Goal: Task Accomplishment & Management: Manage account settings

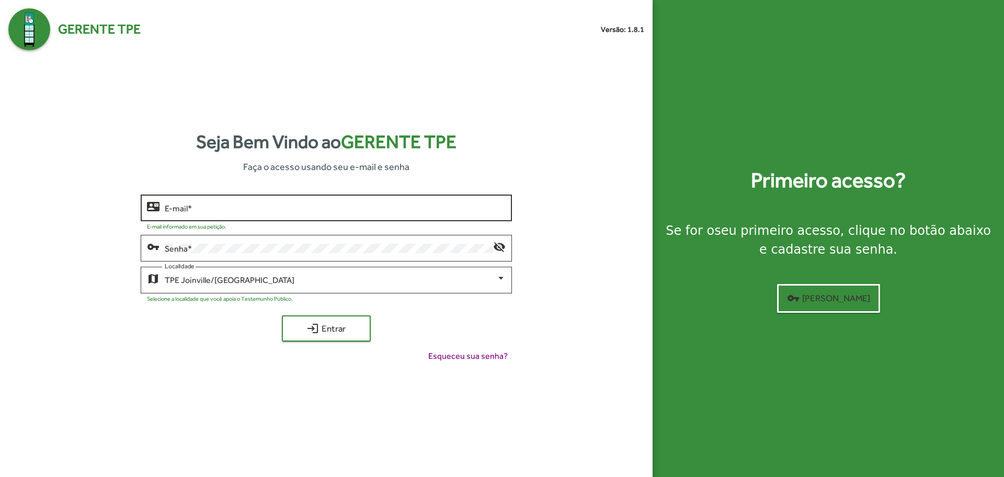
click at [240, 207] on input "E-mail *" at bounding box center [335, 207] width 340 height 9
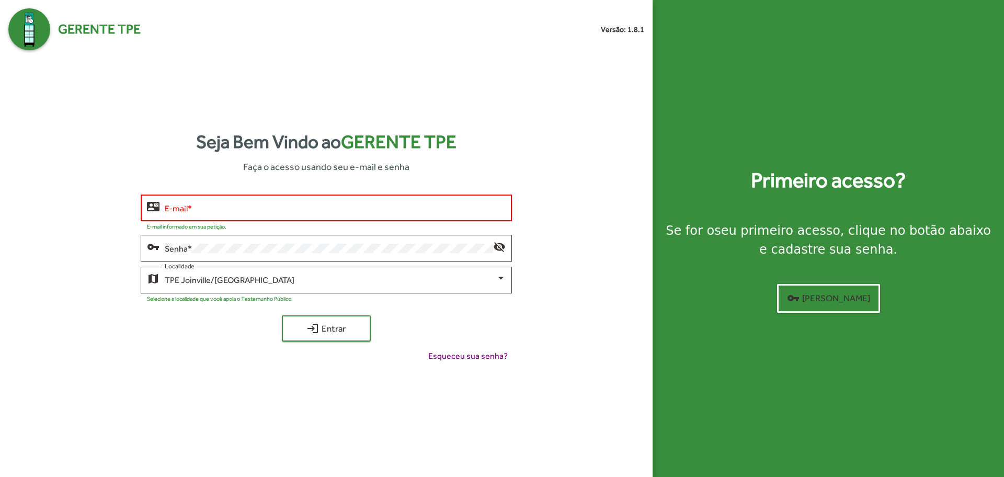
type input "**********"
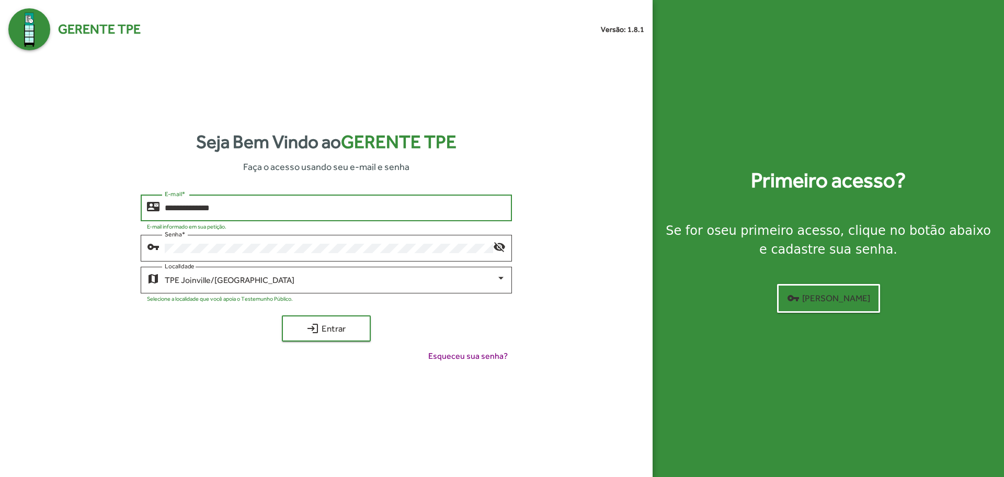
click at [282, 315] on button "login Entrar" at bounding box center [326, 328] width 89 height 26
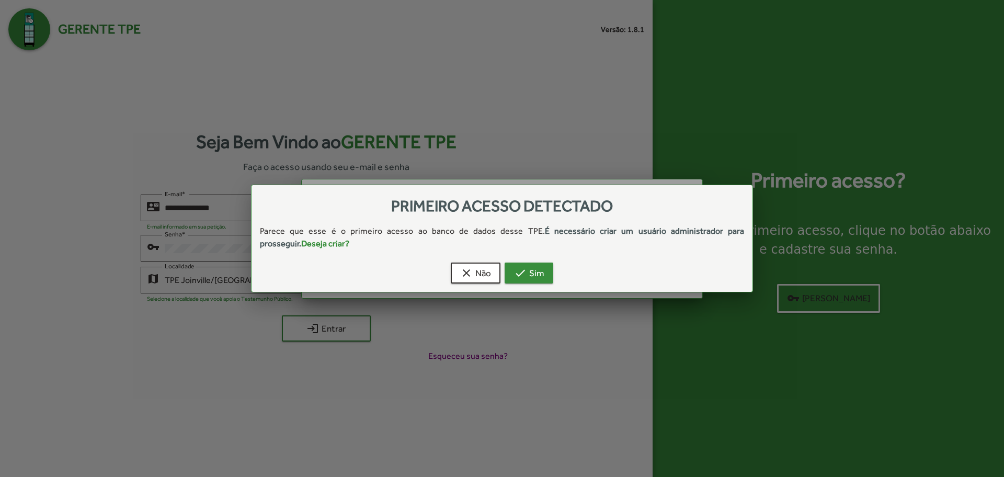
click at [536, 278] on span "check Sim" at bounding box center [529, 273] width 30 height 19
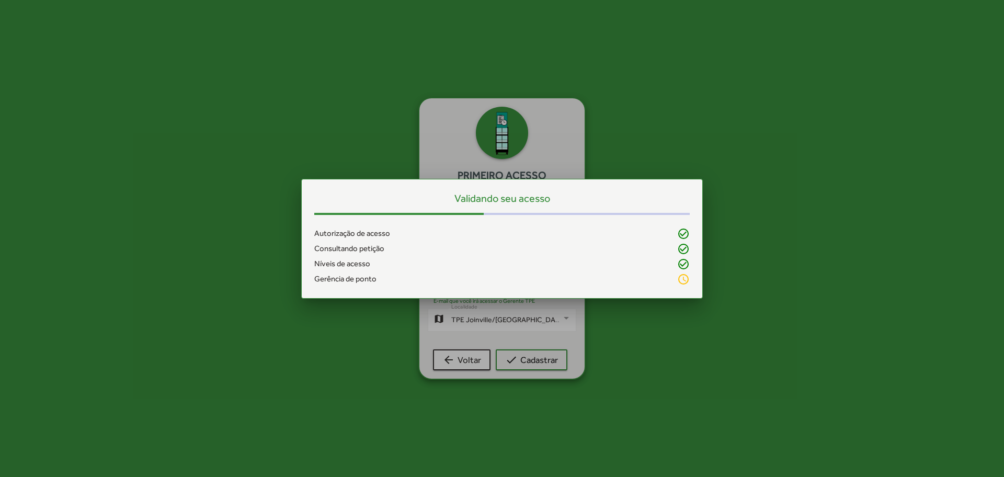
click at [543, 133] on div at bounding box center [502, 238] width 1004 height 477
drag, startPoint x: 540, startPoint y: 198, endPoint x: 618, endPoint y: 293, distance: 123.0
click at [630, 278] on main "Validando seu acesso Autorização de acesso check_circle_outline Consultando pet…" at bounding box center [501, 239] width 375 height 94
click at [554, 330] on div at bounding box center [502, 238] width 1004 height 477
click at [522, 355] on div at bounding box center [502, 238] width 1004 height 477
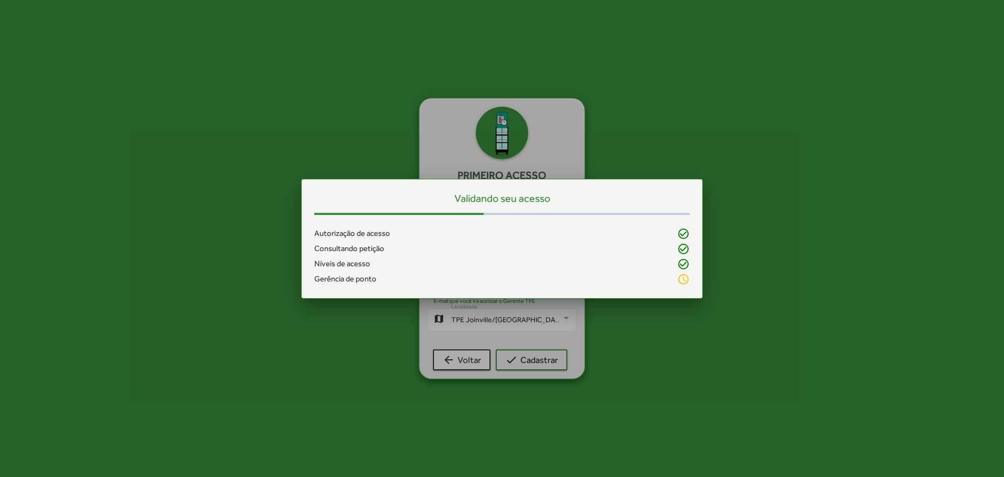
click at [445, 356] on div at bounding box center [502, 238] width 1004 height 477
drag, startPoint x: 524, startPoint y: 357, endPoint x: 476, endPoint y: 350, distance: 48.1
click at [520, 357] on div at bounding box center [502, 238] width 1004 height 477
click at [466, 351] on div at bounding box center [502, 238] width 1004 height 477
drag, startPoint x: 513, startPoint y: 355, endPoint x: 467, endPoint y: 353, distance: 45.5
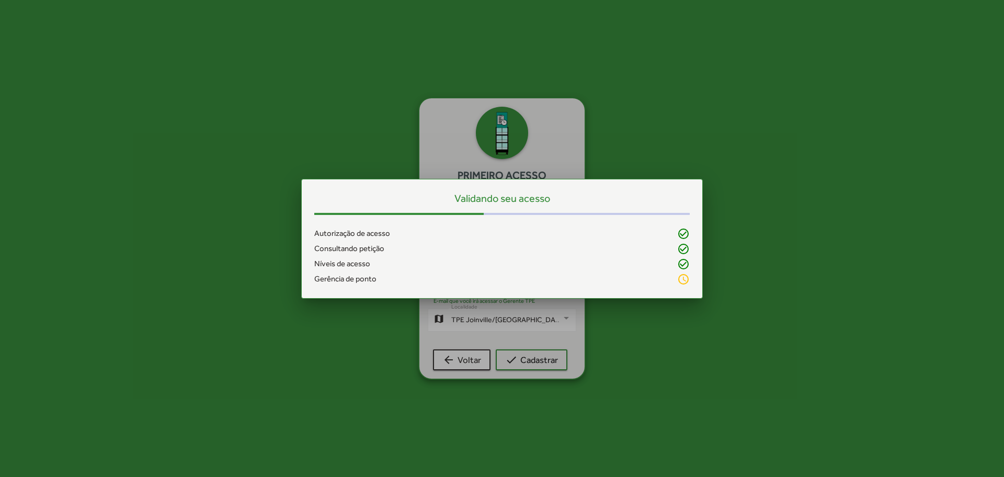
click at [503, 355] on div at bounding box center [502, 238] width 1004 height 477
click at [476, 353] on div at bounding box center [502, 238] width 1004 height 477
drag, startPoint x: 521, startPoint y: 355, endPoint x: 464, endPoint y: 355, distance: 56.5
click at [508, 355] on div at bounding box center [502, 238] width 1004 height 477
drag, startPoint x: 464, startPoint y: 355, endPoint x: 499, endPoint y: 357, distance: 34.6
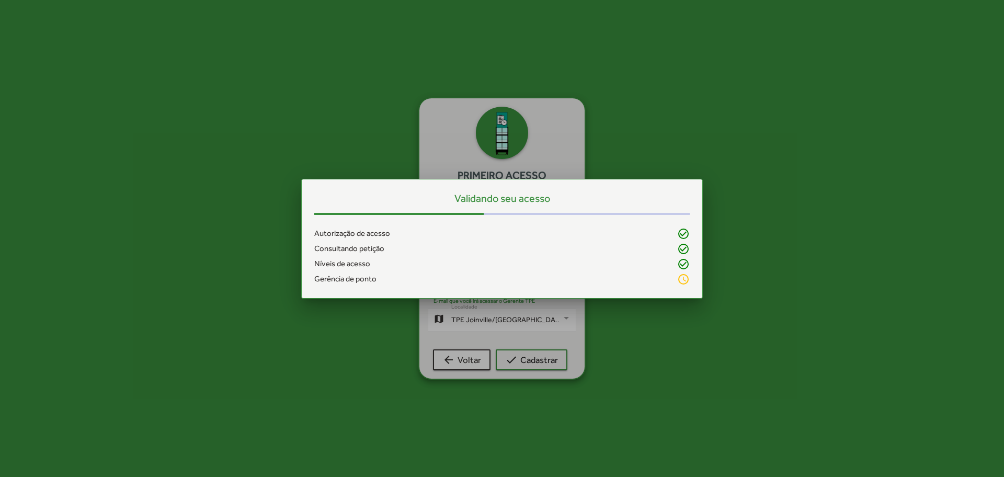
click at [474, 355] on div at bounding box center [502, 238] width 1004 height 477
drag, startPoint x: 516, startPoint y: 360, endPoint x: 455, endPoint y: 352, distance: 61.7
click at [495, 359] on div at bounding box center [502, 238] width 1004 height 477
drag, startPoint x: 455, startPoint y: 352, endPoint x: 507, endPoint y: 356, distance: 52.5
click at [461, 352] on div at bounding box center [502, 238] width 1004 height 477
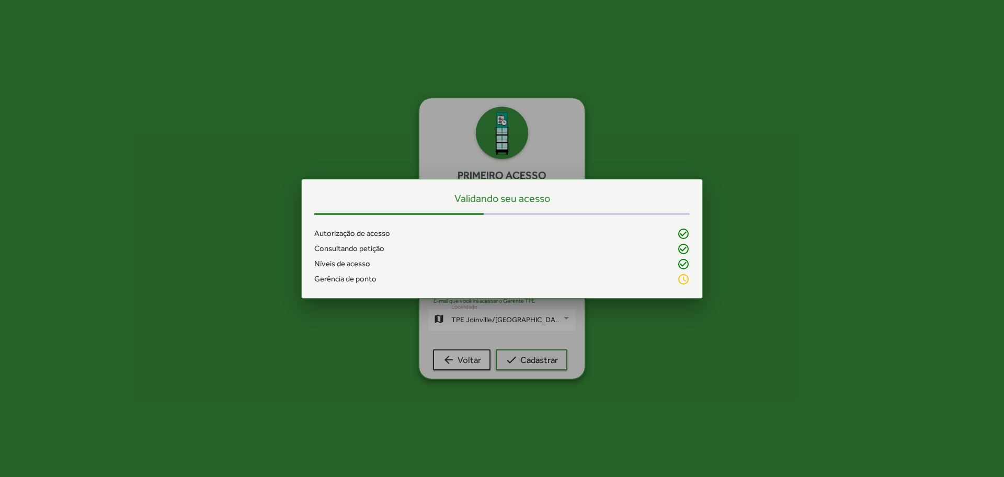
drag, startPoint x: 507, startPoint y: 356, endPoint x: 454, endPoint y: 354, distance: 52.9
click at [506, 357] on div at bounding box center [502, 238] width 1004 height 477
drag, startPoint x: 454, startPoint y: 354, endPoint x: 500, endPoint y: 356, distance: 46.0
click at [463, 354] on div at bounding box center [502, 238] width 1004 height 477
click at [512, 356] on div at bounding box center [502, 238] width 1004 height 477
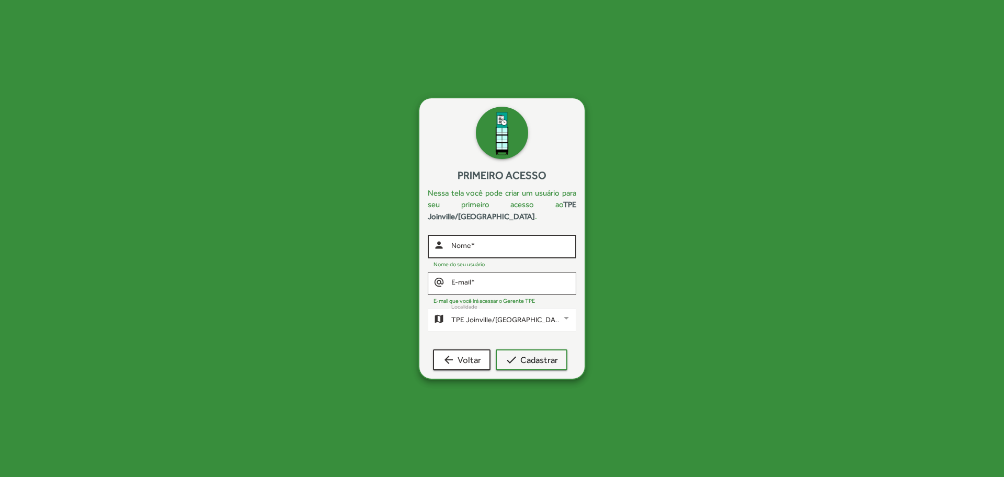
click at [487, 233] on div "Nome *" at bounding box center [511, 245] width 120 height 25
click at [489, 243] on input "Nome *" at bounding box center [511, 247] width 120 height 8
type input "**********"
click at [536, 352] on span "check Cadastrar" at bounding box center [531, 359] width 53 height 19
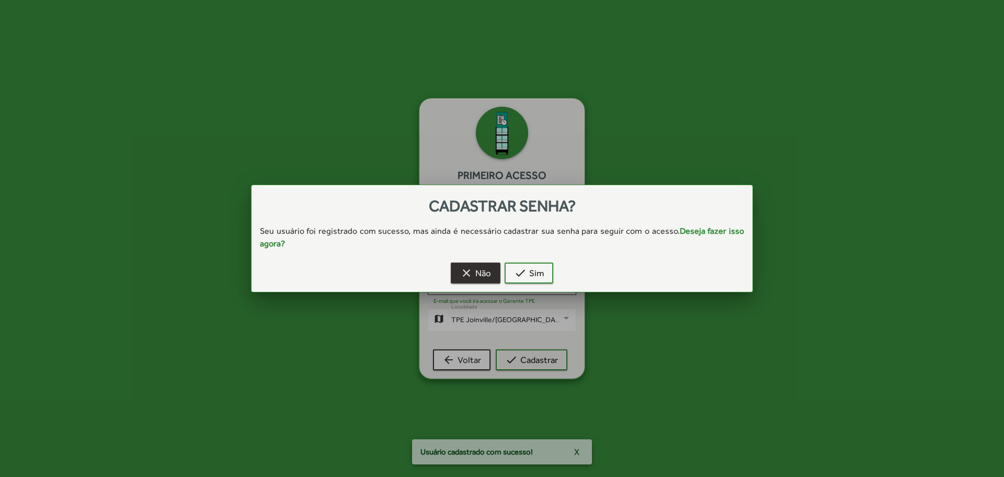
click at [475, 264] on span "clear Não" at bounding box center [475, 273] width 31 height 19
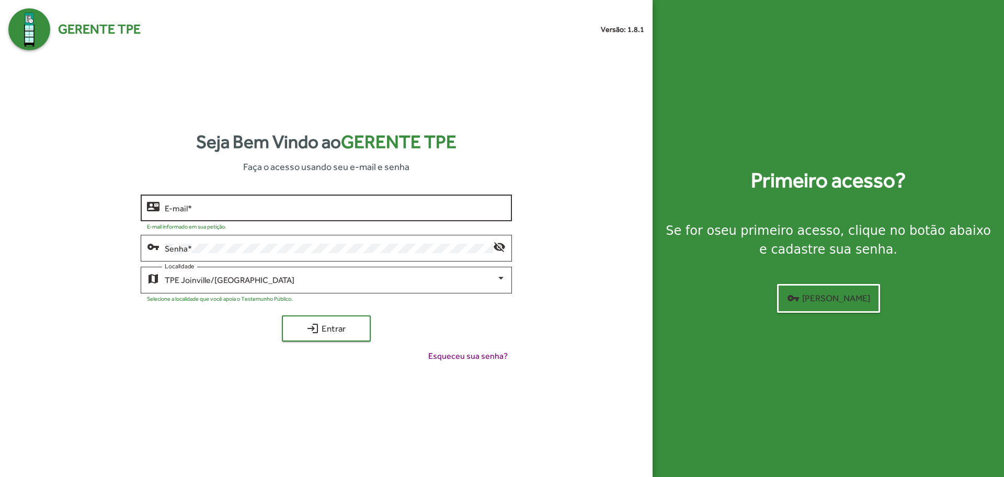
click at [431, 202] on div "E-mail *" at bounding box center [335, 206] width 340 height 29
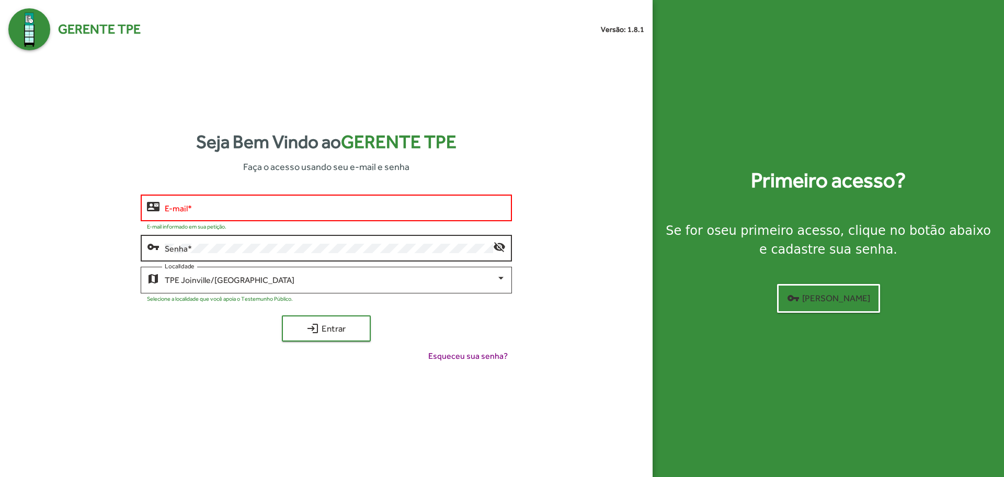
click at [420, 259] on div "Senha *" at bounding box center [329, 247] width 328 height 29
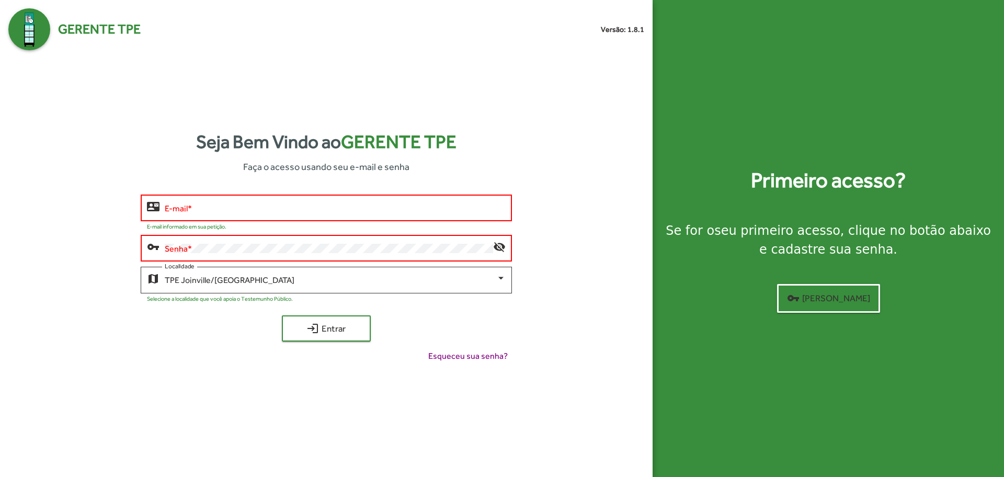
click at [380, 294] on div at bounding box center [399, 297] width 212 height 10
click at [384, 255] on div "Senha *" at bounding box center [329, 247] width 328 height 29
click at [398, 209] on input "E-mail *" at bounding box center [335, 207] width 340 height 9
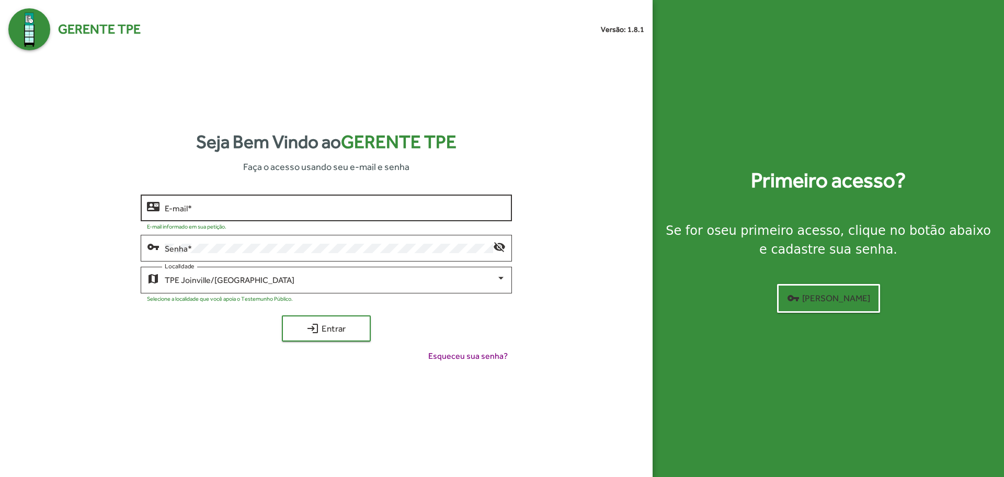
click at [250, 210] on input "E-mail *" at bounding box center [335, 207] width 340 height 9
click at [369, 332] on button "login Entrar" at bounding box center [326, 328] width 89 height 26
click at [368, 211] on input "**********" at bounding box center [335, 207] width 340 height 9
type input "**********"
click at [282, 315] on button "login Entrar" at bounding box center [326, 328] width 89 height 26
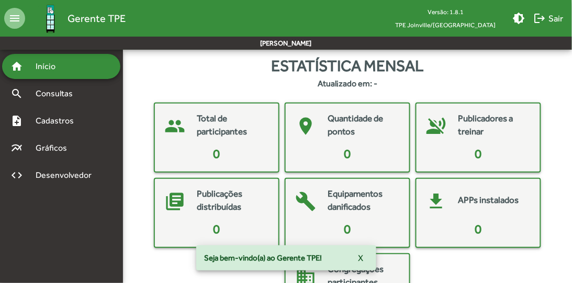
click at [558, 81] on div "Estatística mensal Atualizado em: -" at bounding box center [347, 72] width 449 height 36
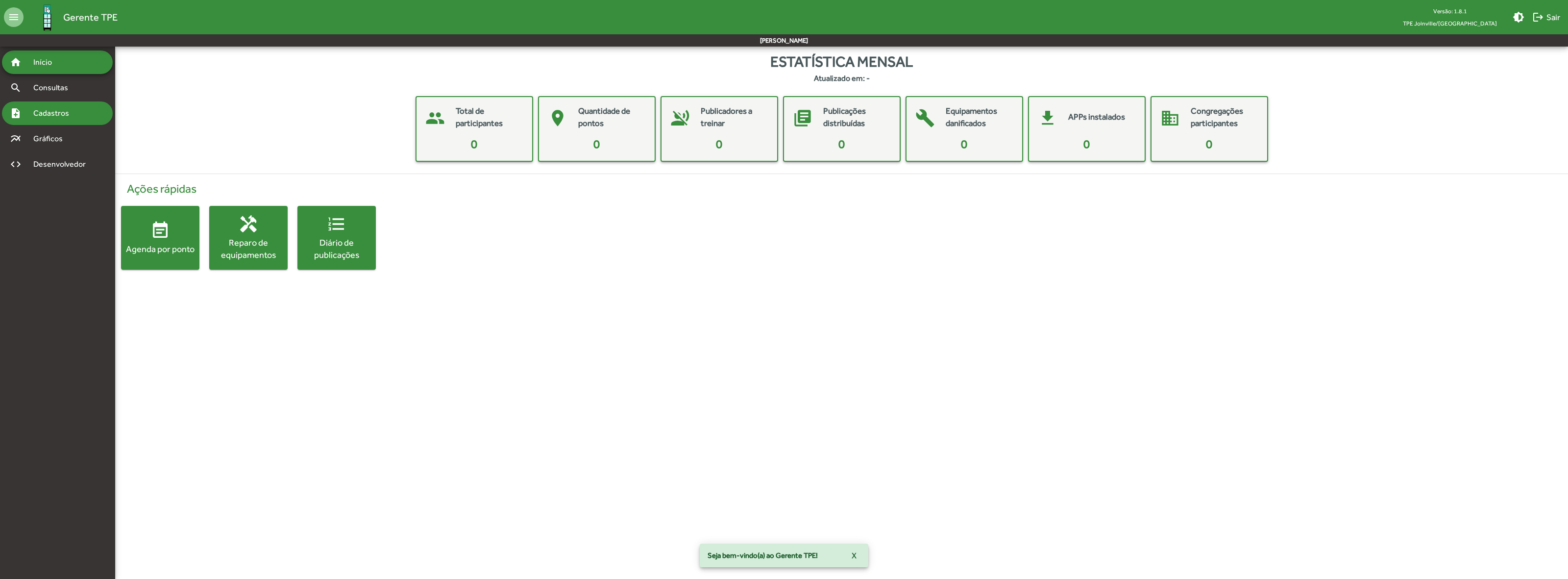
click at [73, 114] on span "Cadastros" at bounding box center [54, 113] width 54 height 12
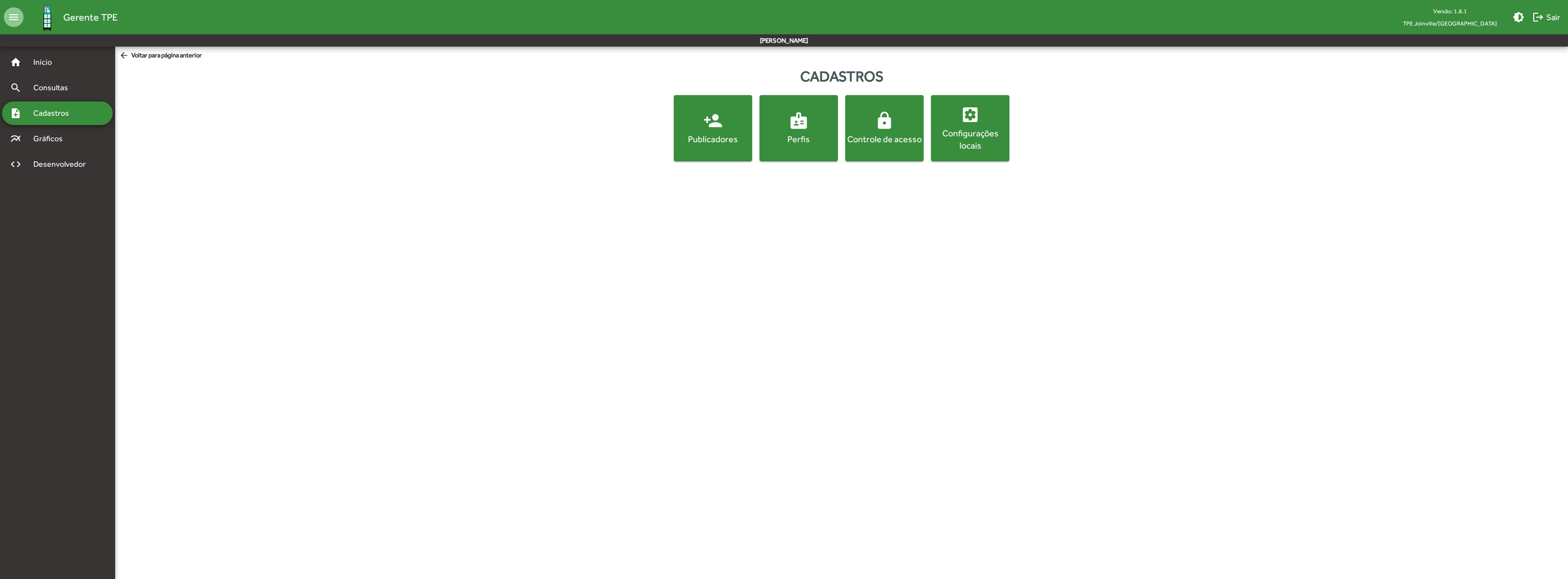
click at [878, 136] on div "Controle de acesso" at bounding box center [884, 139] width 74 height 12
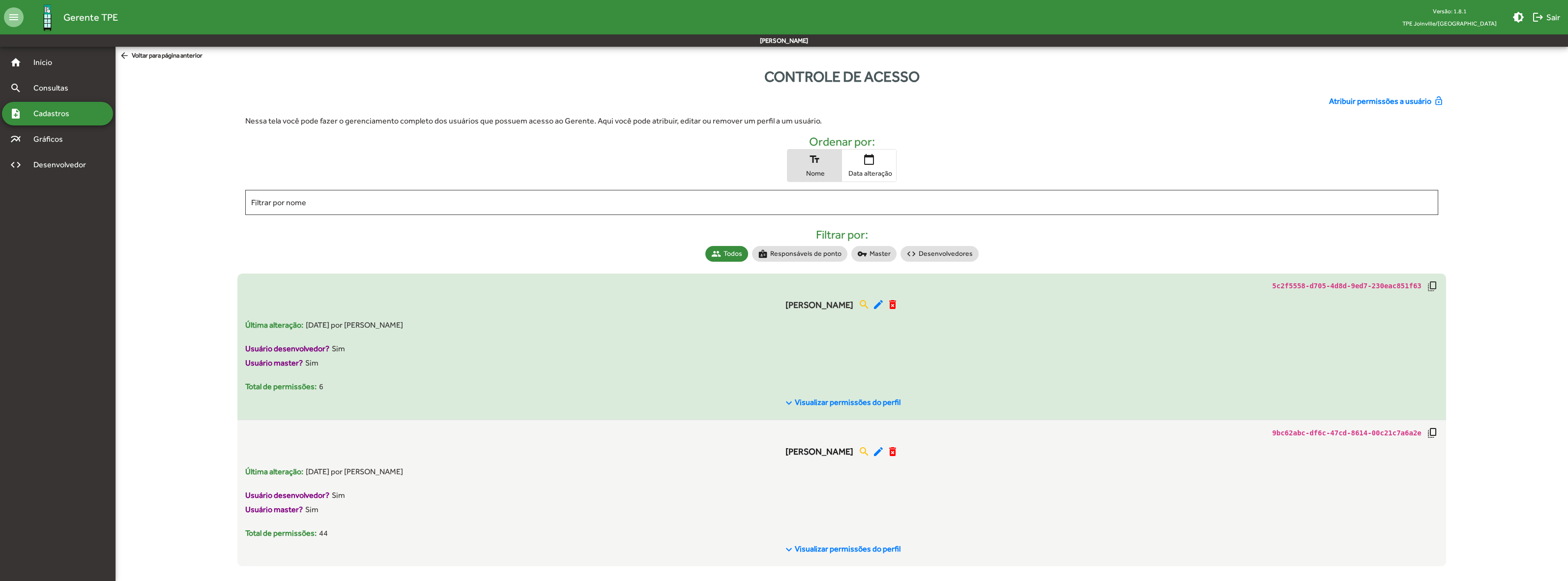
scroll to position [8, 0]
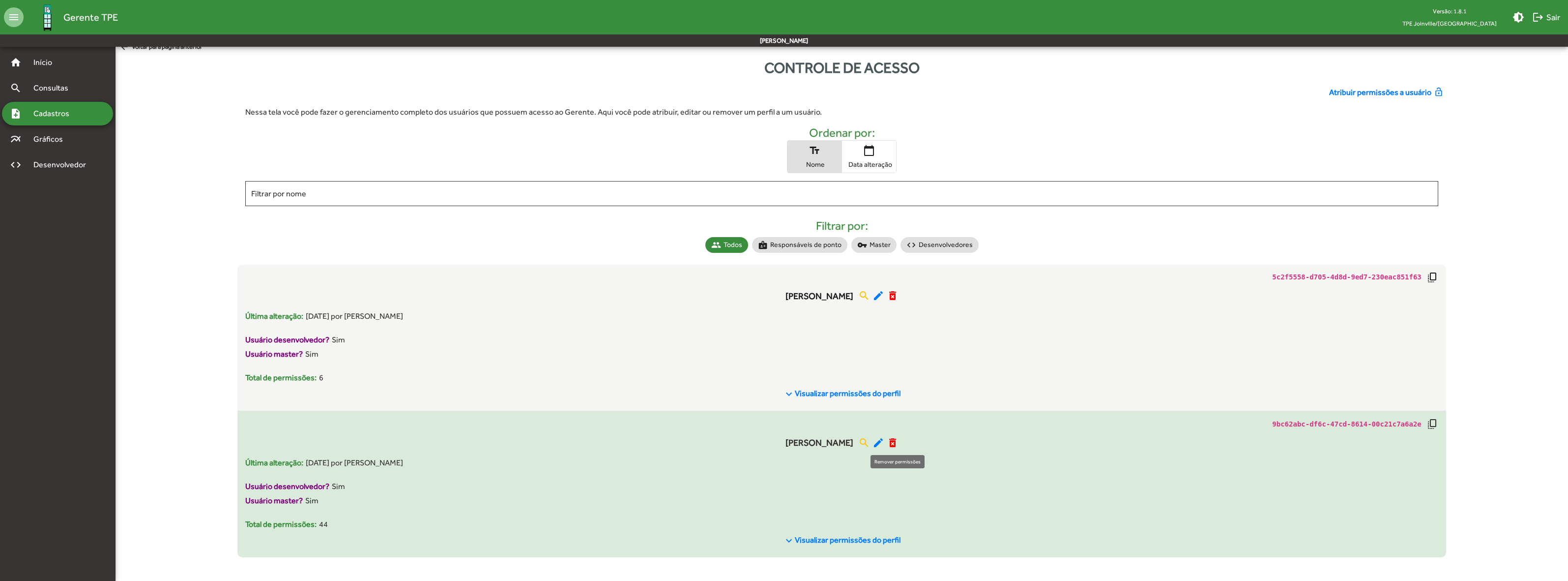
click at [898, 444] on mat-icon "delete_forever" at bounding box center [892, 442] width 12 height 12
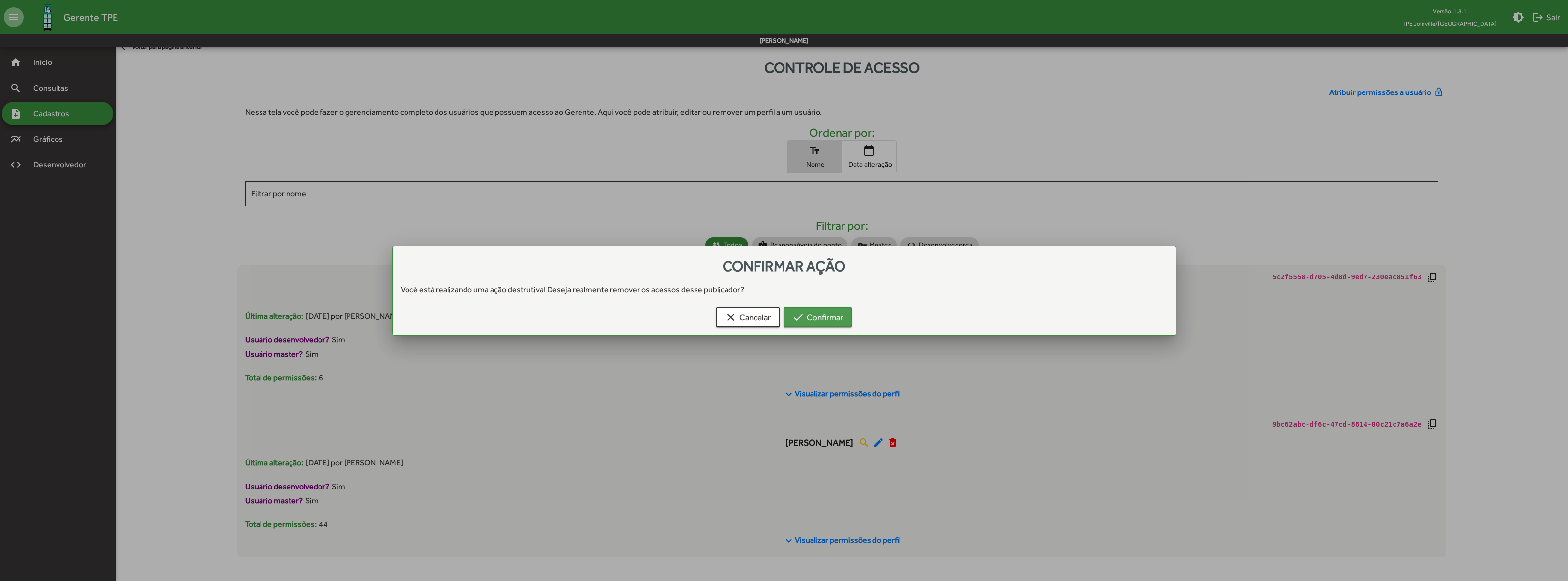
click at [810, 317] on span "check Confirmar" at bounding box center [818, 317] width 51 height 18
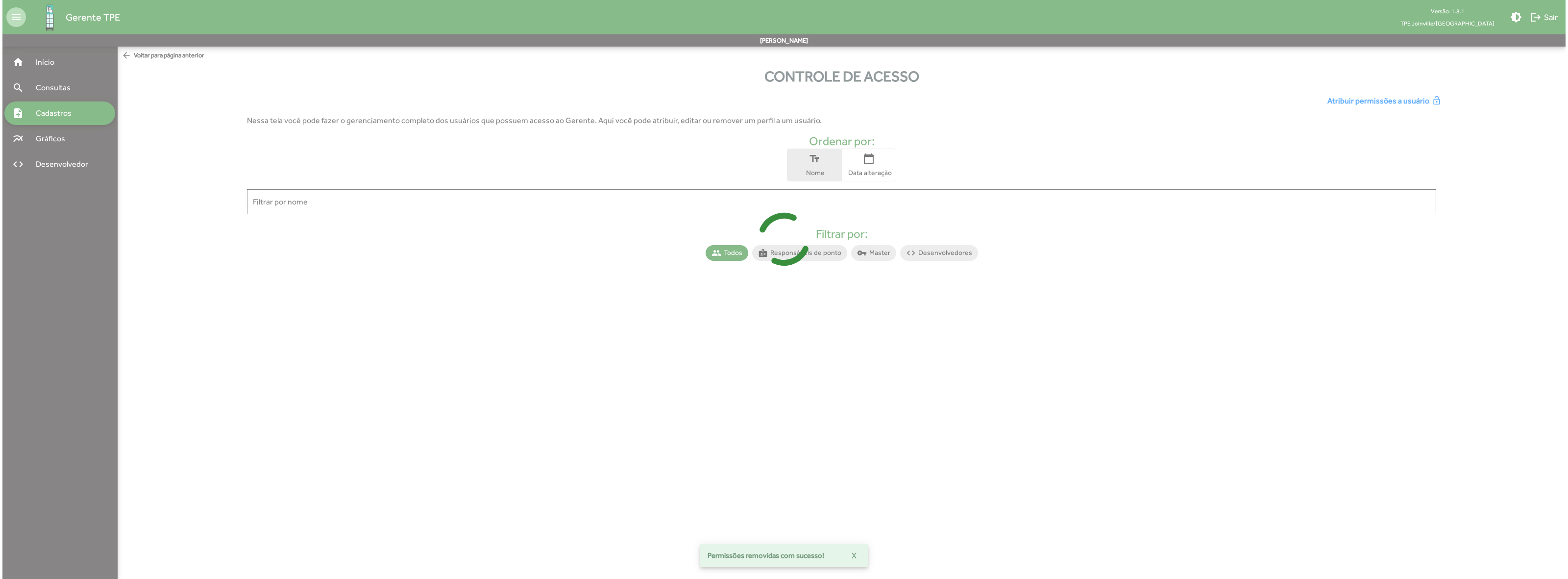
scroll to position [0, 0]
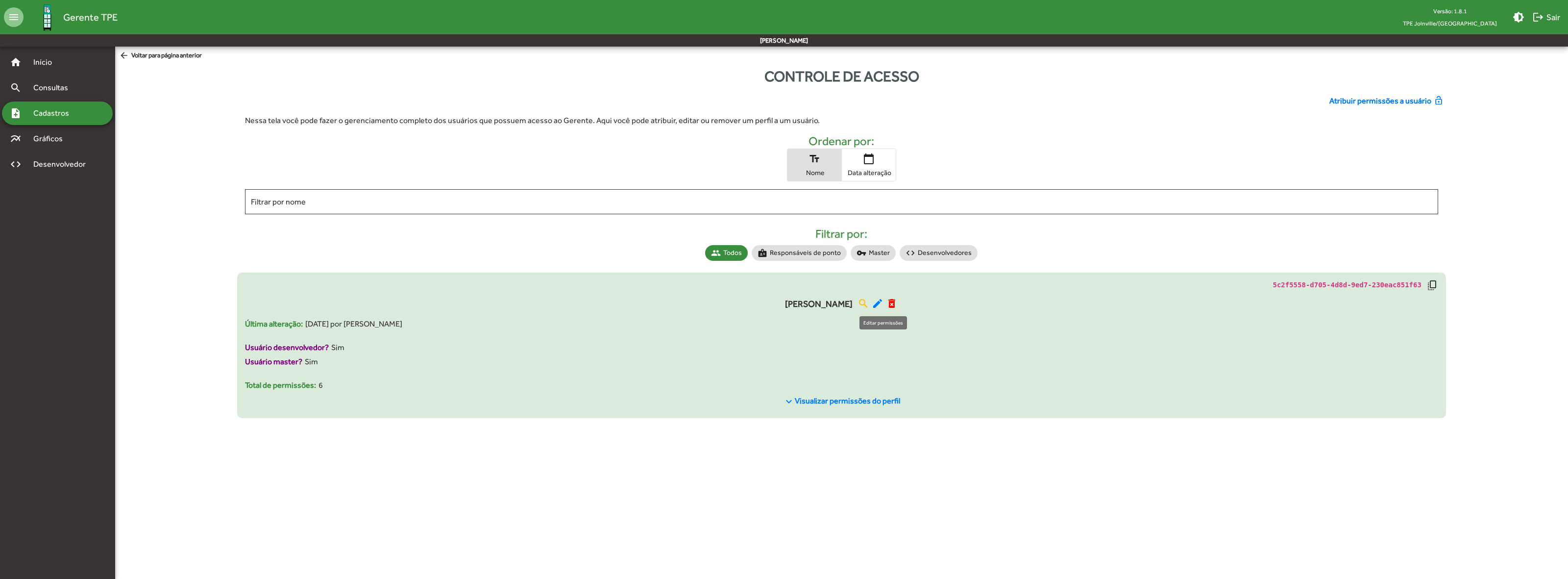
click at [884, 303] on mat-icon "edit" at bounding box center [877, 303] width 12 height 12
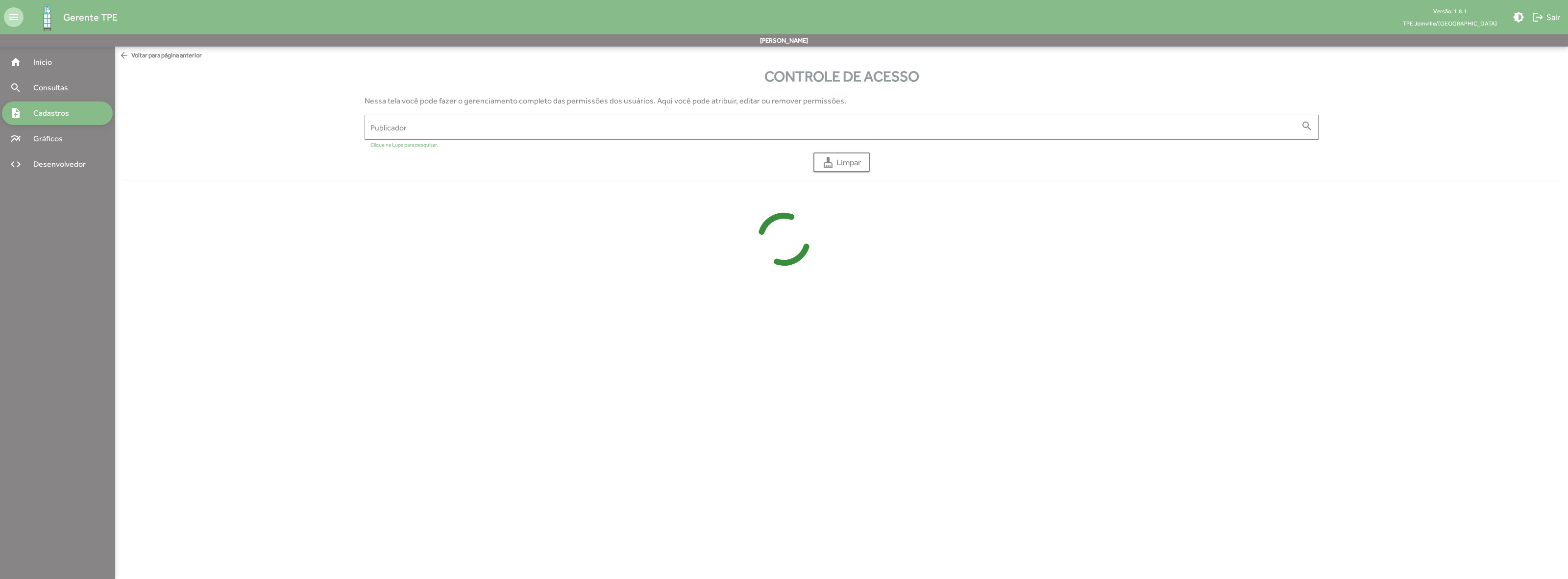
type input "**********"
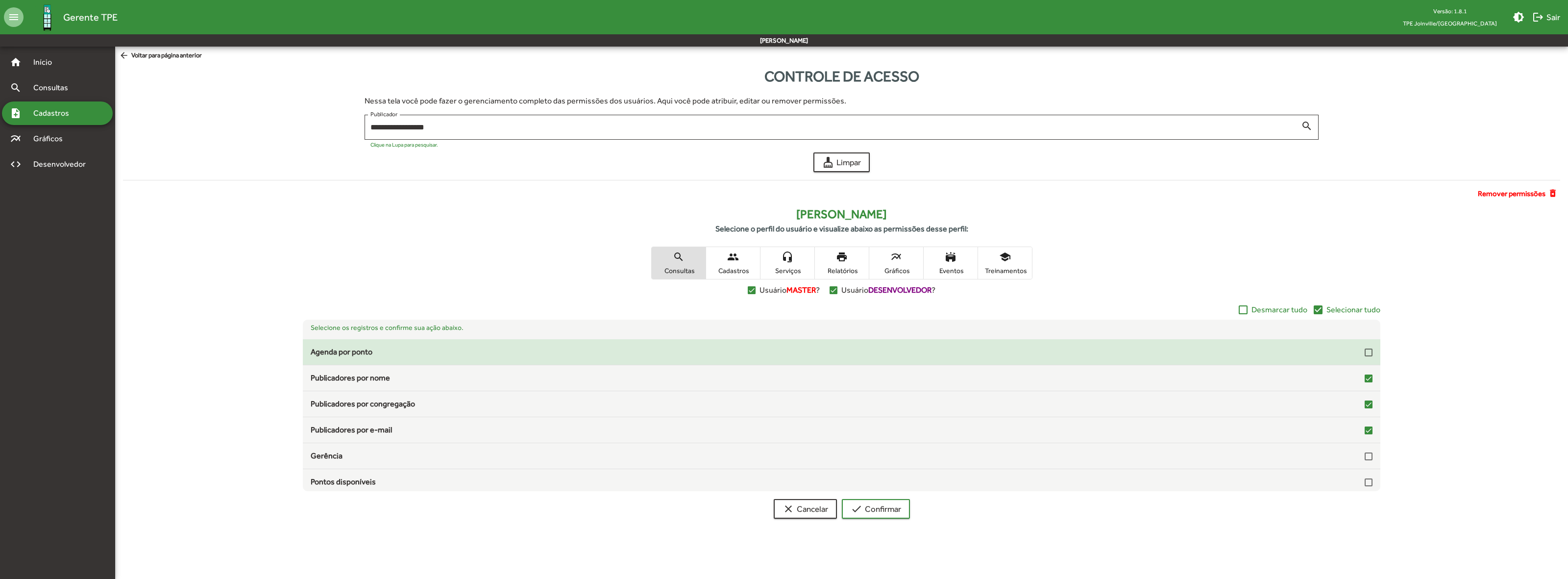
click at [940, 354] on div at bounding box center [1368, 352] width 7 height 7
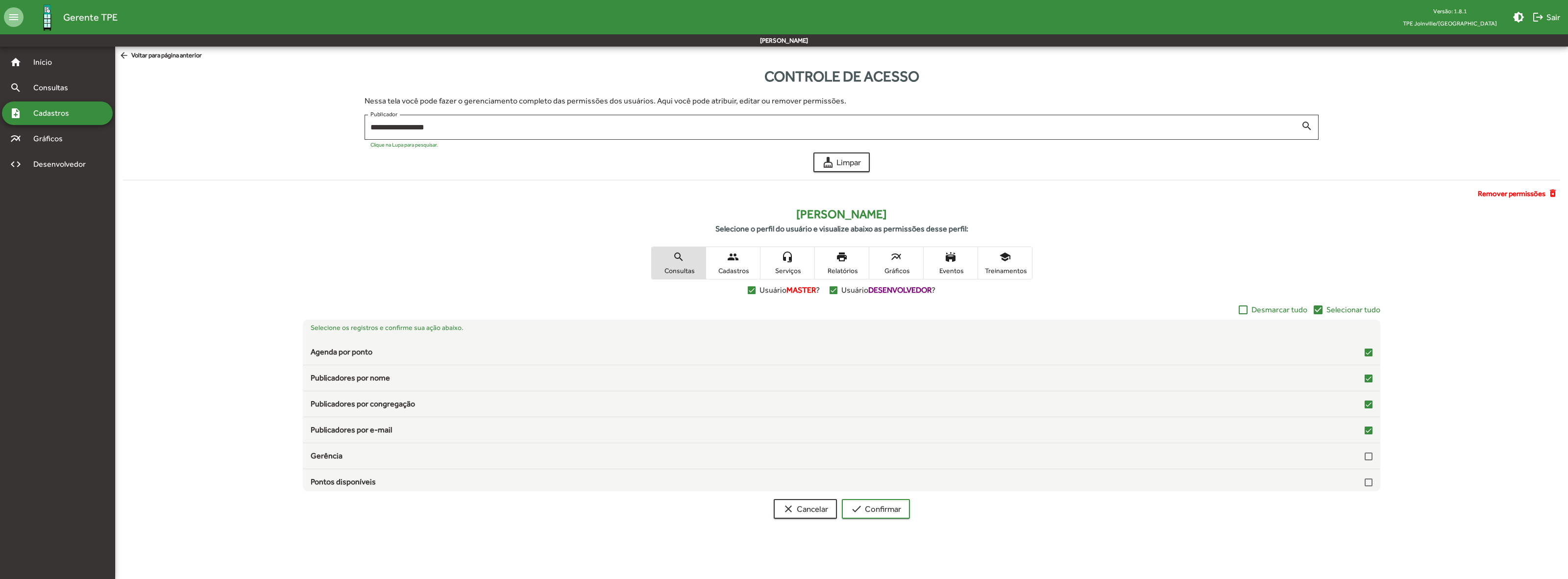
click at [940, 311] on span "Selecionar tudo" at bounding box center [1353, 309] width 54 height 12
click at [888, 446] on span "check Confirmar" at bounding box center [876, 508] width 51 height 18
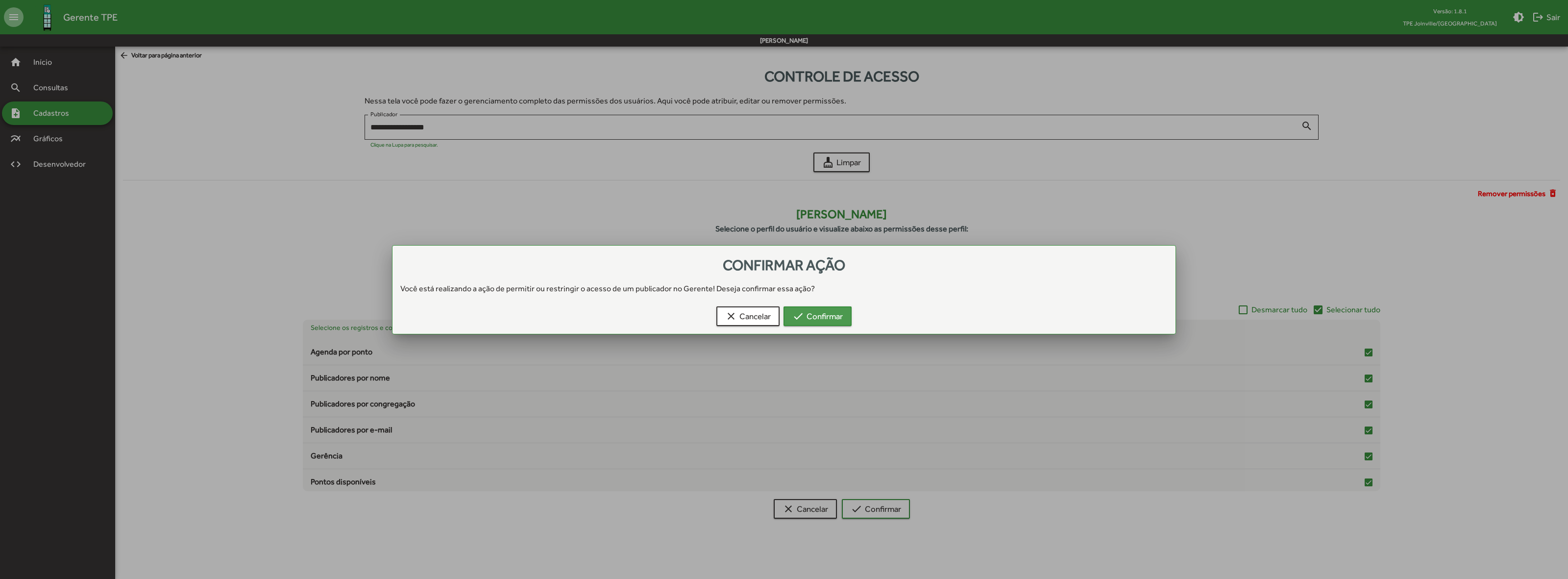
click at [829, 310] on span "check Confirmar" at bounding box center [818, 316] width 51 height 18
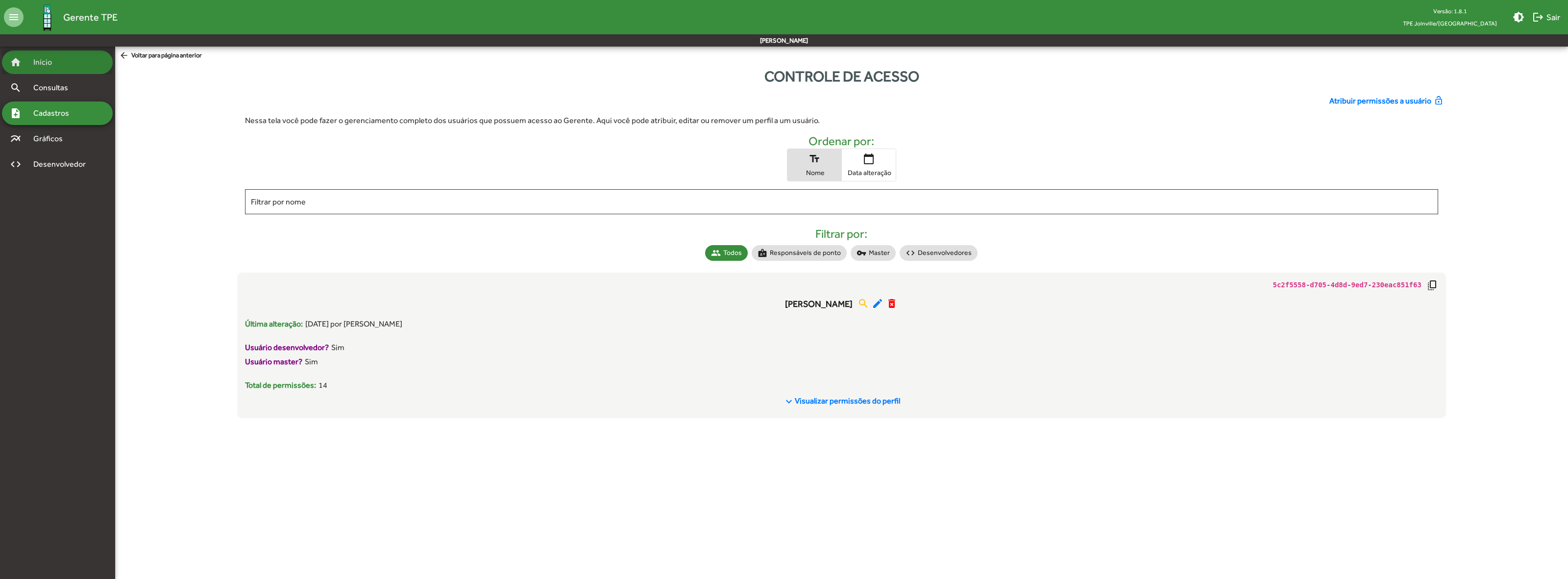
click at [67, 60] on div "home Início" at bounding box center [57, 62] width 111 height 23
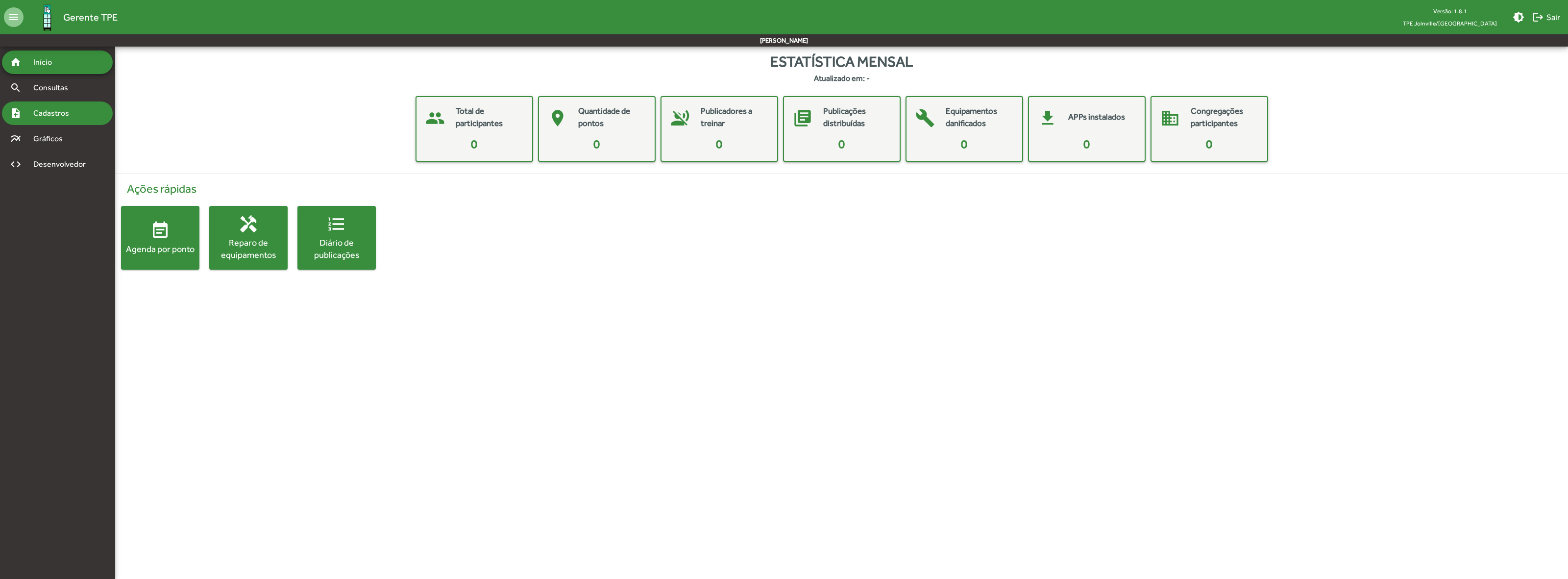
click at [77, 106] on div "note_add Cadastros" at bounding box center [57, 112] width 111 height 23
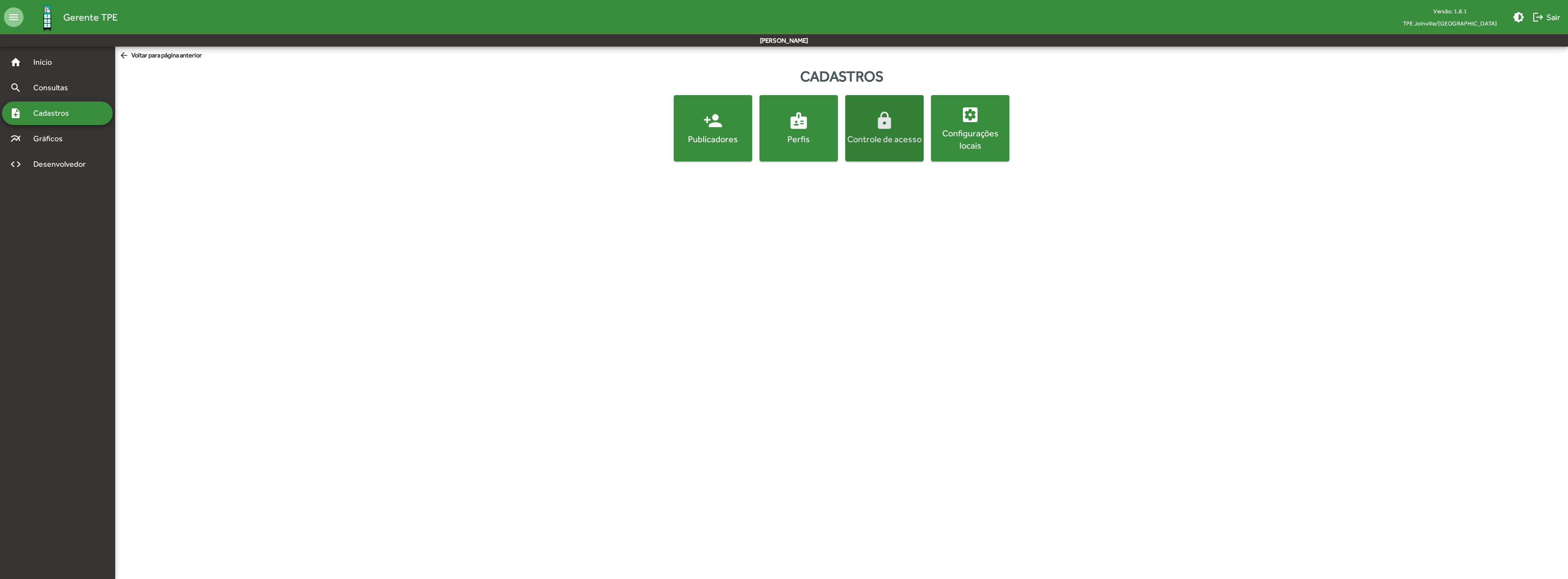
click at [900, 143] on div "Controle de acesso" at bounding box center [884, 139] width 74 height 12
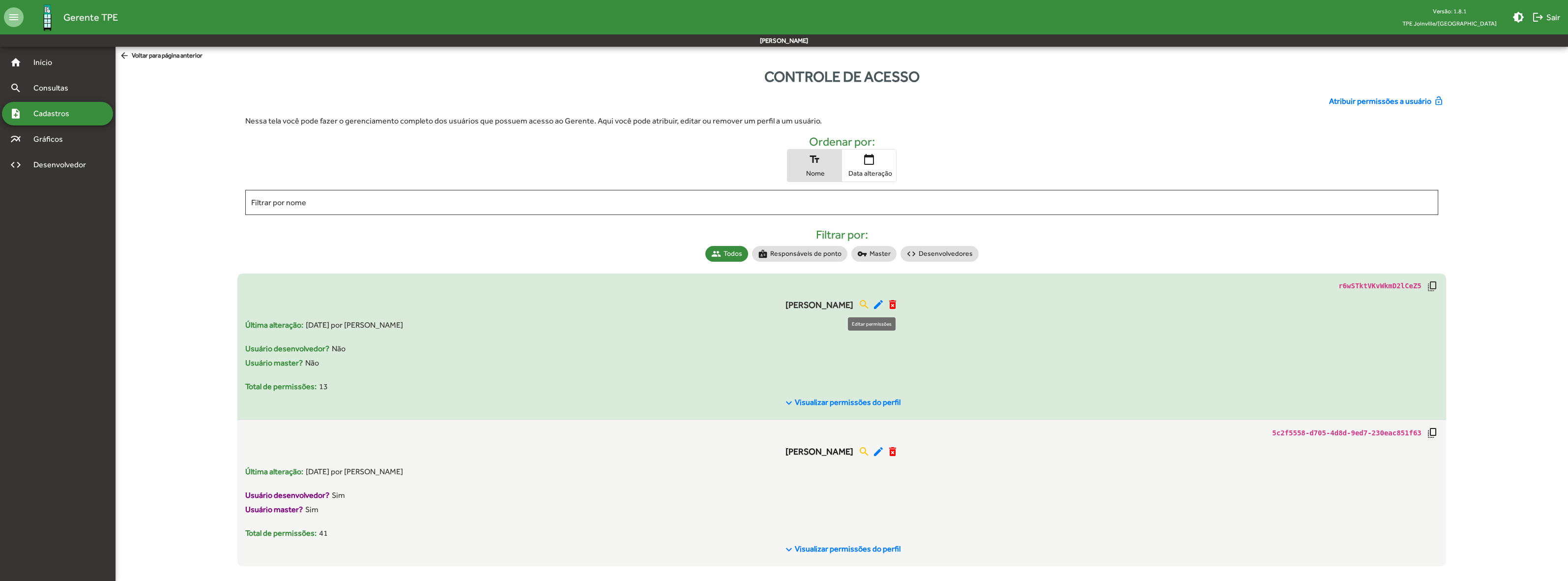
click at [873, 308] on mat-icon "edit" at bounding box center [878, 304] width 12 height 12
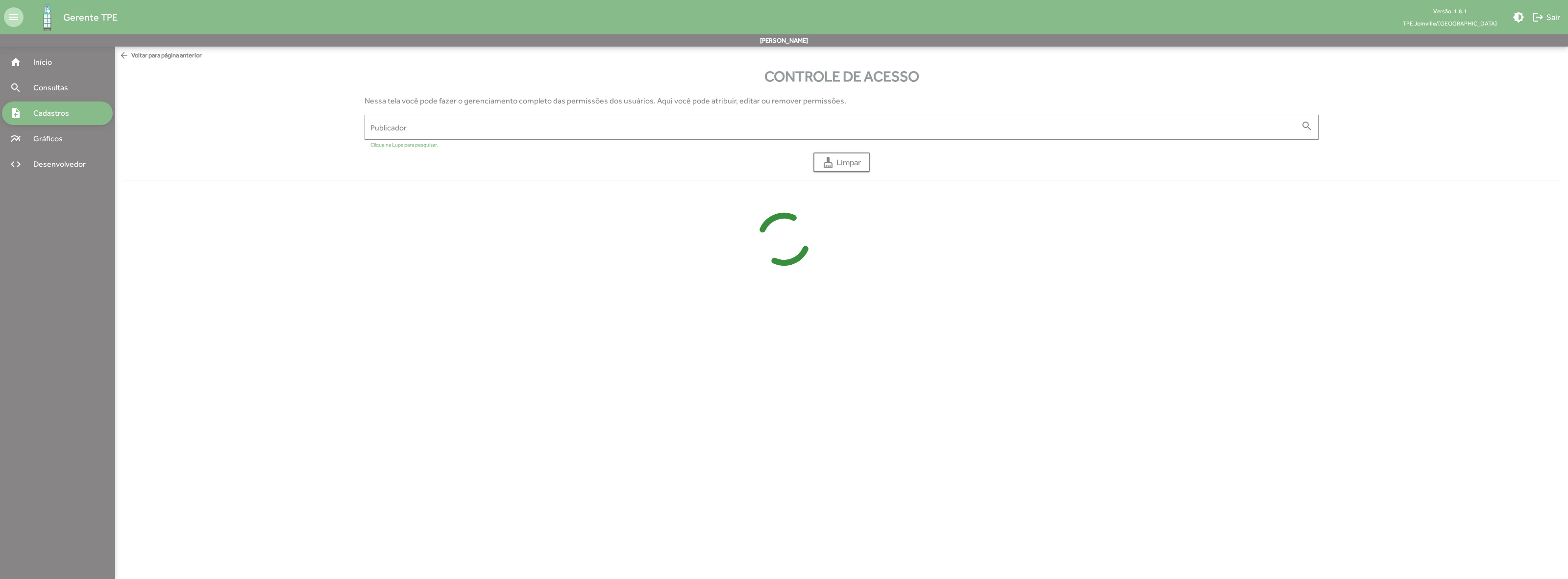
type input "**********"
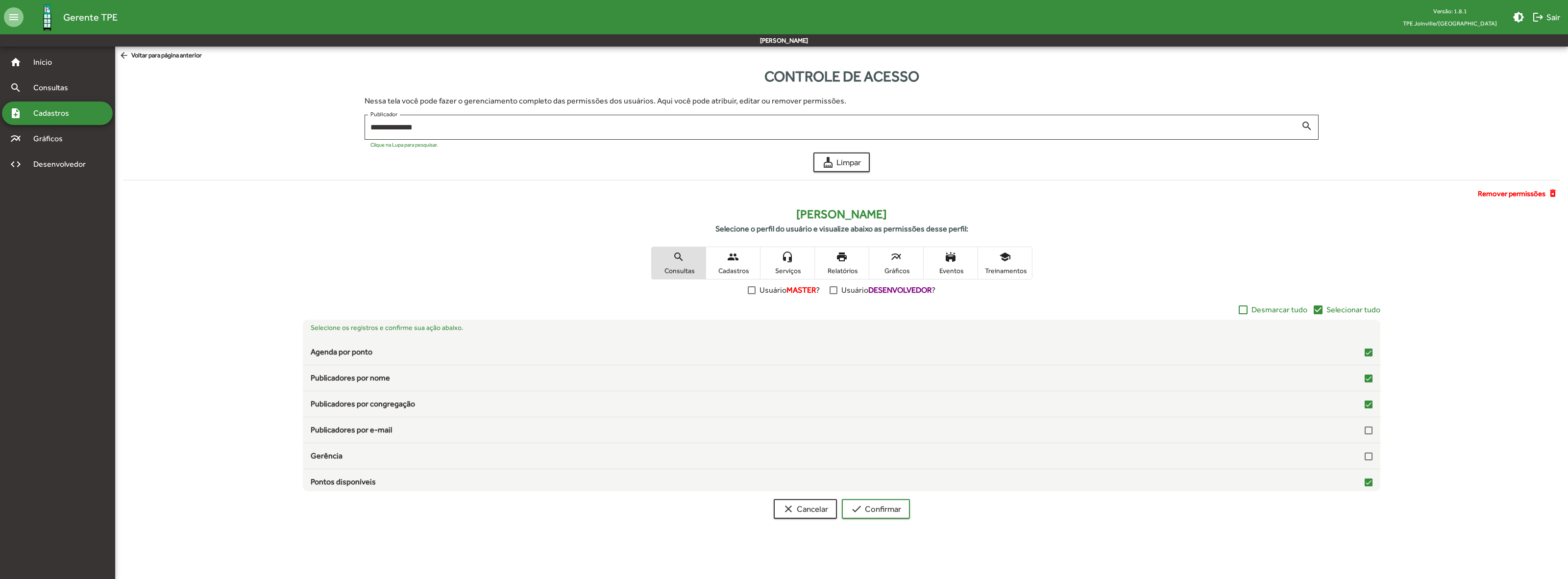
click at [1342, 304] on span "Selecionar tudo" at bounding box center [1353, 309] width 54 height 12
click at [884, 505] on span "check Confirmar" at bounding box center [876, 508] width 51 height 18
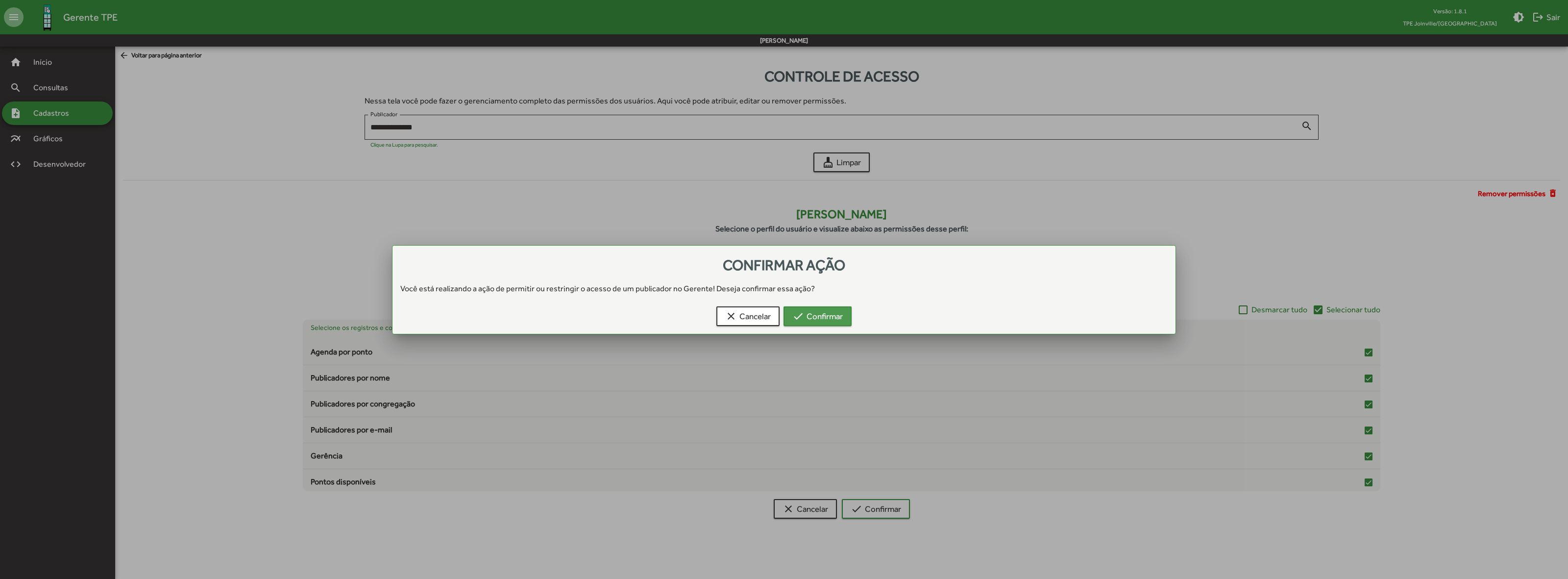
click at [833, 317] on span "check Confirmar" at bounding box center [818, 316] width 51 height 18
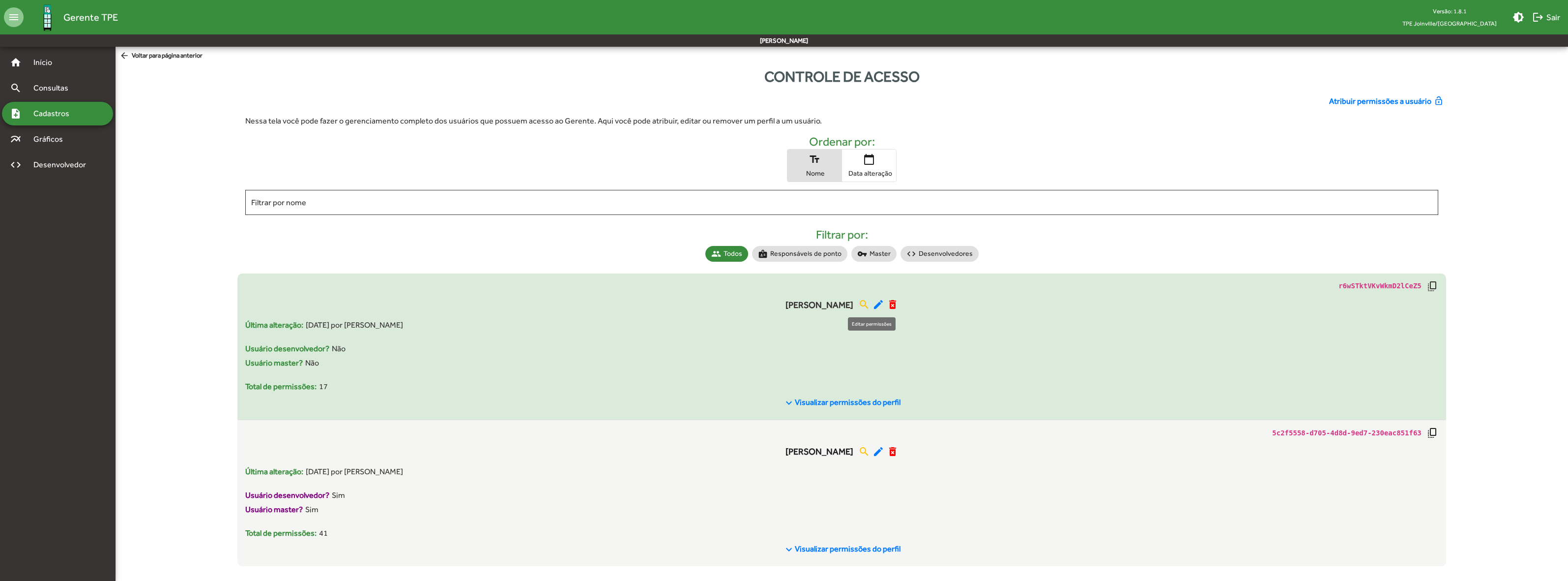
click at [872, 305] on mat-icon "edit" at bounding box center [878, 304] width 12 height 12
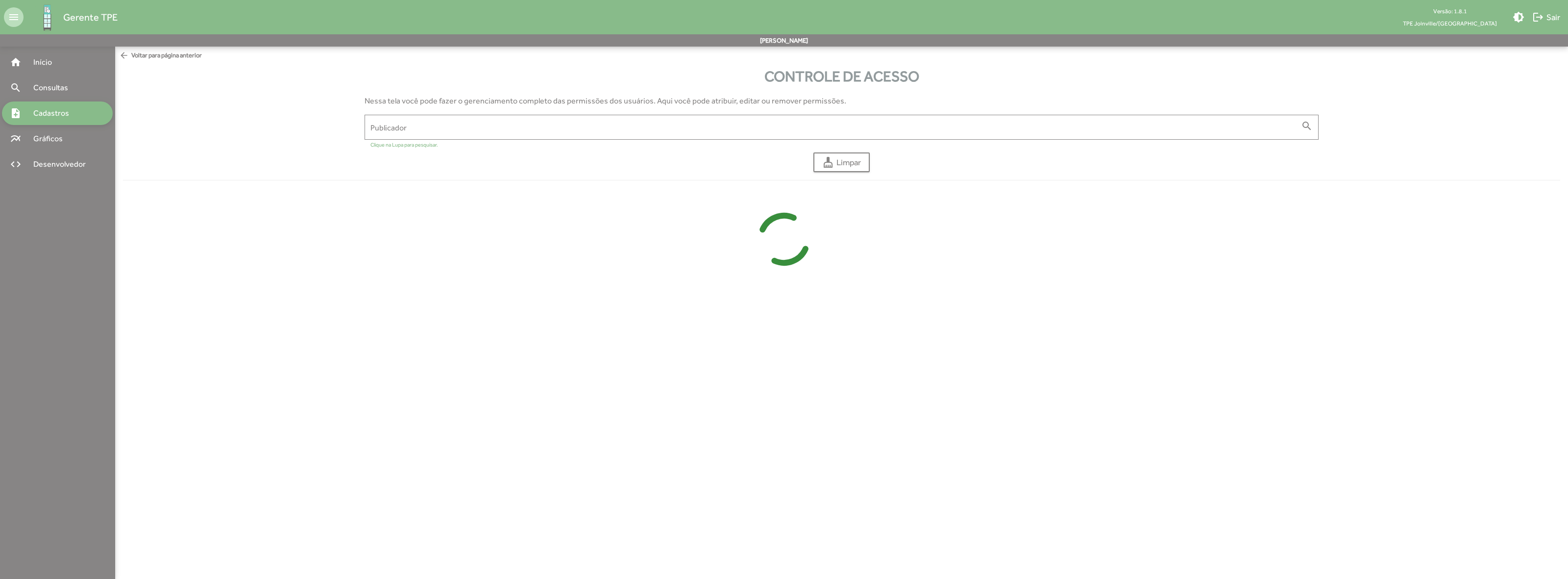
type input "**********"
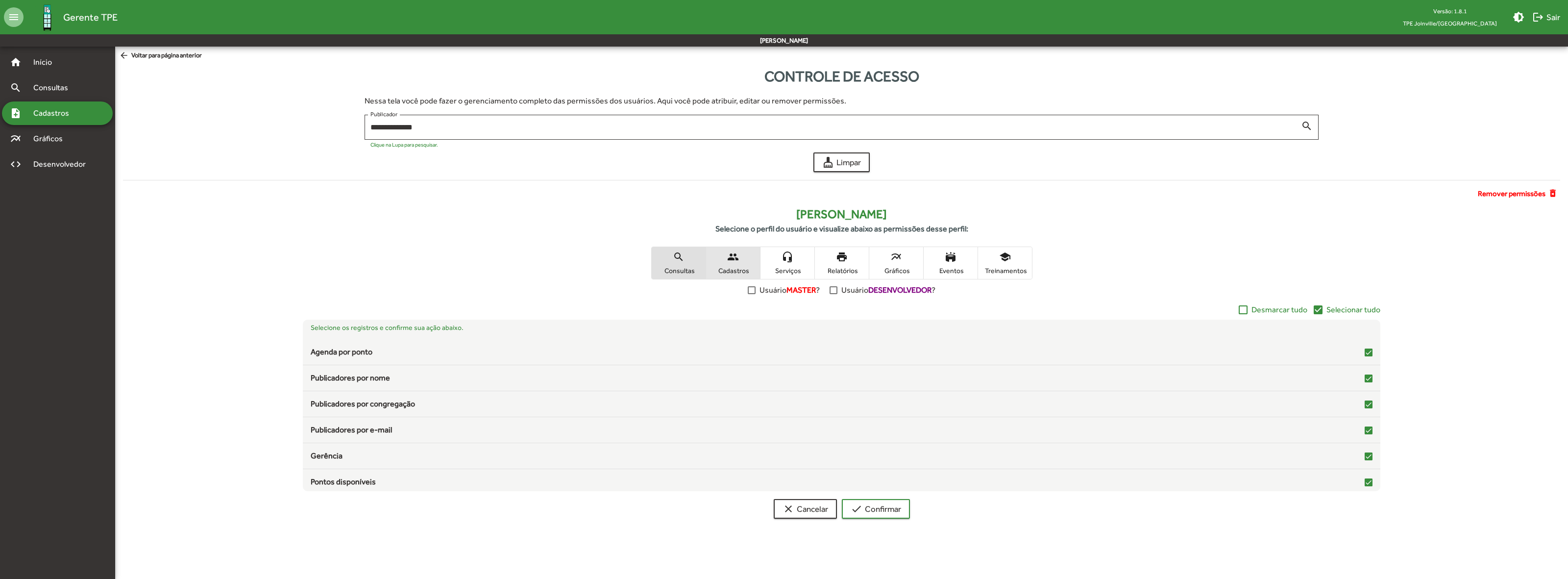
click at [730, 255] on mat-icon "people" at bounding box center [733, 257] width 12 height 12
click at [1354, 306] on span "Selecionar tudo" at bounding box center [1353, 309] width 54 height 12
click at [790, 260] on mat-icon "headset_mic" at bounding box center [787, 257] width 12 height 12
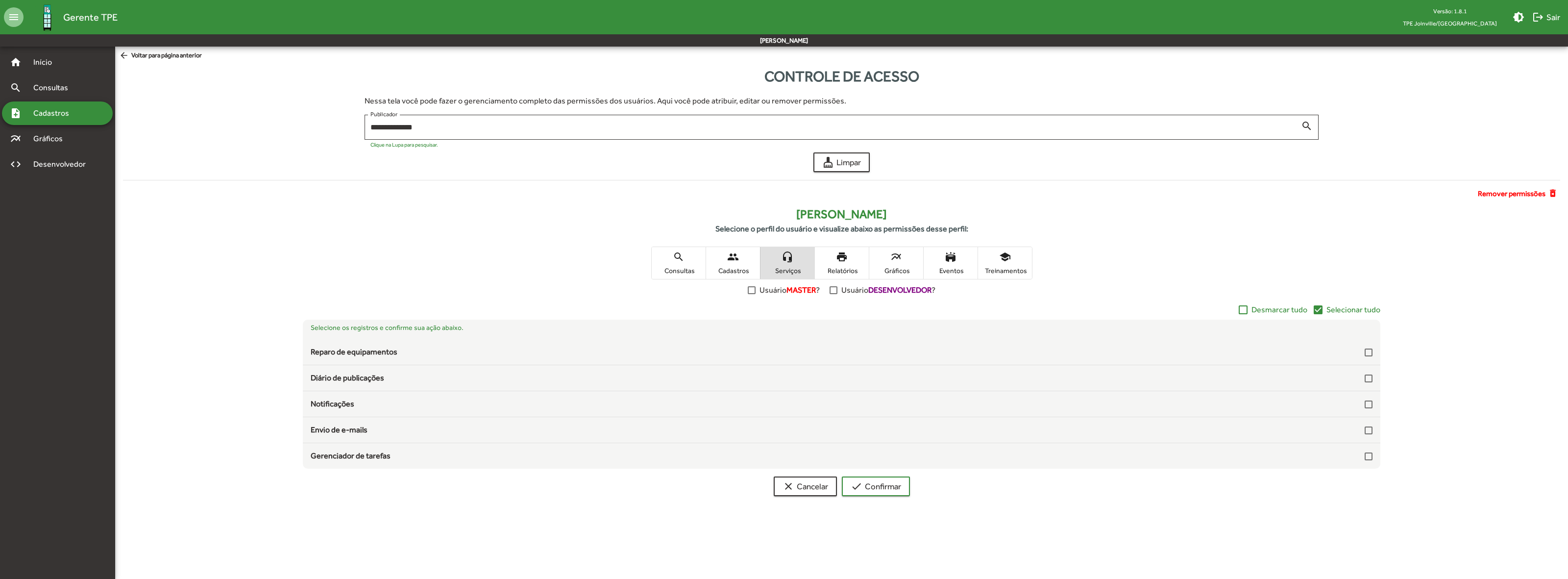
click at [1349, 309] on span "Selecionar tudo" at bounding box center [1353, 309] width 54 height 12
click at [840, 272] on span "Relatórios" at bounding box center [842, 270] width 49 height 8
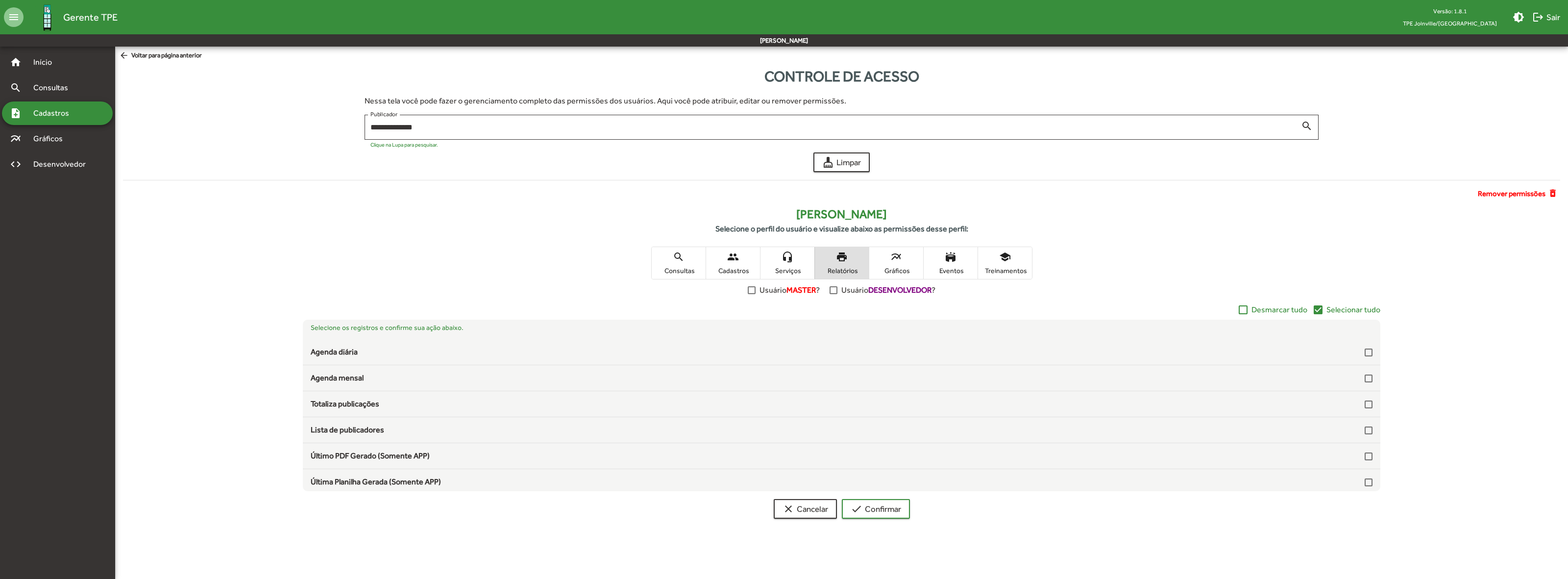
click at [1365, 305] on span "Selecionar tudo" at bounding box center [1353, 309] width 54 height 12
click at [897, 276] on span "multiline_chart Gráficos" at bounding box center [897, 263] width 54 height 32
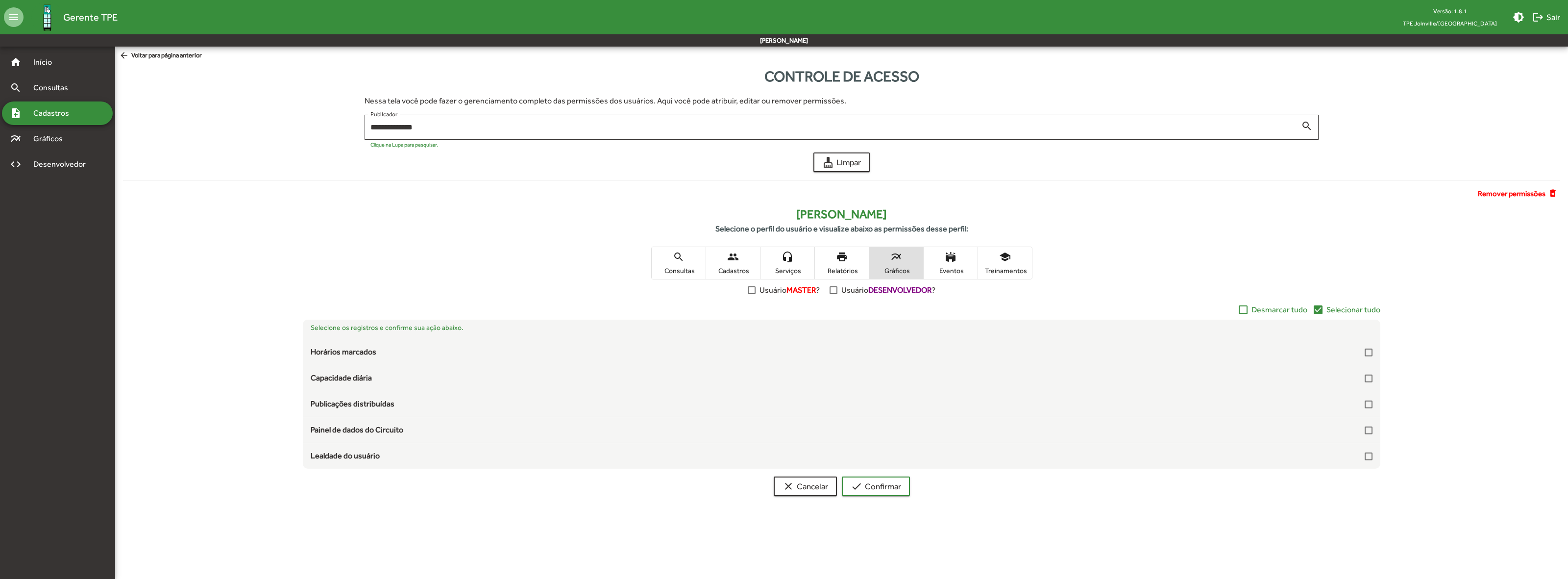
click at [1359, 309] on span "Selecionar tudo" at bounding box center [1353, 309] width 54 height 12
click at [948, 262] on span "stadium Eventos" at bounding box center [951, 263] width 54 height 32
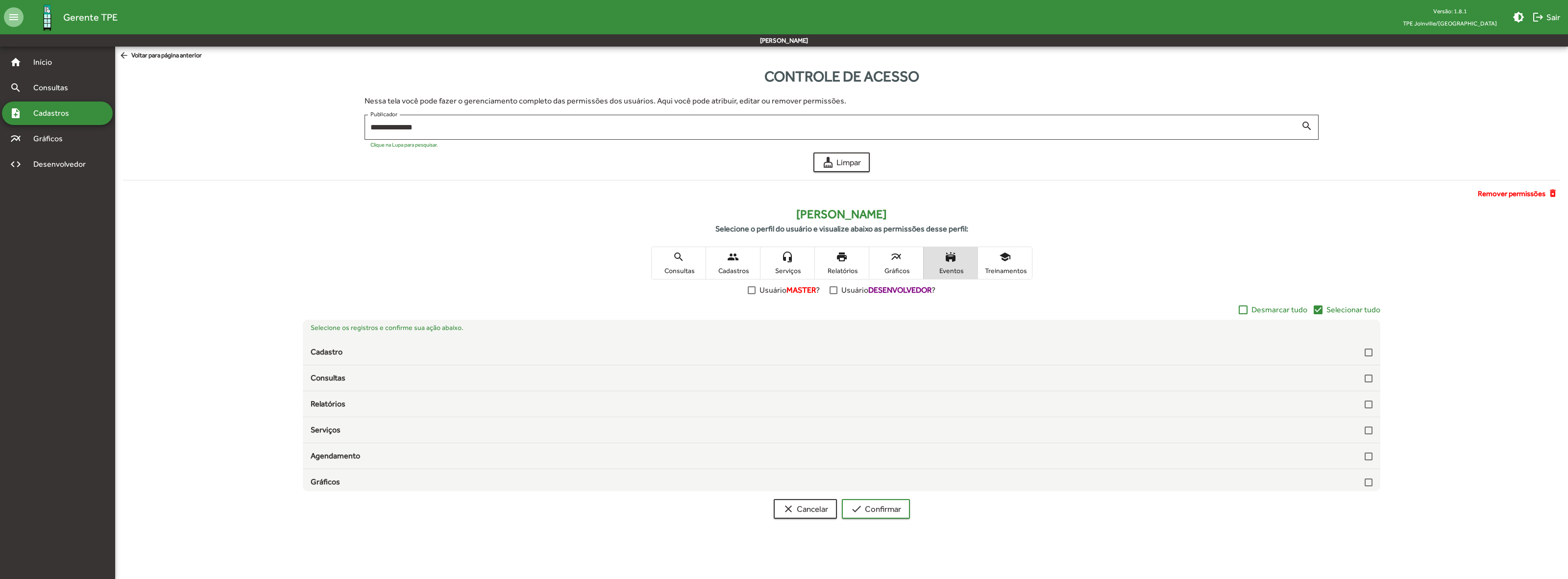
click at [1348, 306] on span "Selecionar tudo" at bounding box center [1353, 309] width 54 height 12
click at [1006, 266] on span "Treinamentos" at bounding box center [1005, 270] width 49 height 8
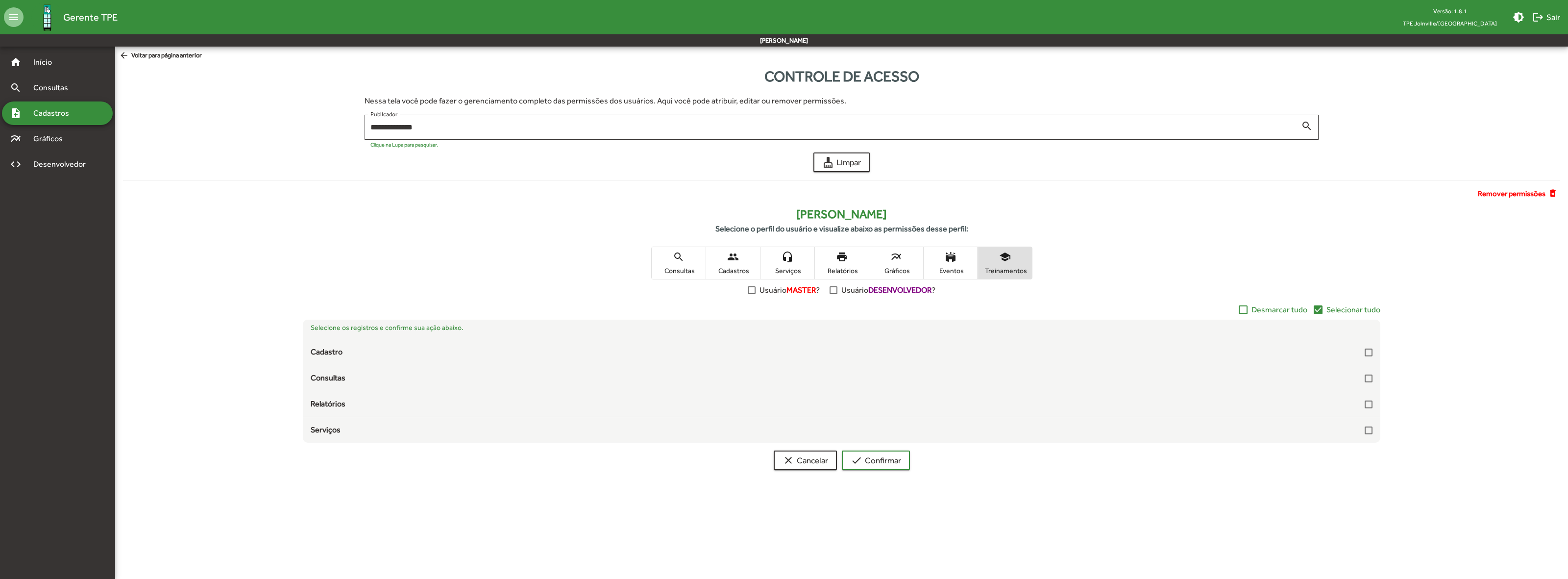
click at [1349, 309] on span "Selecionar tudo" at bounding box center [1353, 309] width 54 height 12
click at [895, 462] on span "check Confirmar" at bounding box center [876, 460] width 51 height 18
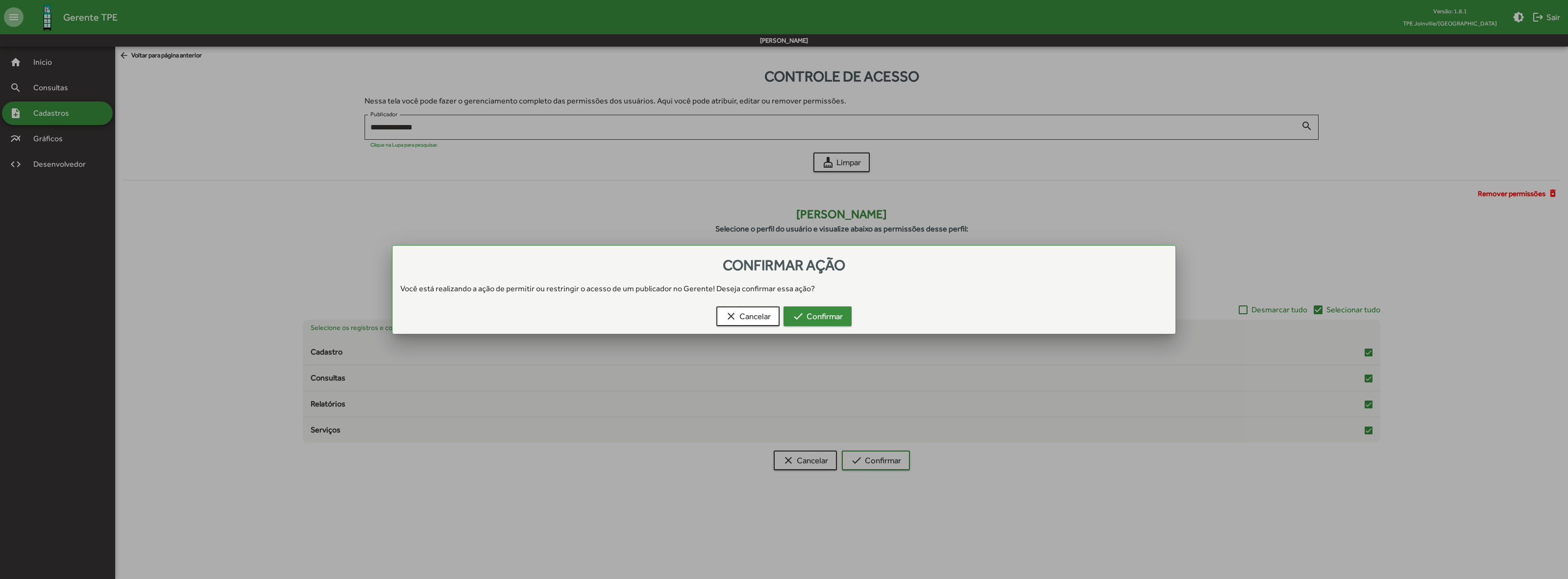
click at [829, 316] on span "check Confirmar" at bounding box center [818, 316] width 51 height 18
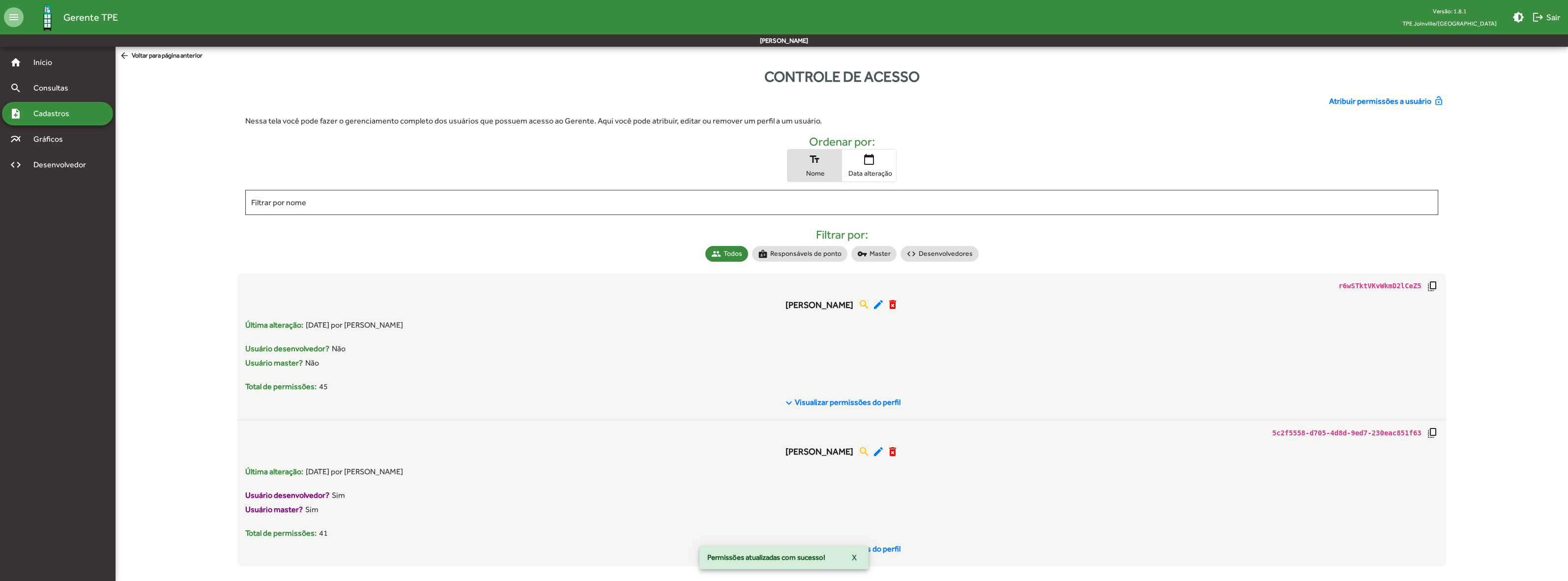
click at [1372, 102] on span "Atribuir permissões a usuário" at bounding box center [1380, 101] width 102 height 12
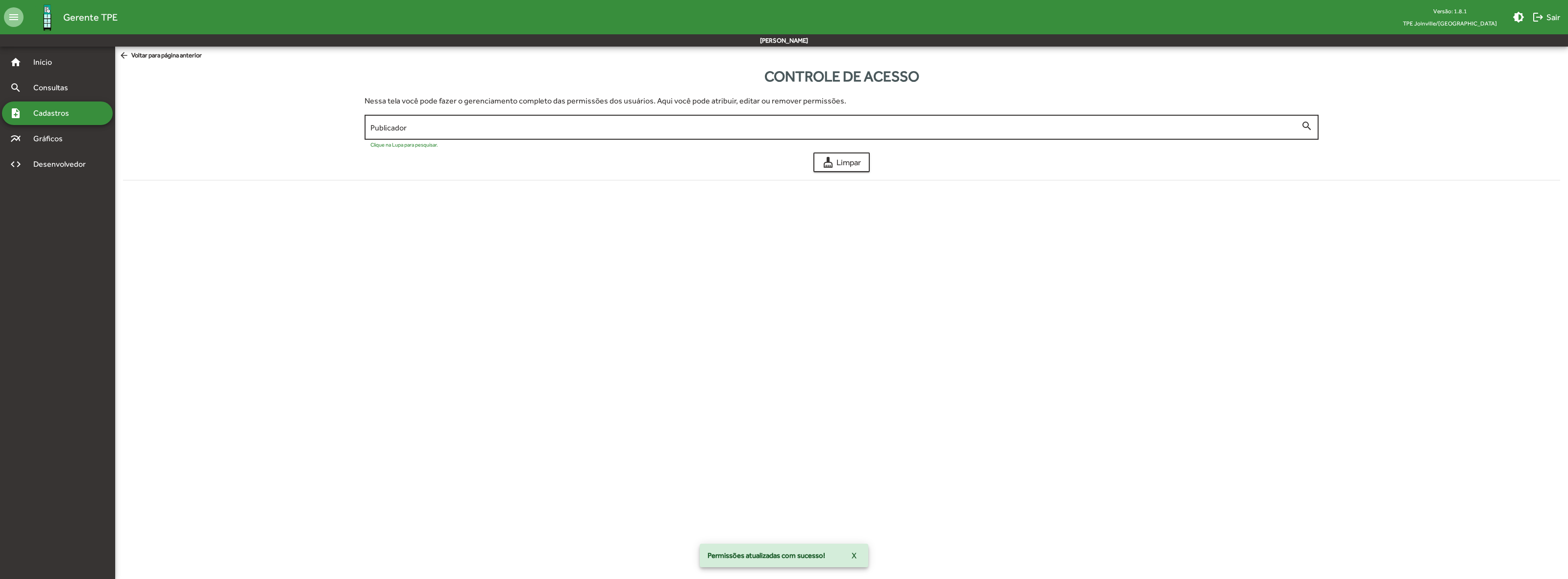
click at [697, 123] on input "Publicador" at bounding box center [835, 126] width 931 height 8
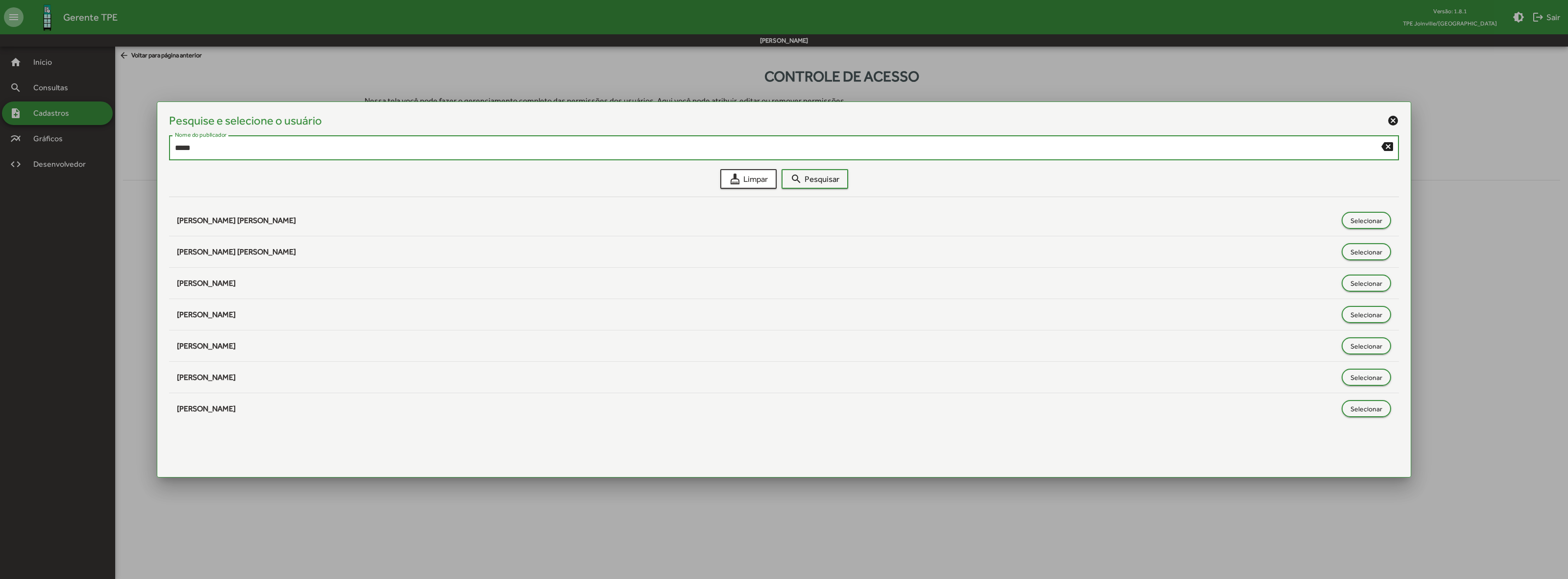
click at [222, 151] on input "*****" at bounding box center [778, 147] width 1206 height 8
type input "*****"
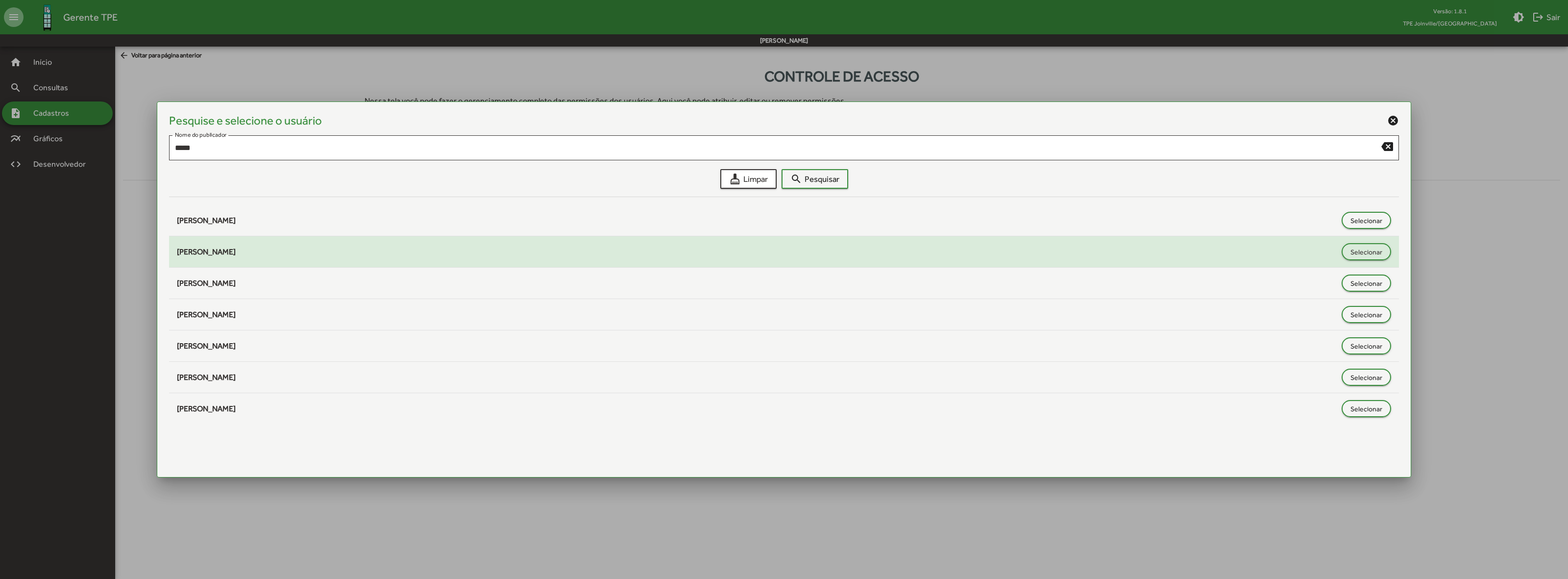
click at [400, 251] on div "[PERSON_NAME]" at bounding box center [757, 251] width 1160 height 12
click at [1385, 247] on button "Selecionar" at bounding box center [1366, 251] width 50 height 17
type input "**********"
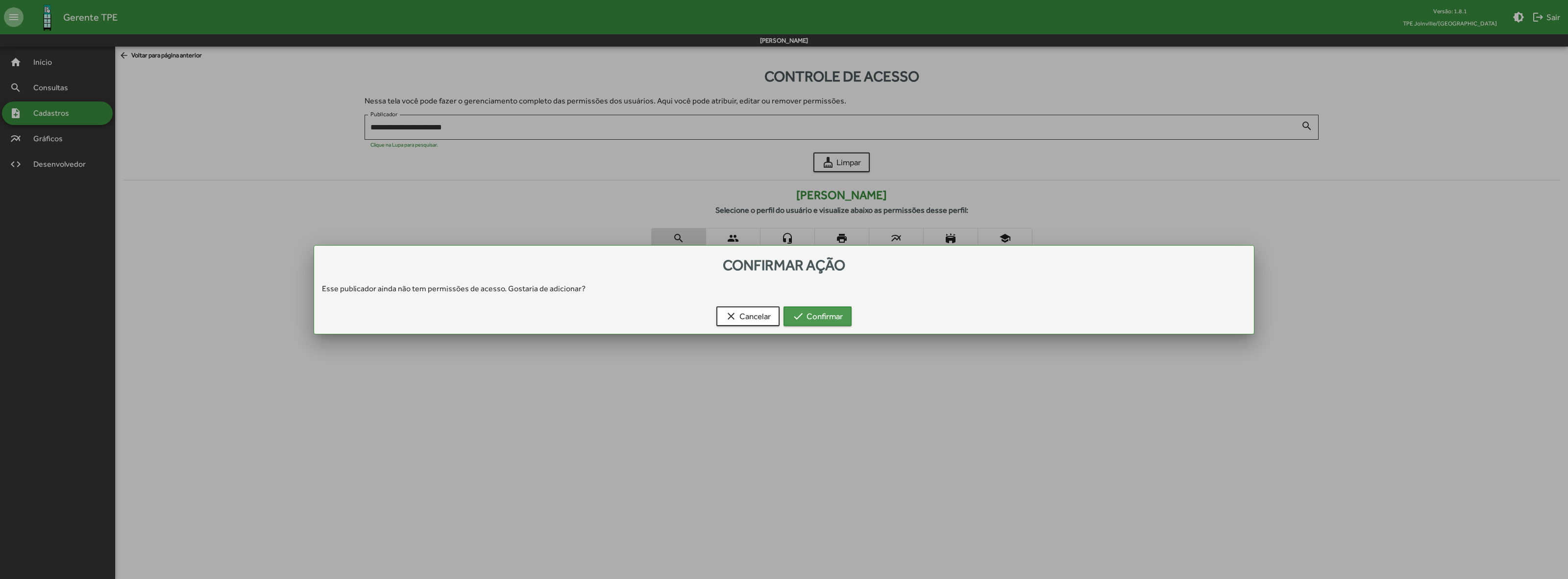
click at [821, 319] on span "check Confirmar" at bounding box center [818, 316] width 51 height 18
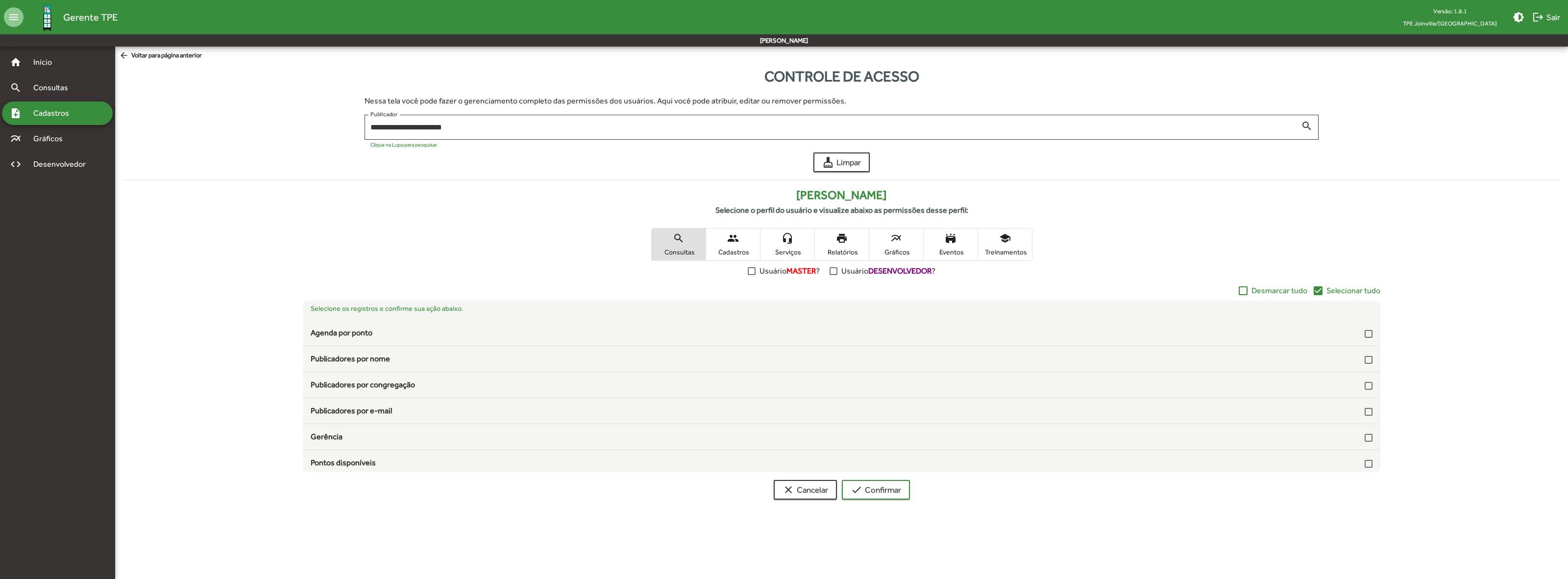
click at [1361, 286] on span "Selecionar tudo" at bounding box center [1353, 290] width 54 height 12
click at [731, 242] on mat-icon "people" at bounding box center [733, 238] width 12 height 12
drag, startPoint x: 1363, startPoint y: 290, endPoint x: 1348, endPoint y: 287, distance: 15.3
click at [1363, 290] on span "Selecionar tudo" at bounding box center [1353, 290] width 54 height 12
click at [778, 251] on span "Serviços" at bounding box center [787, 251] width 49 height 8
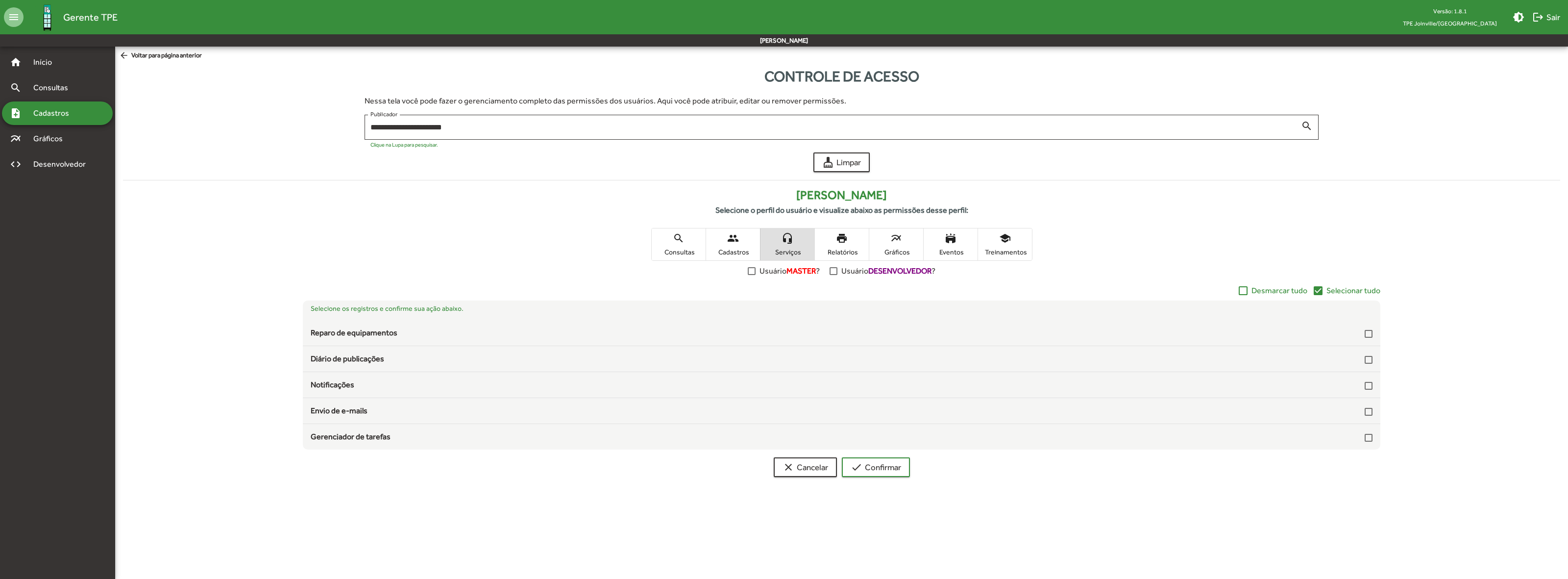
click at [1337, 293] on span "Selecionar tudo" at bounding box center [1353, 290] width 54 height 12
click at [839, 247] on span "Relatórios" at bounding box center [842, 251] width 49 height 8
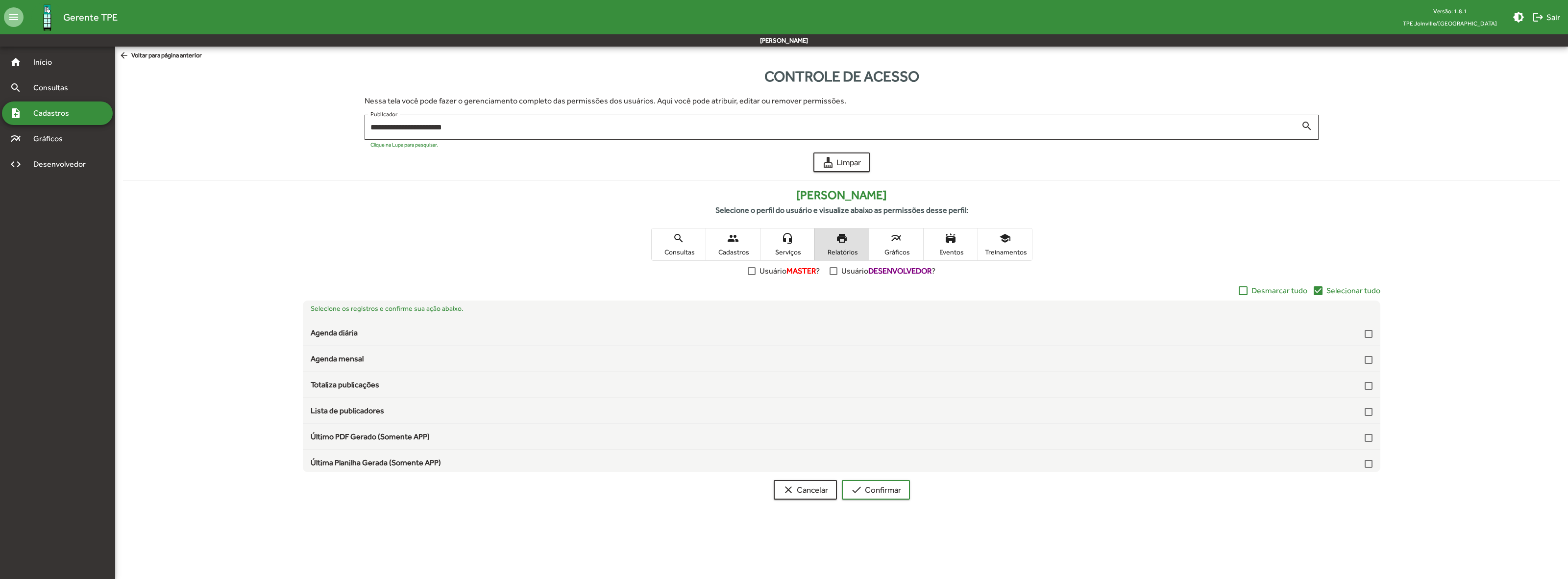
click at [1355, 291] on span "Selecionar tudo" at bounding box center [1353, 290] width 54 height 12
click at [889, 245] on span "multiline_chart Gráficos" at bounding box center [897, 245] width 54 height 32
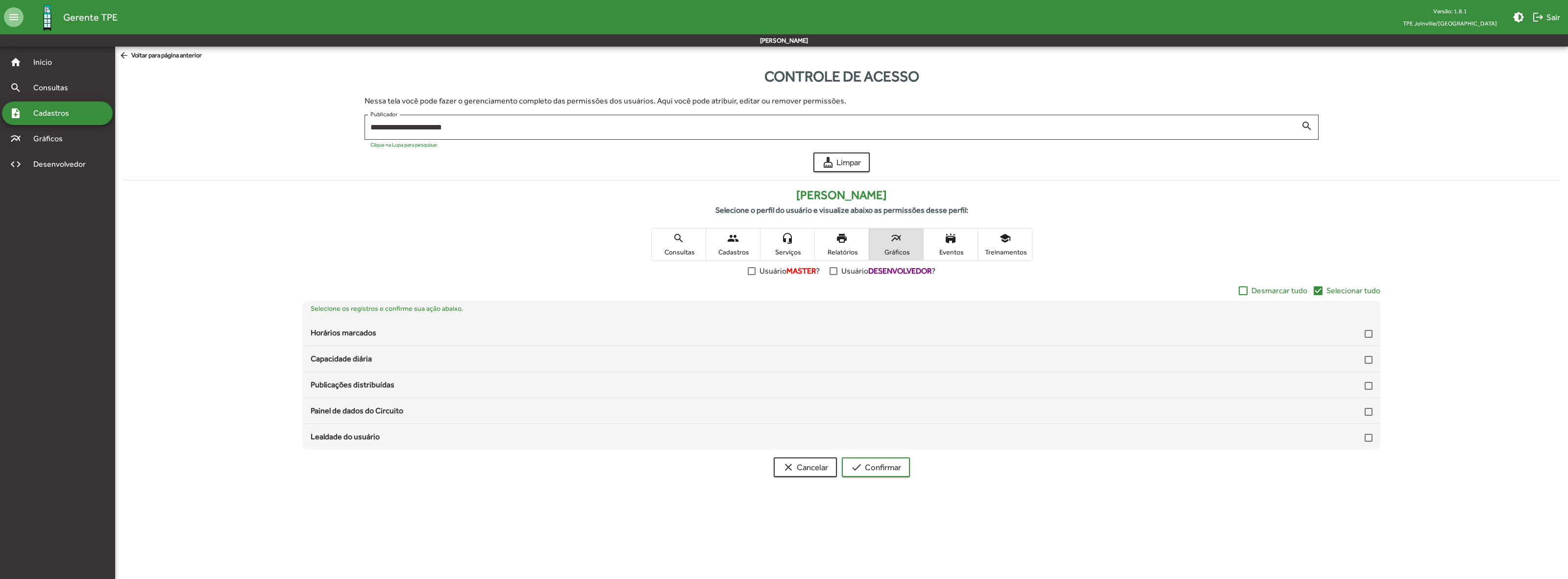
click at [1351, 291] on span "Selecionar tudo" at bounding box center [1353, 290] width 54 height 12
click at [941, 242] on span "stadium Eventos" at bounding box center [951, 245] width 54 height 32
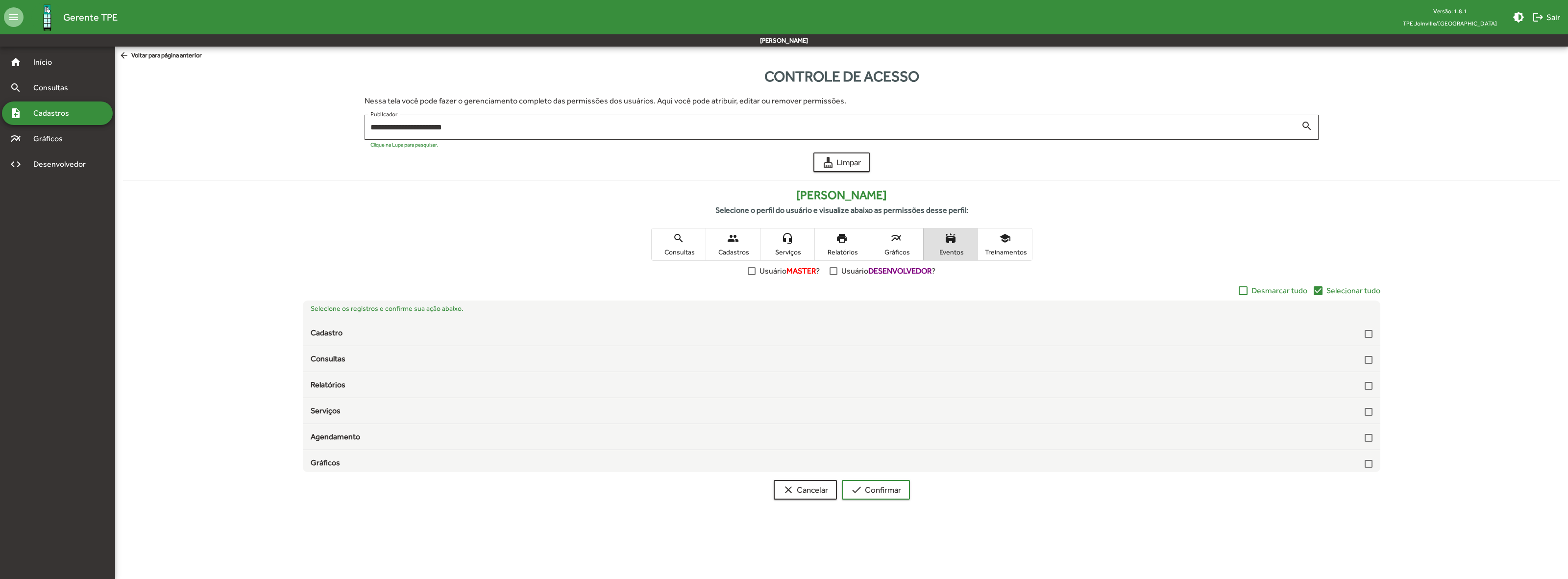
click at [1349, 290] on span "Selecionar tudo" at bounding box center [1353, 290] width 54 height 12
drag, startPoint x: 1006, startPoint y: 248, endPoint x: 1025, endPoint y: 250, distance: 19.1
click at [1008, 248] on span "Treinamentos" at bounding box center [1005, 251] width 49 height 8
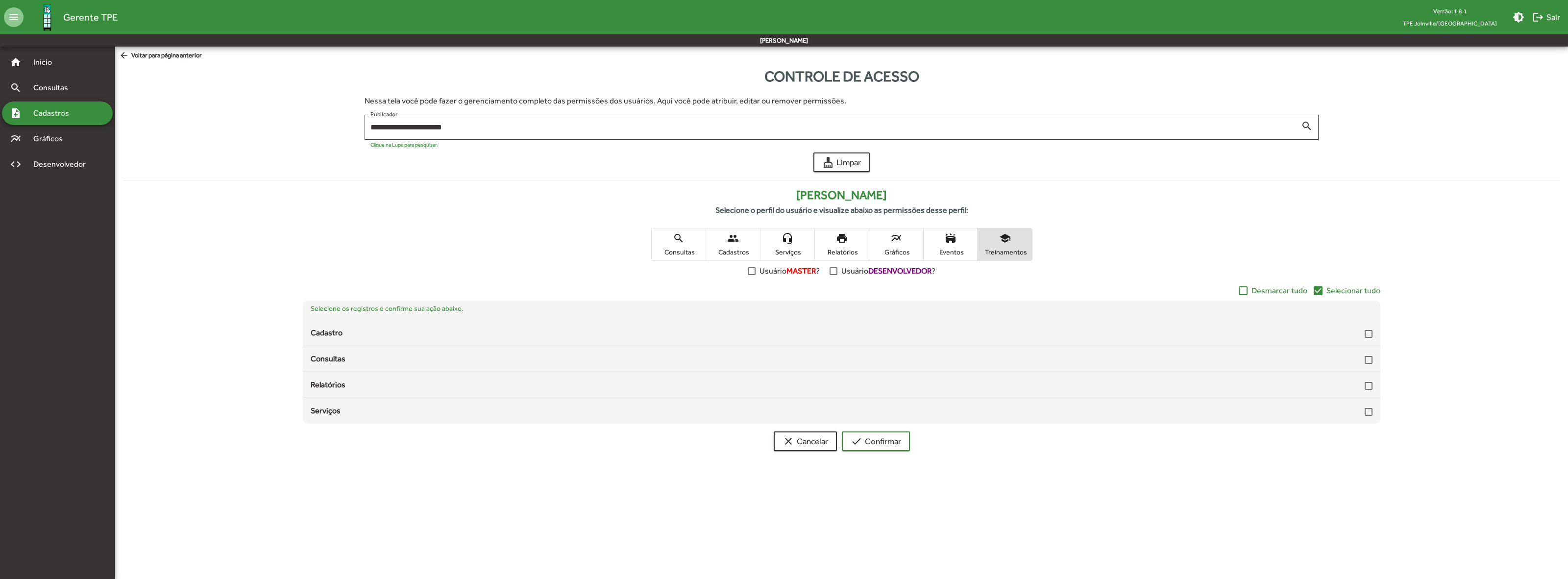
click at [1347, 290] on span "Selecionar tudo" at bounding box center [1353, 290] width 54 height 12
click at [890, 440] on span "check Confirmar" at bounding box center [876, 440] width 51 height 18
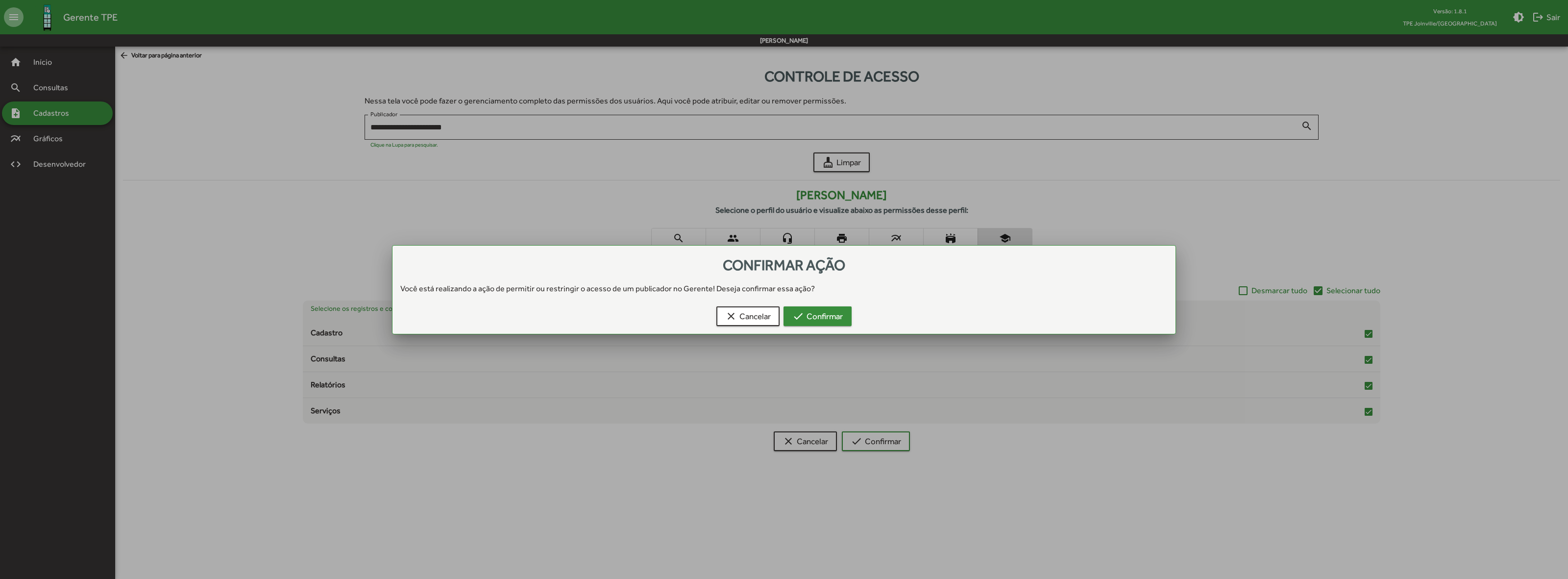
click at [819, 319] on span "check Confirmar" at bounding box center [818, 316] width 51 height 18
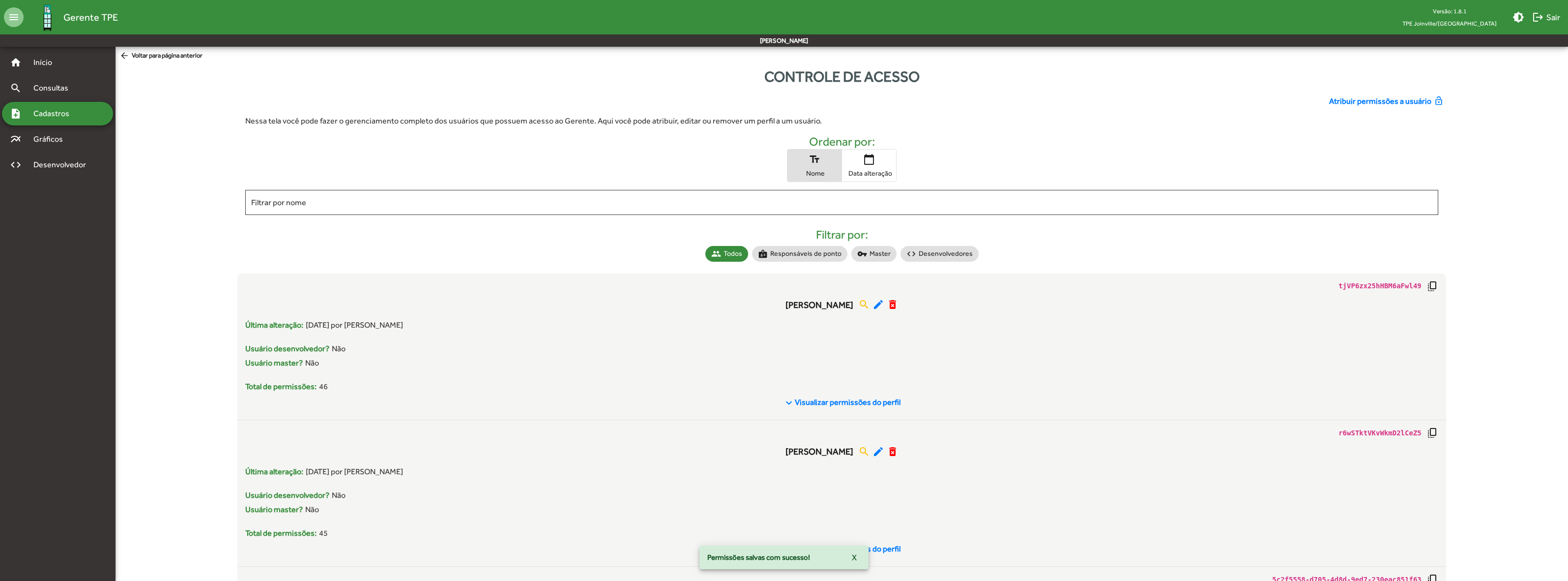
click at [1377, 104] on span "Atribuir permissões a usuário" at bounding box center [1380, 101] width 102 height 12
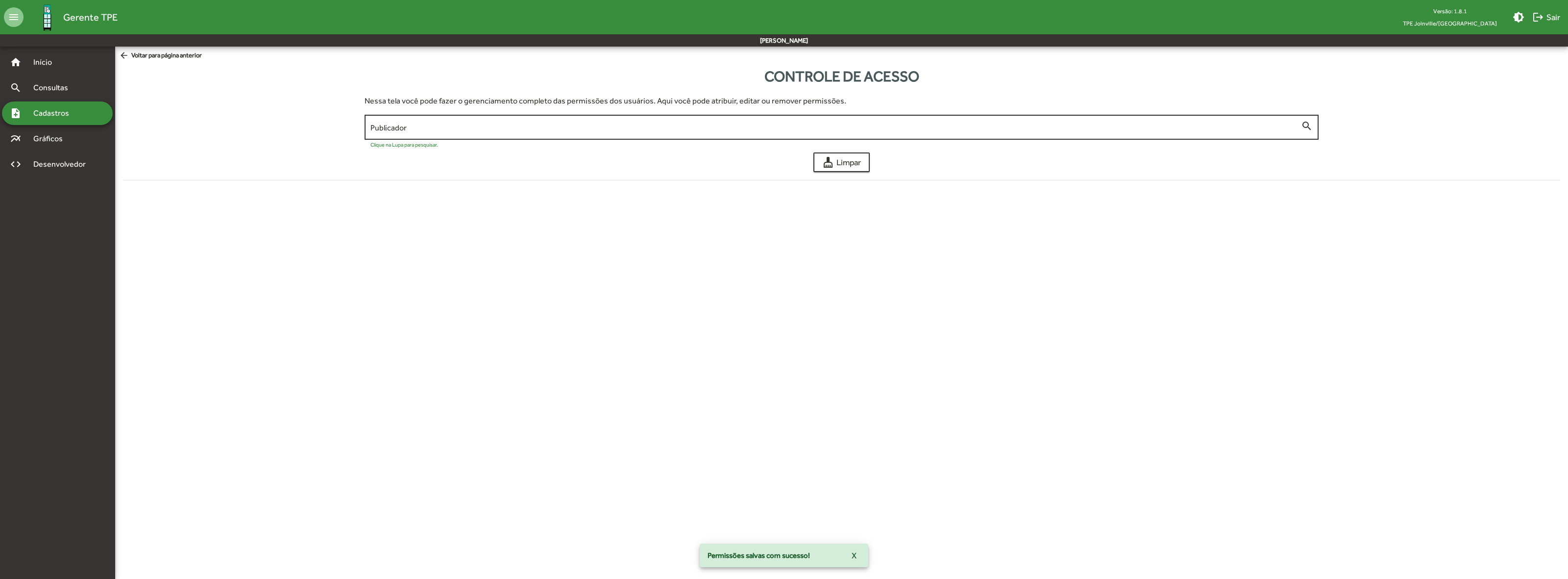
click at [973, 130] on input "Publicador" at bounding box center [835, 126] width 931 height 8
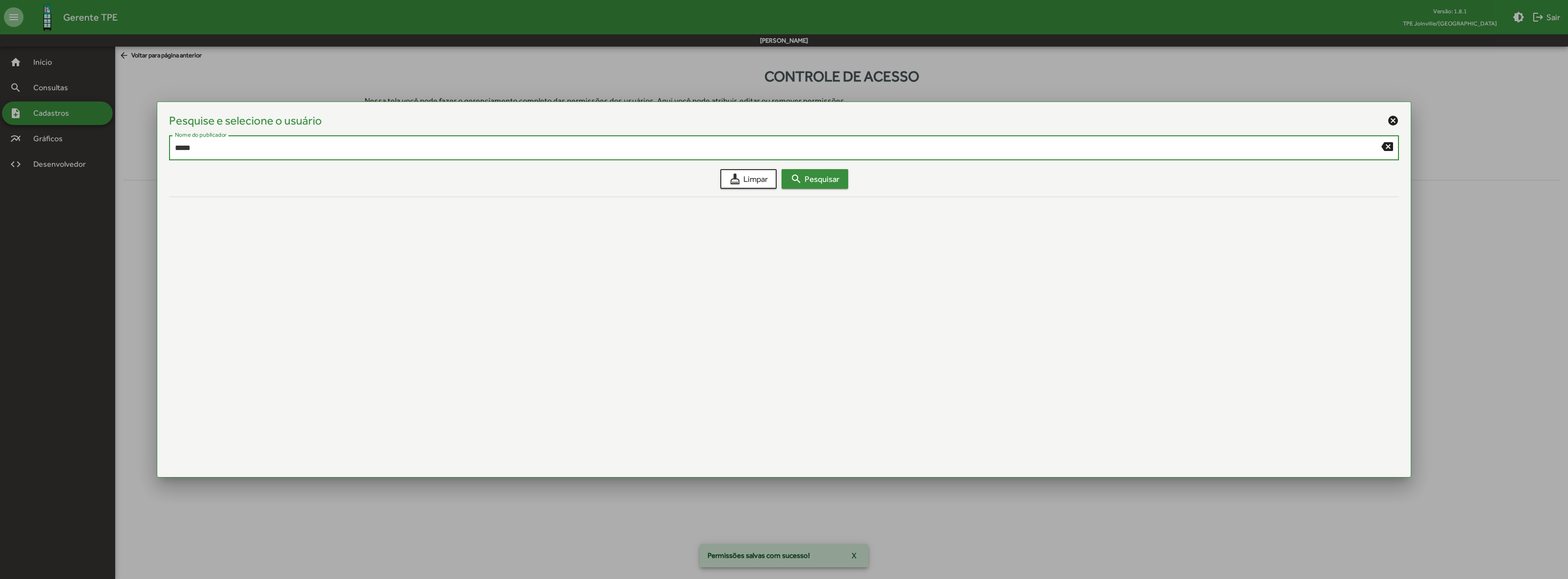
type input "*****"
click at [824, 179] on span "search Pesquisar" at bounding box center [814, 178] width 49 height 18
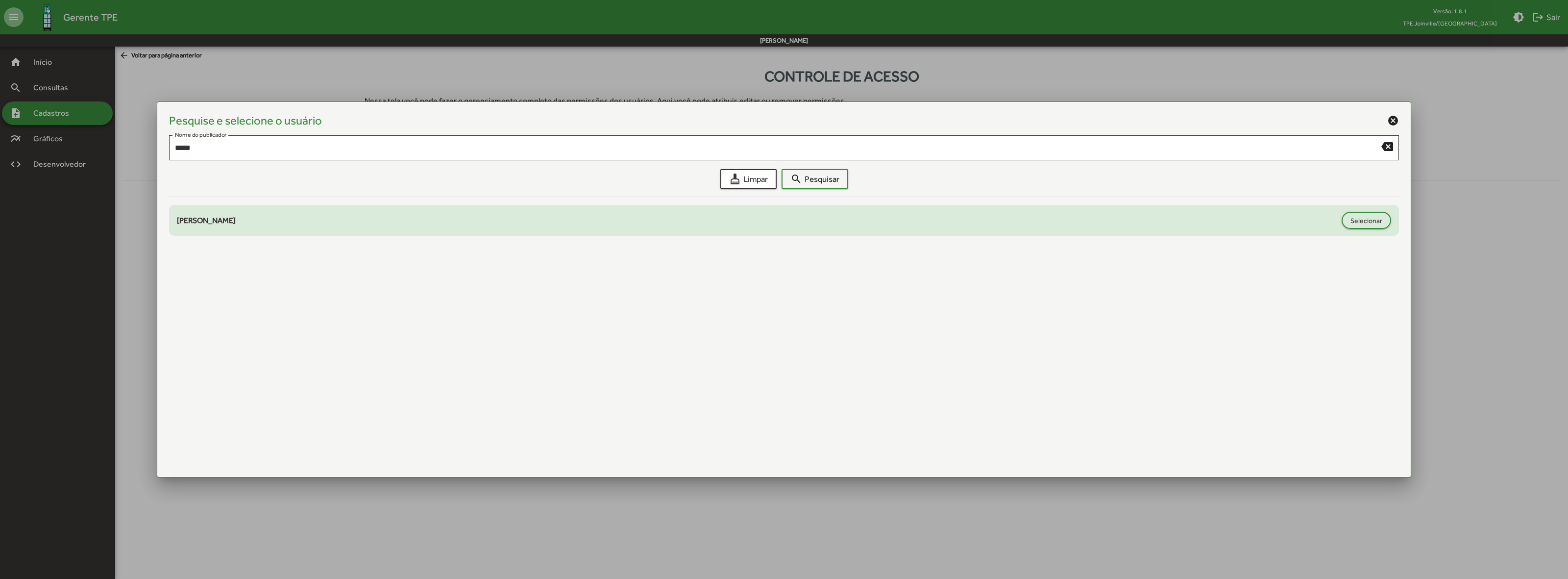
click at [218, 221] on span "Darcyr Silva Lima Jr." at bounding box center [206, 220] width 59 height 9
click at [1357, 217] on span "Selecionar" at bounding box center [1366, 220] width 32 height 18
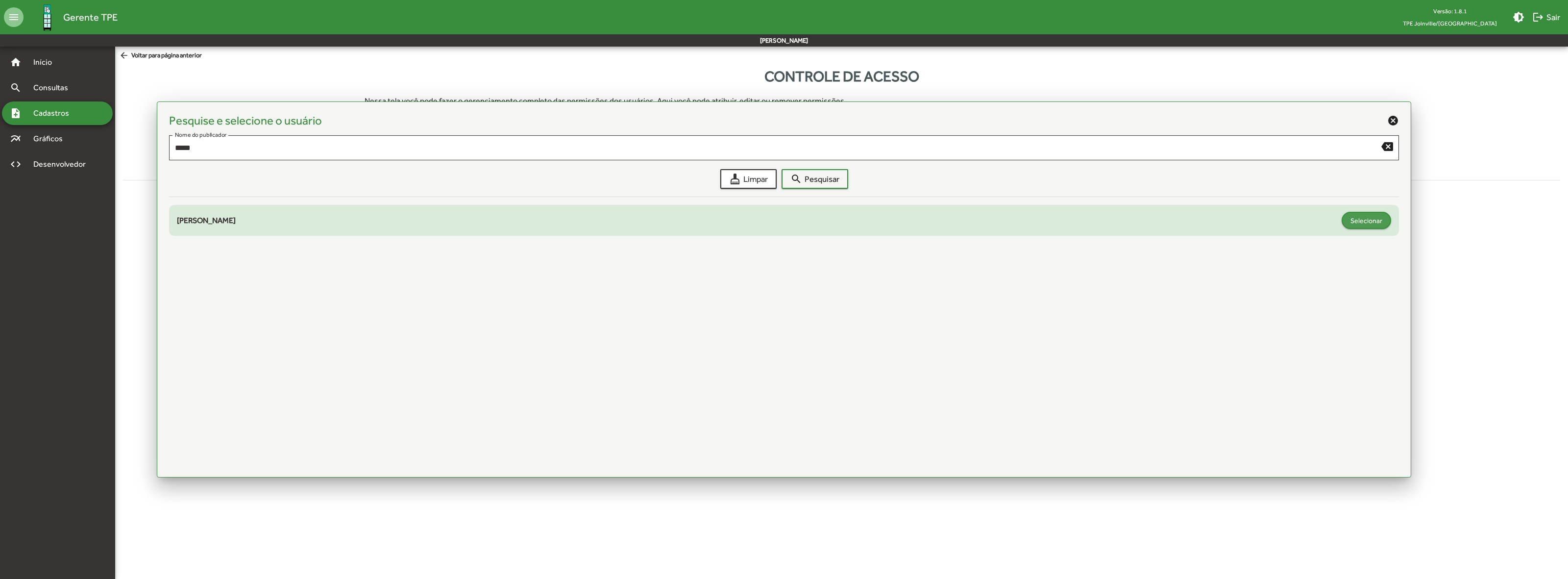
type input "**********"
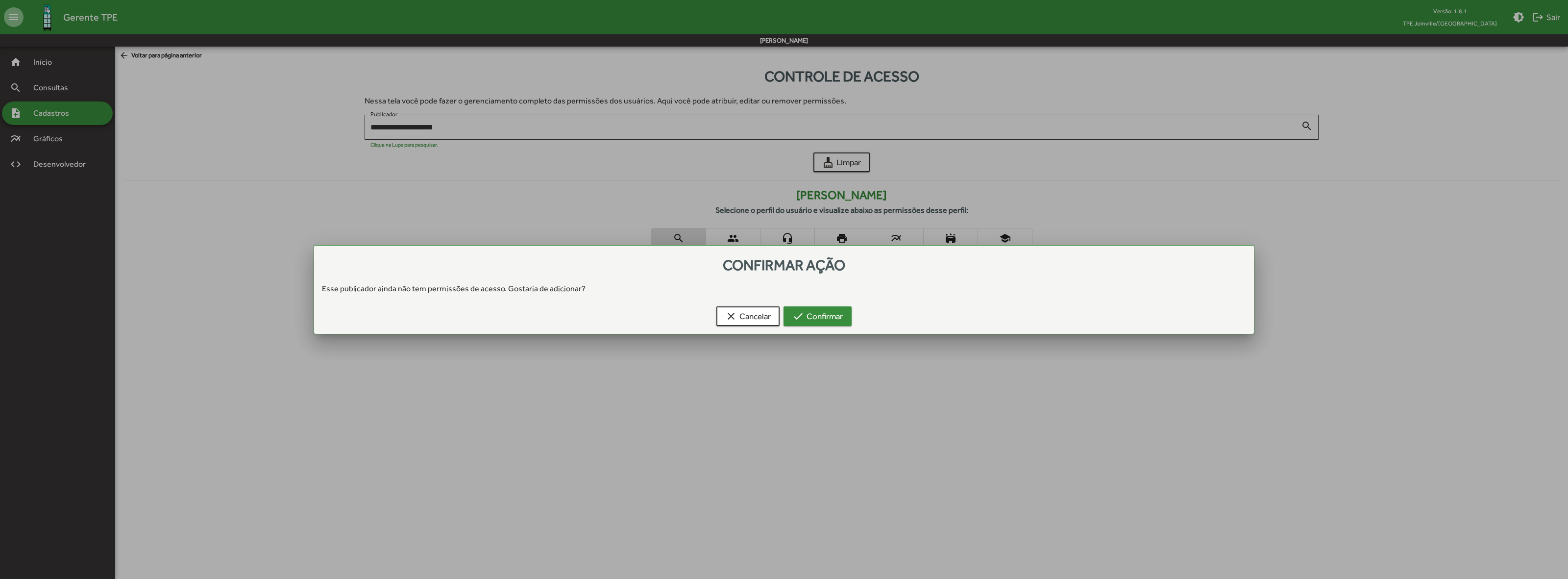
click at [816, 324] on span "check Confirmar" at bounding box center [818, 316] width 51 height 18
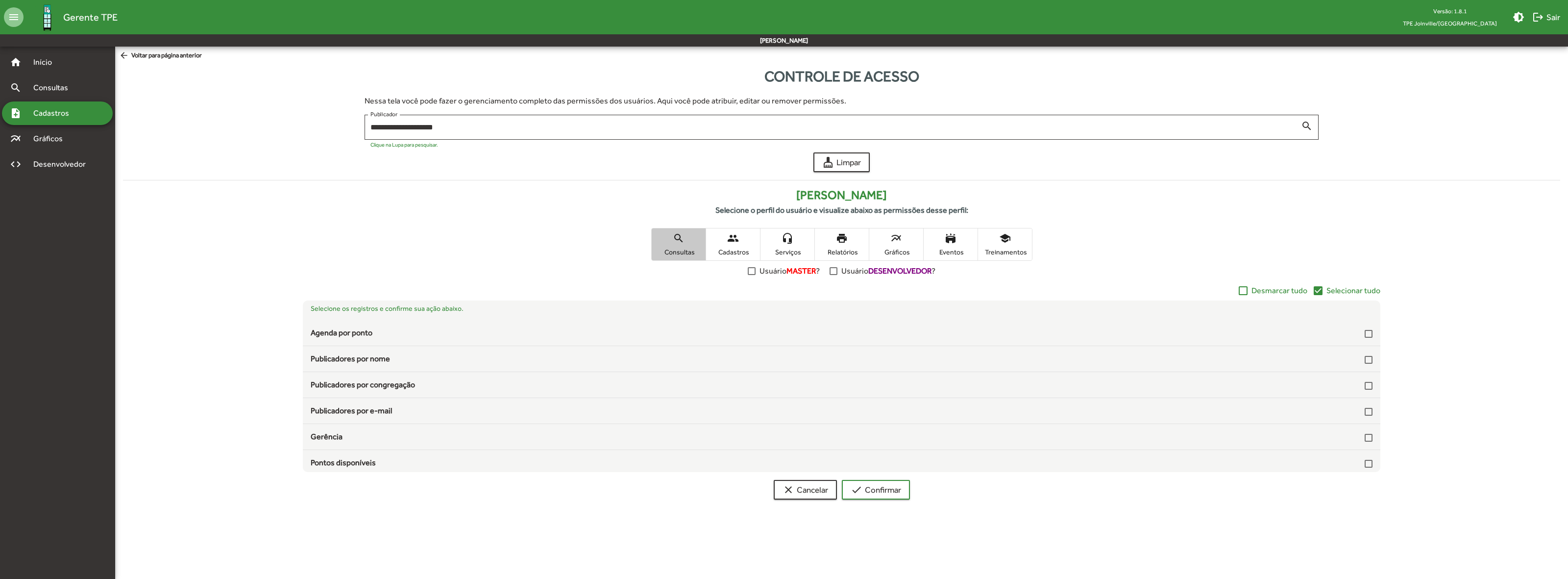
click at [673, 247] on span "Consultas" at bounding box center [679, 251] width 49 height 8
click at [1344, 292] on span "Selecionar tudo" at bounding box center [1353, 290] width 54 height 12
click at [729, 247] on span "Cadastros" at bounding box center [733, 251] width 49 height 8
click at [1345, 291] on span "Selecionar tudo" at bounding box center [1353, 290] width 54 height 12
click at [788, 244] on span "headset_mic Serviços" at bounding box center [788, 245] width 54 height 32
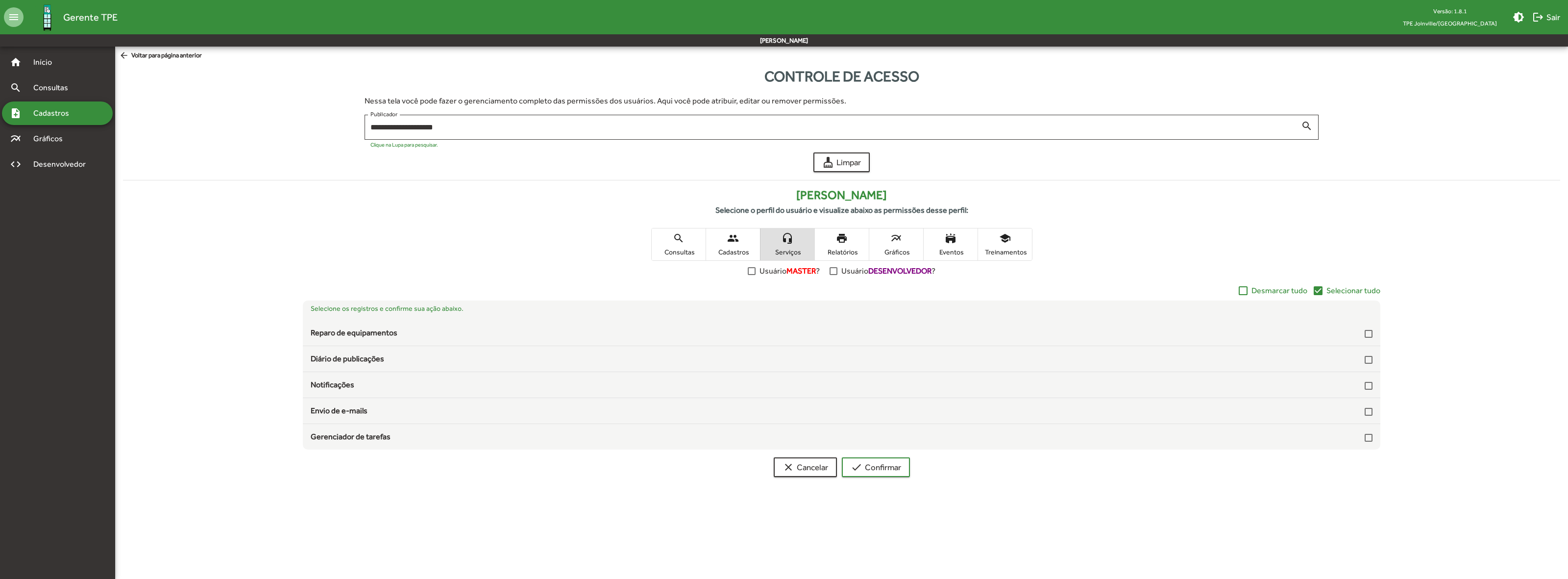
click at [1351, 290] on span "Selecionar tudo" at bounding box center [1353, 290] width 54 height 12
click at [846, 245] on span "print Relatórios" at bounding box center [843, 245] width 54 height 32
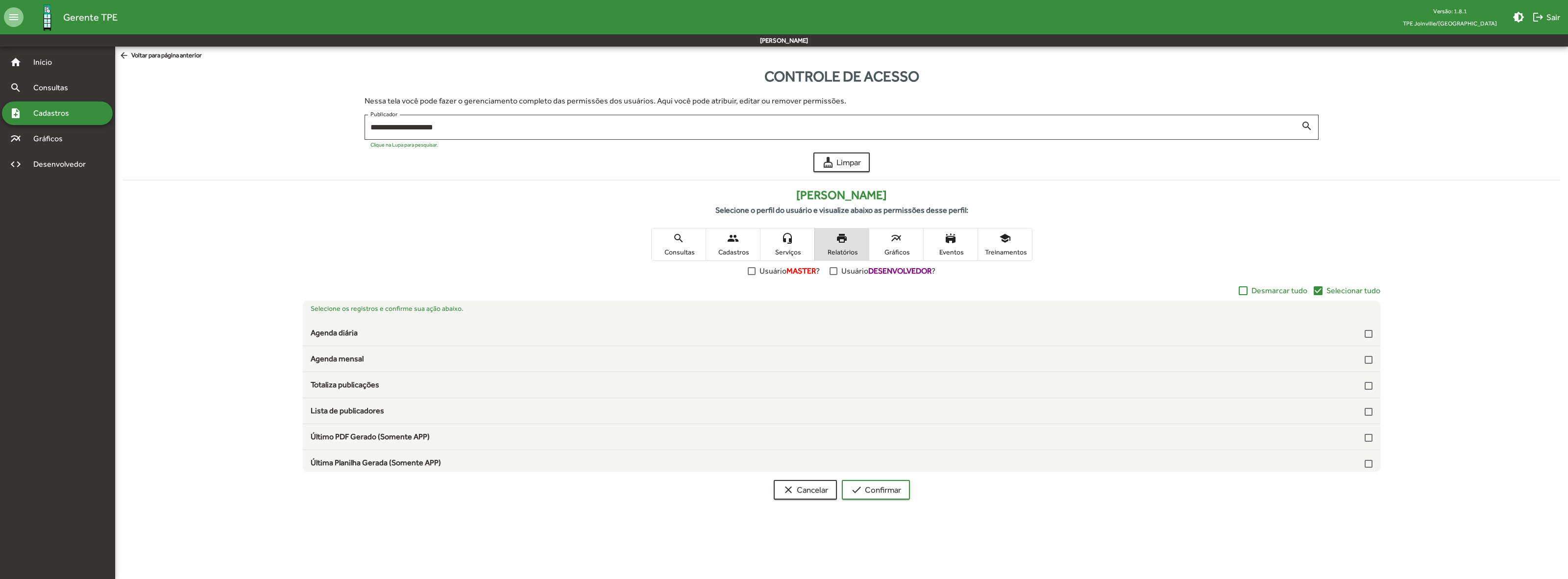
click at [1348, 290] on span "Selecionar tudo" at bounding box center [1353, 290] width 54 height 12
click at [891, 255] on span "Gráficos" at bounding box center [896, 251] width 49 height 8
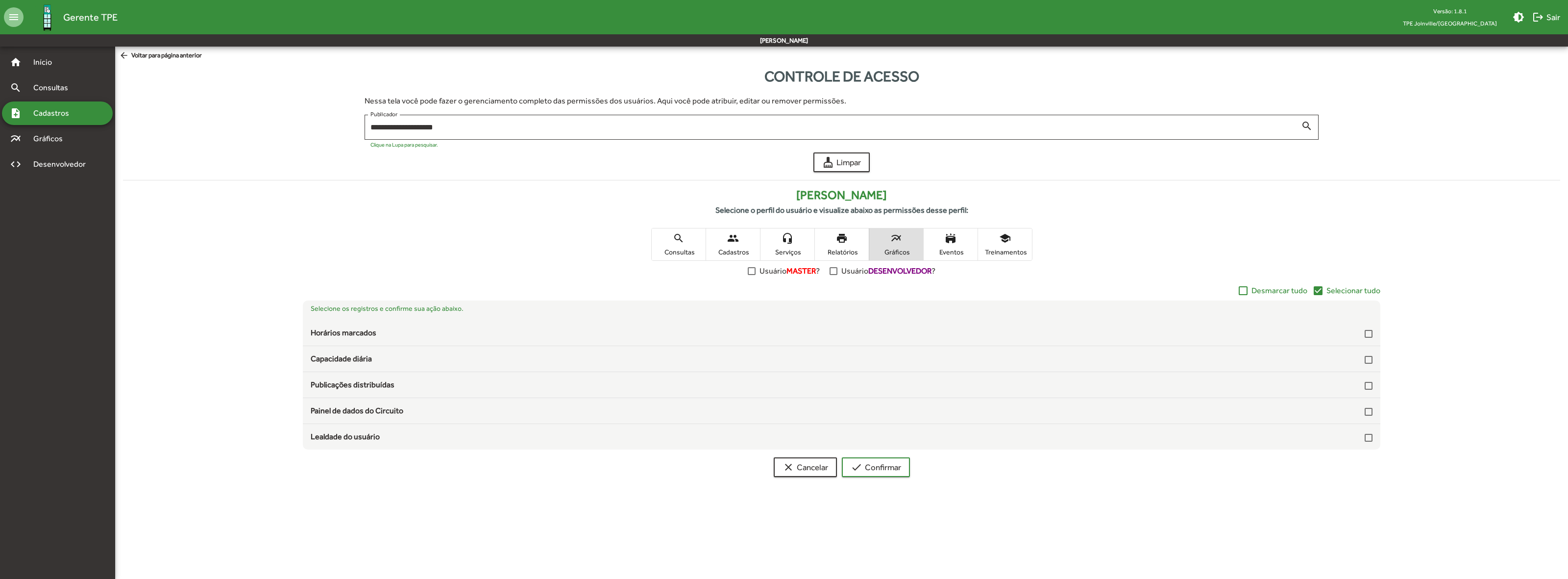
drag, startPoint x: 1348, startPoint y: 286, endPoint x: 1331, endPoint y: 287, distance: 17.0
click at [1347, 286] on span "Selecionar tudo" at bounding box center [1353, 290] width 54 height 12
click at [948, 247] on span "Eventos" at bounding box center [950, 251] width 49 height 8
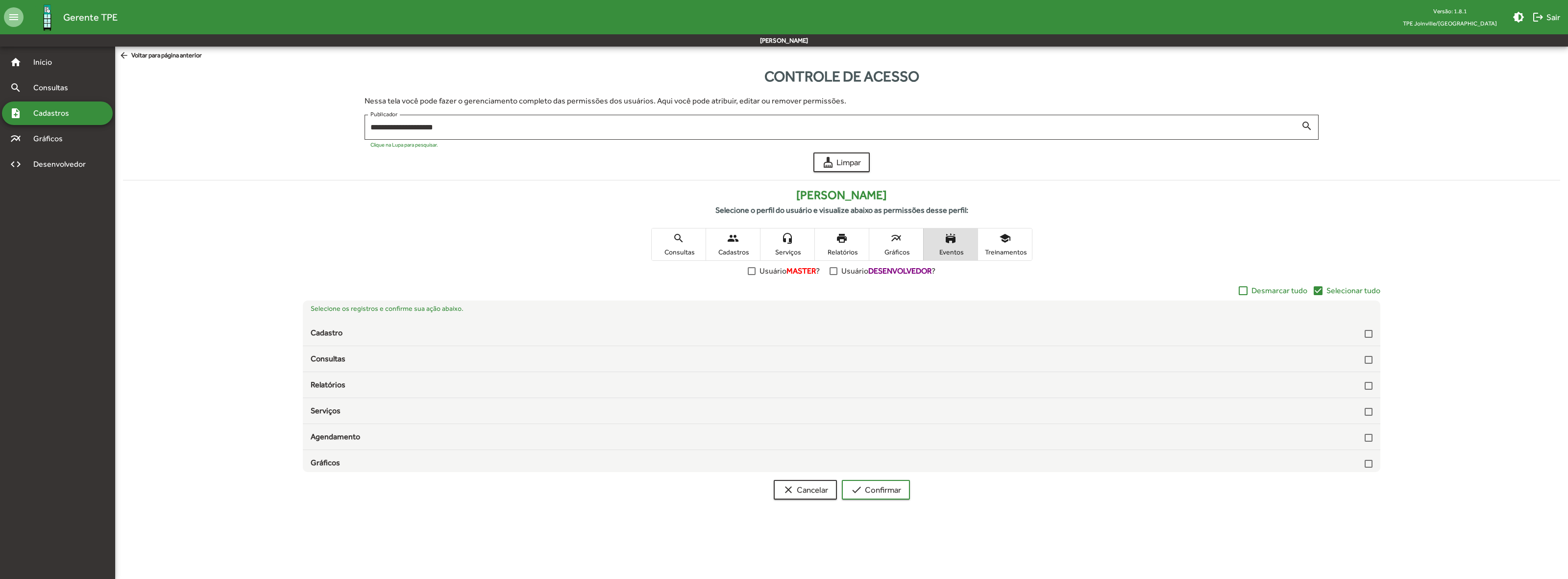
click at [1332, 290] on span "Selecionar tudo" at bounding box center [1353, 290] width 54 height 12
click at [997, 245] on span "school Treinamentos" at bounding box center [1006, 245] width 54 height 32
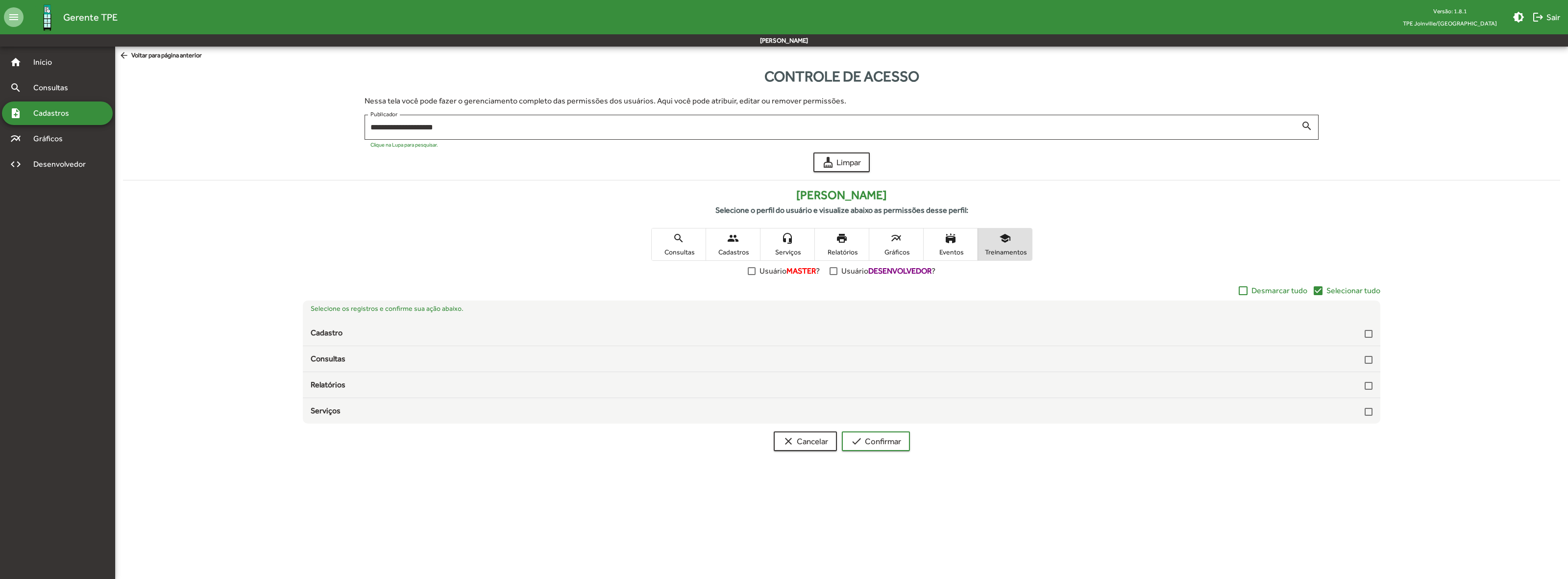
drag, startPoint x: 1358, startPoint y: 288, endPoint x: 1355, endPoint y: 295, distance: 7.6
click at [1358, 288] on span "Selecionar tudo" at bounding box center [1353, 290] width 54 height 12
click at [882, 446] on span "check Confirmar" at bounding box center [876, 440] width 51 height 18
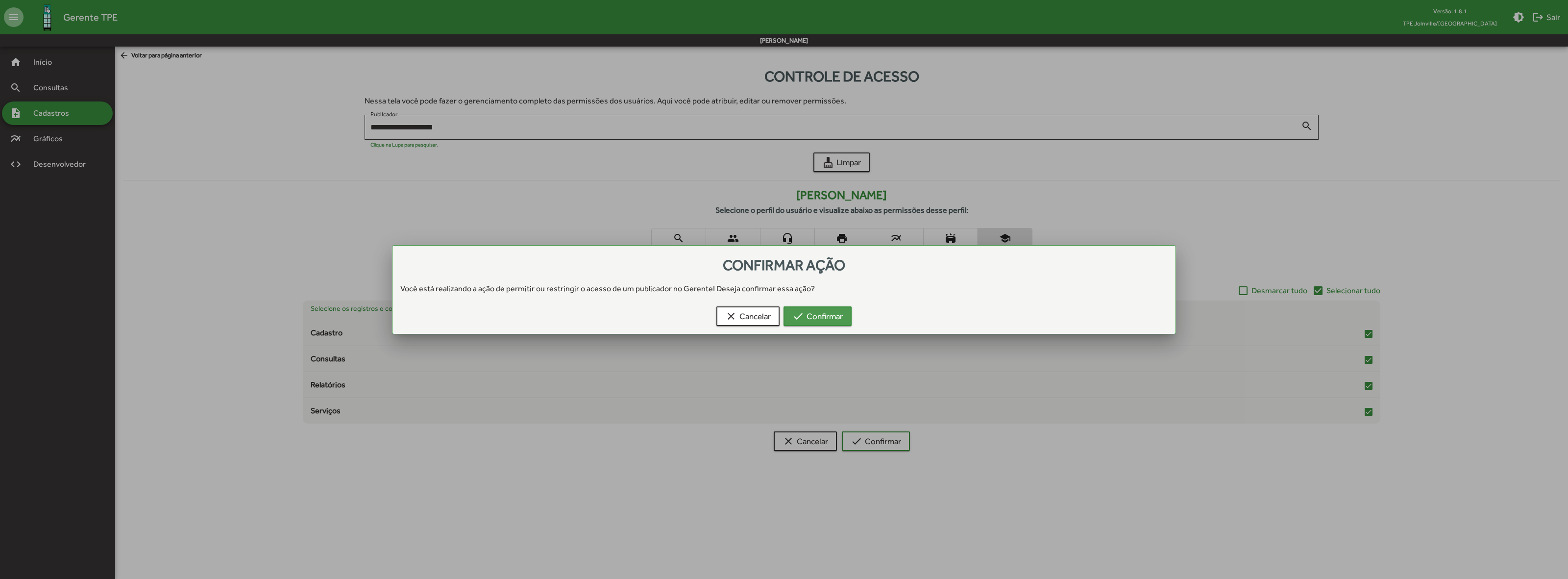
click at [829, 317] on span "check Confirmar" at bounding box center [818, 316] width 51 height 18
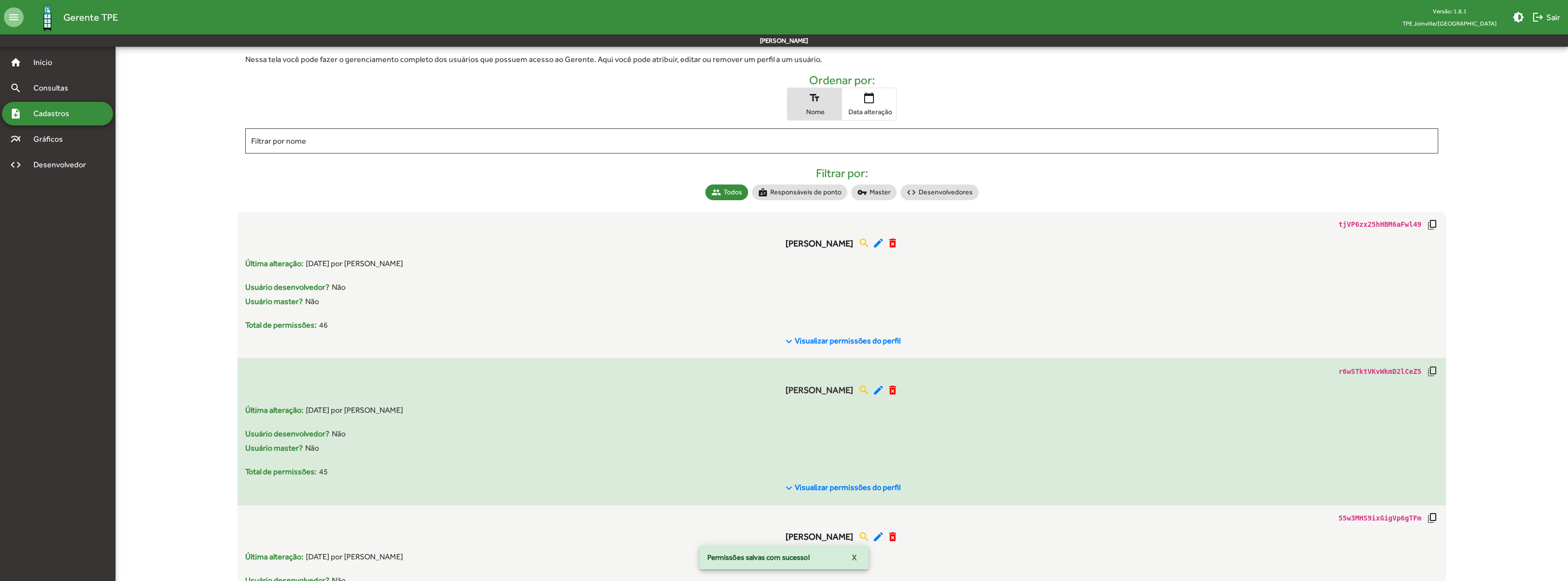
scroll to position [303, 0]
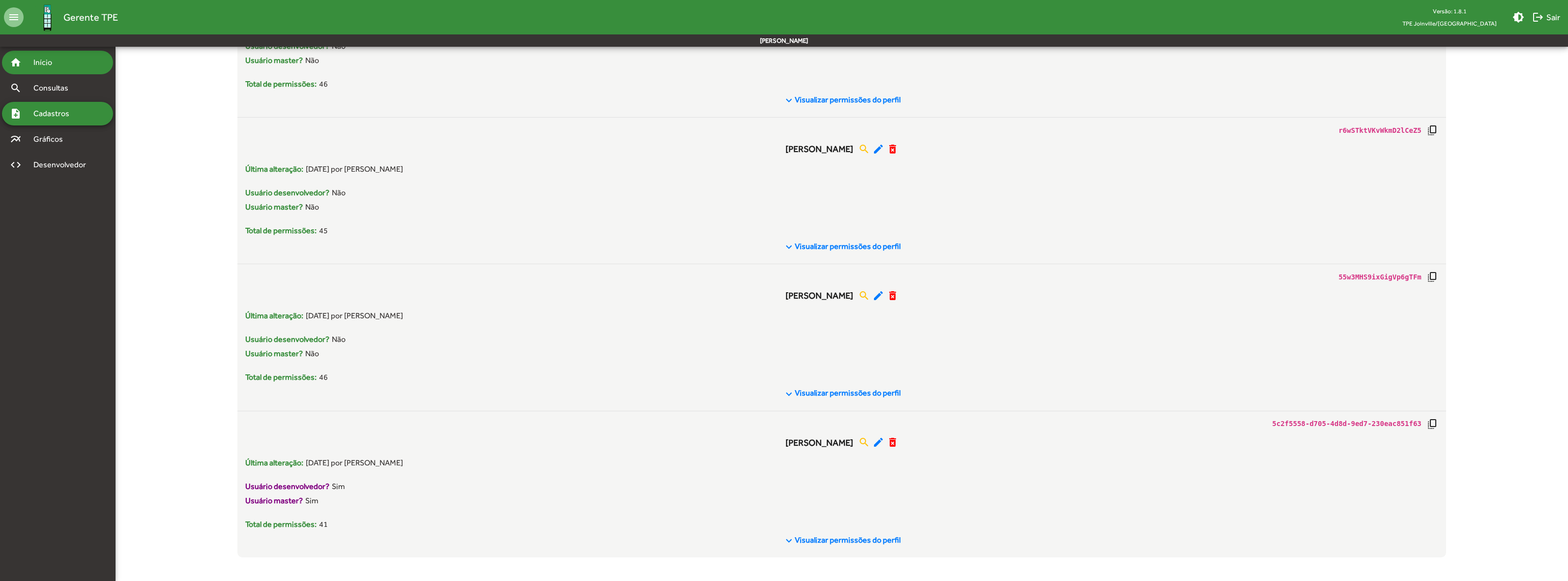
click at [52, 60] on span "Início" at bounding box center [46, 62] width 39 height 12
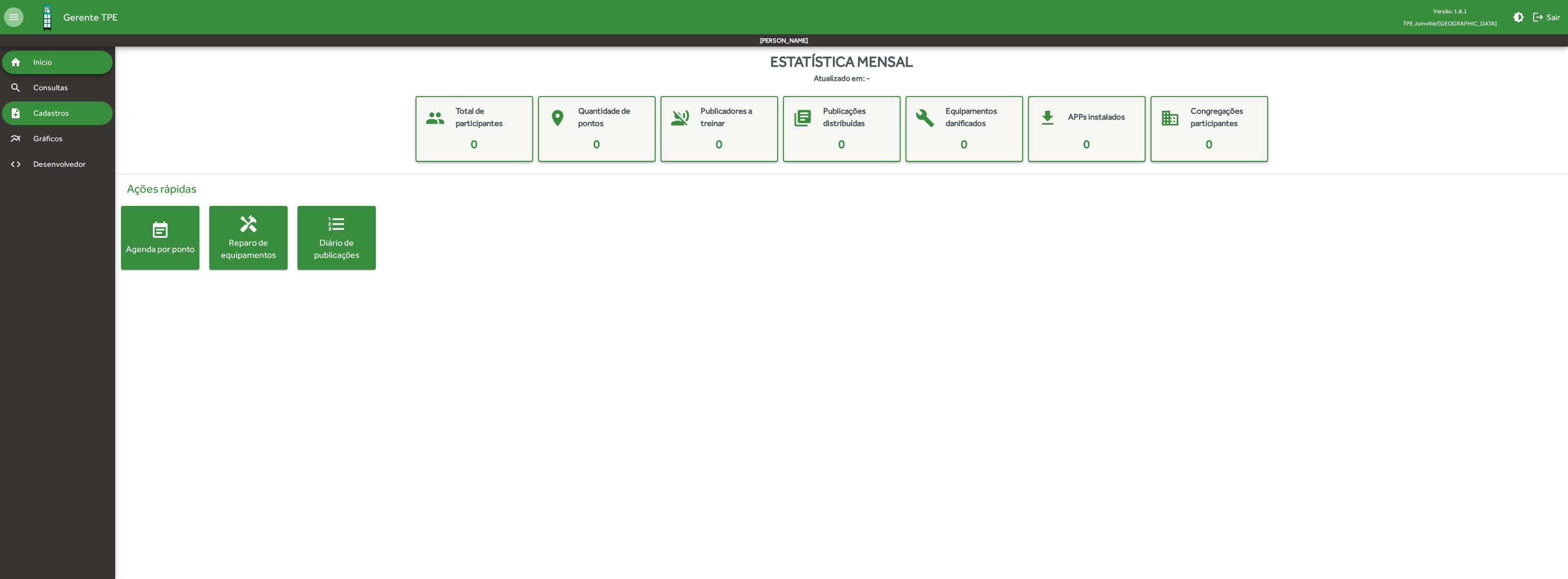
click at [69, 110] on span "Cadastros" at bounding box center [54, 113] width 54 height 12
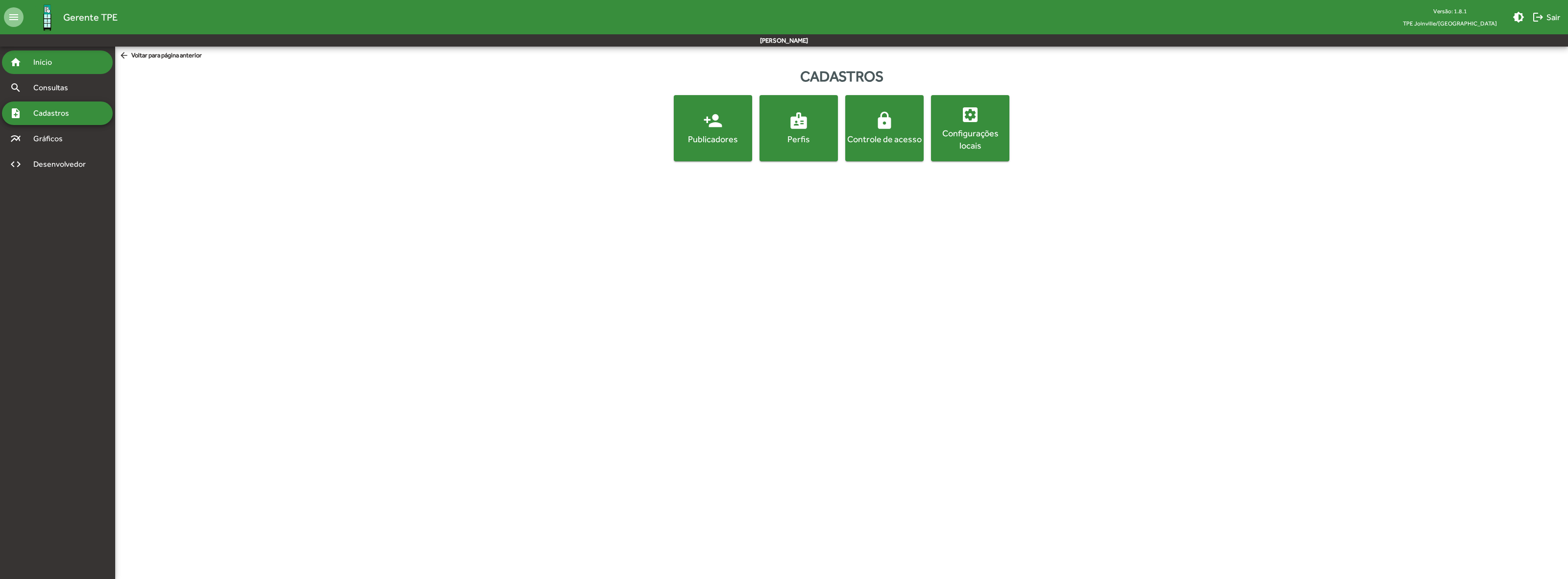
click at [42, 67] on span "Início" at bounding box center [46, 62] width 38 height 12
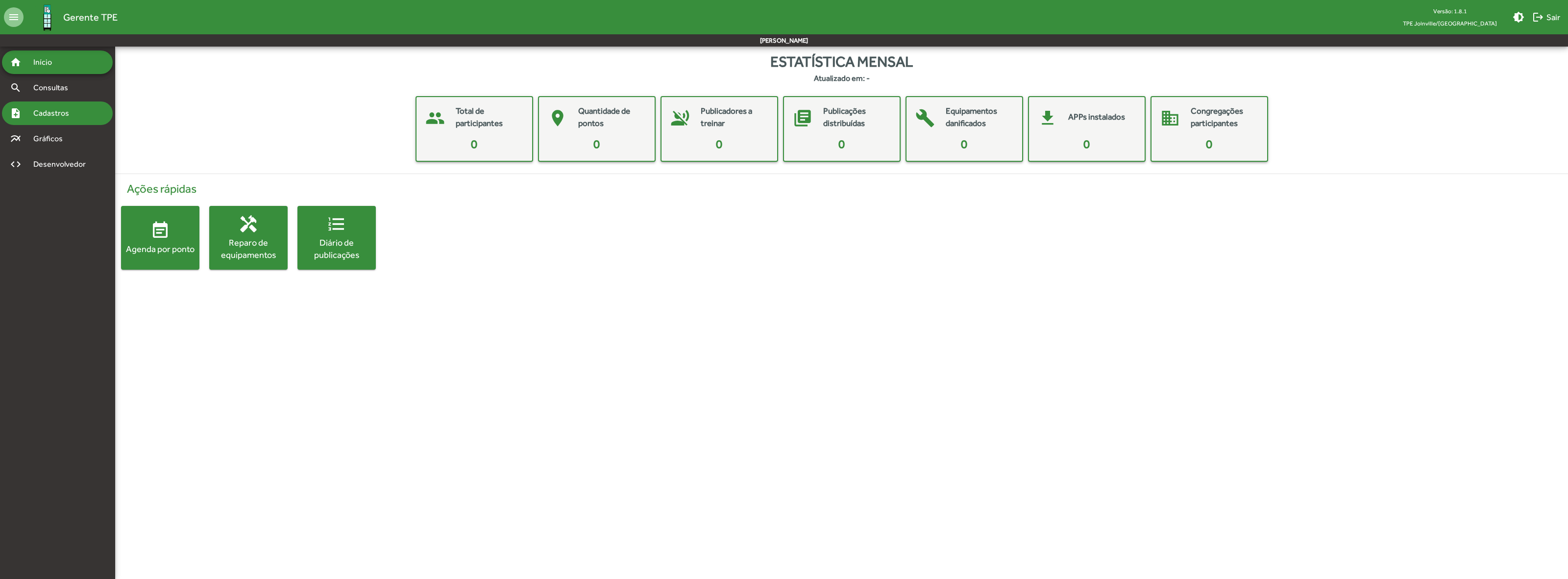
click at [50, 115] on span "Cadastros" at bounding box center [54, 113] width 54 height 12
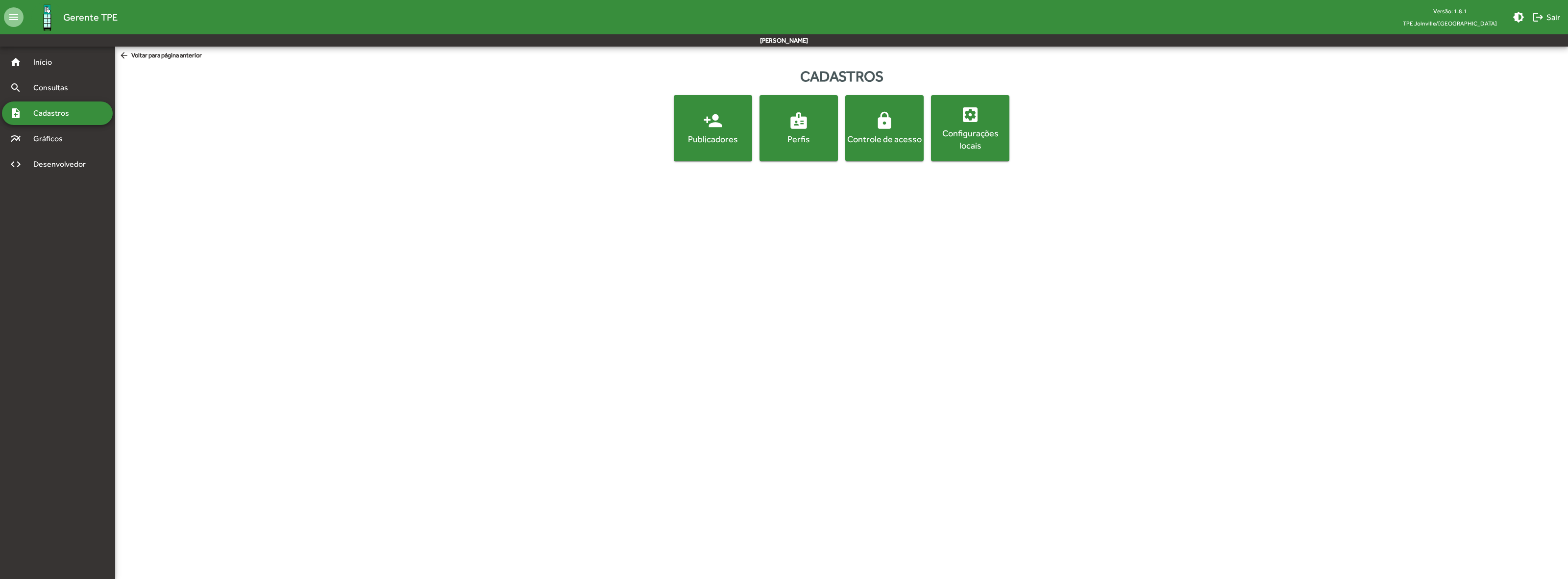
click at [145, 56] on span "arrow_back Voltar para página anterior" at bounding box center [160, 56] width 82 height 11
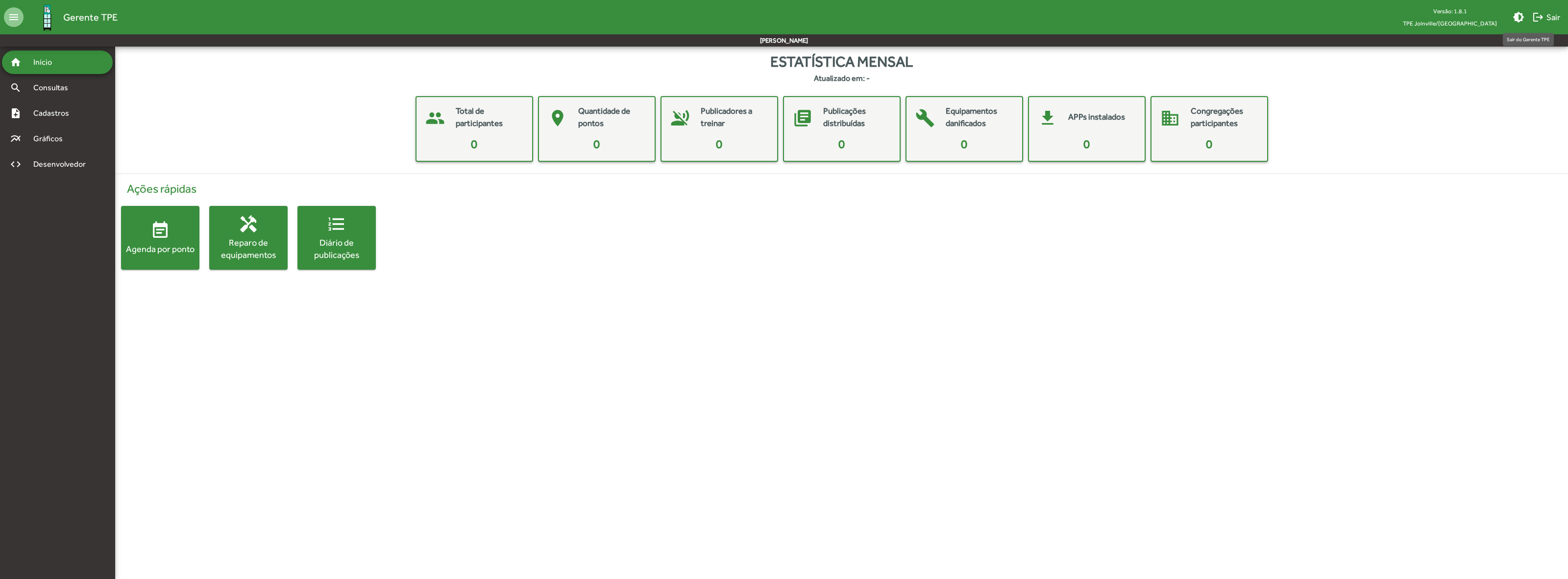
click at [1541, 16] on mat-icon "logout" at bounding box center [1538, 17] width 12 height 12
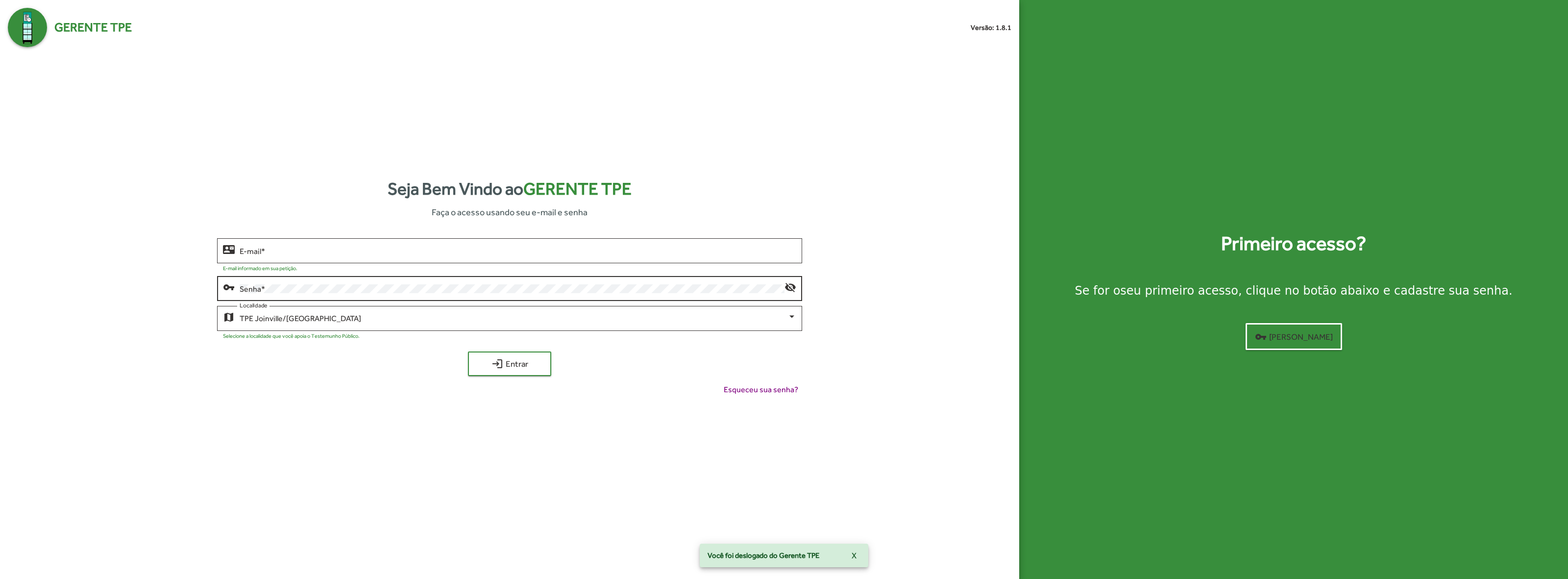
click at [549, 282] on div "Senha *" at bounding box center [513, 287] width 545 height 27
click at [564, 262] on div at bounding box center [546, 266] width 500 height 9
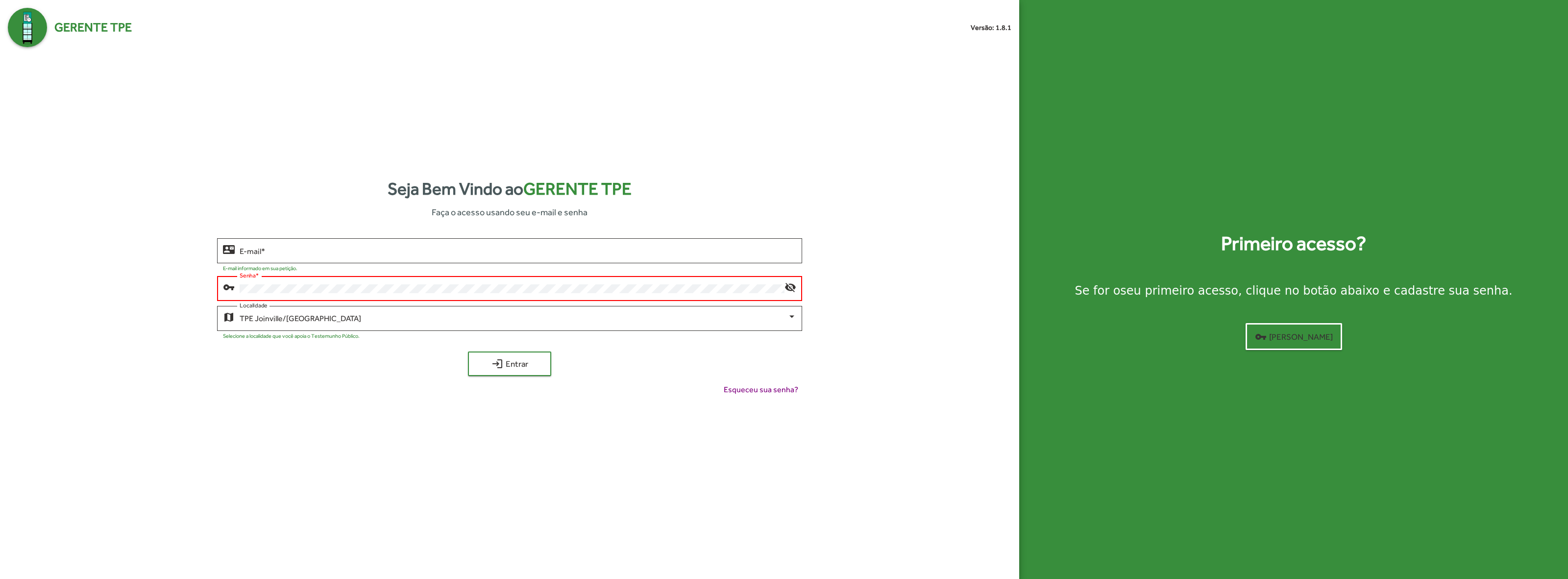
type input "**********"
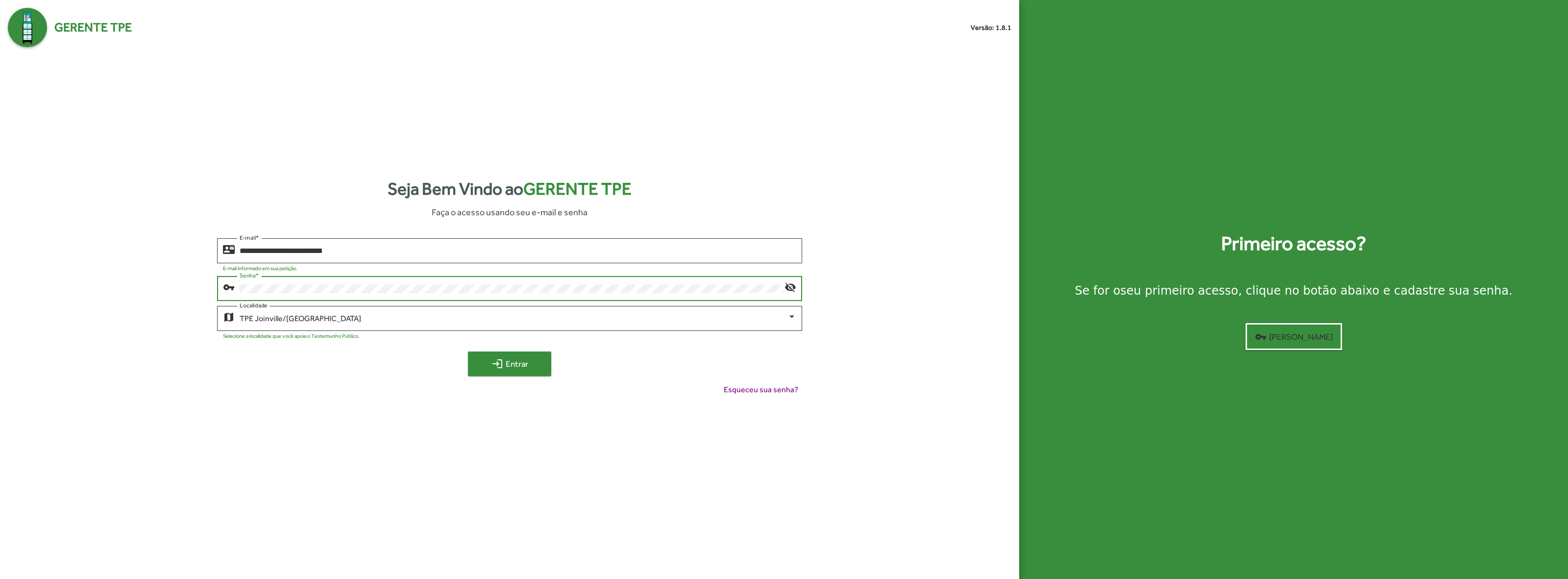
click at [517, 361] on span "login Entrar" at bounding box center [510, 364] width 66 height 18
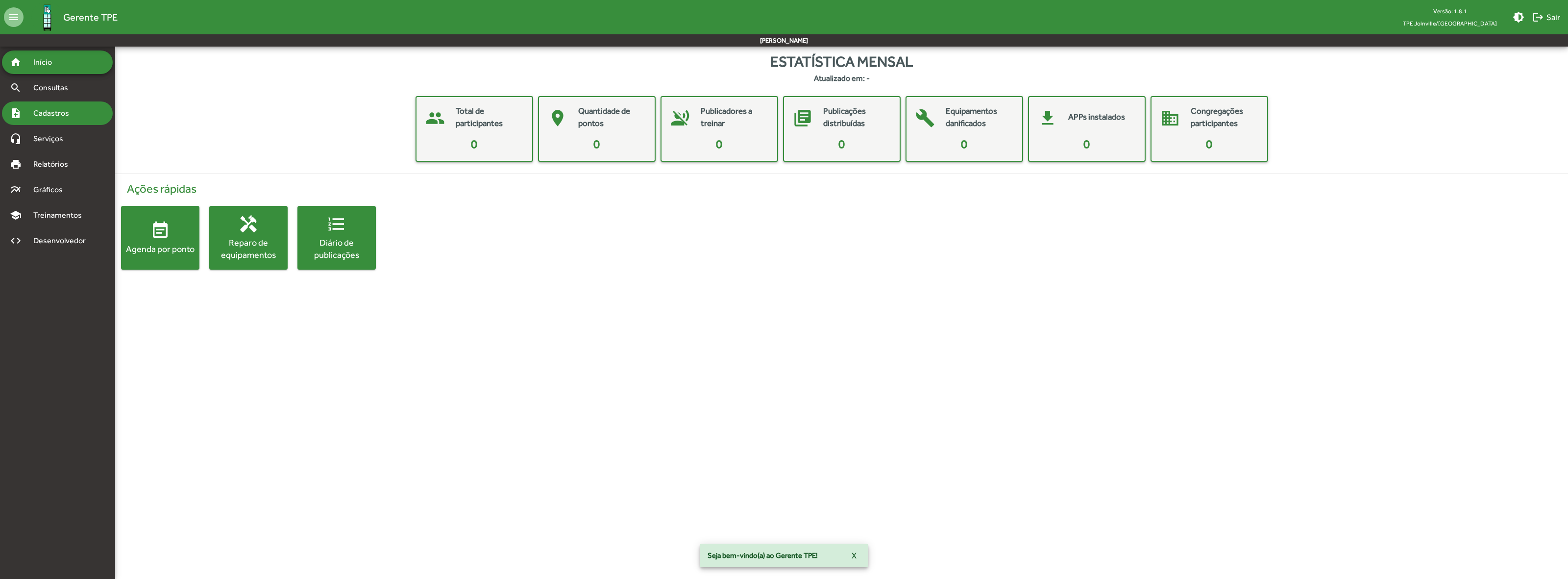
click at [57, 111] on span "Cadastros" at bounding box center [54, 113] width 54 height 12
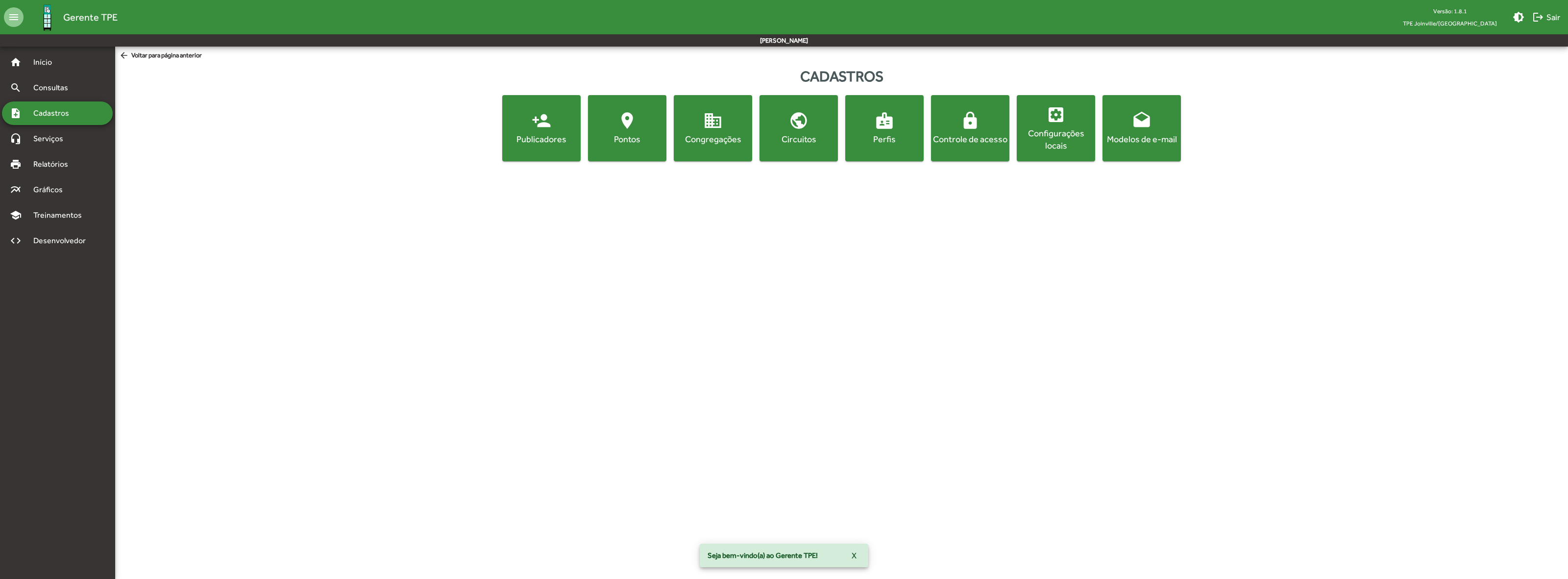
click at [631, 138] on div "Pontos" at bounding box center [627, 139] width 74 height 12
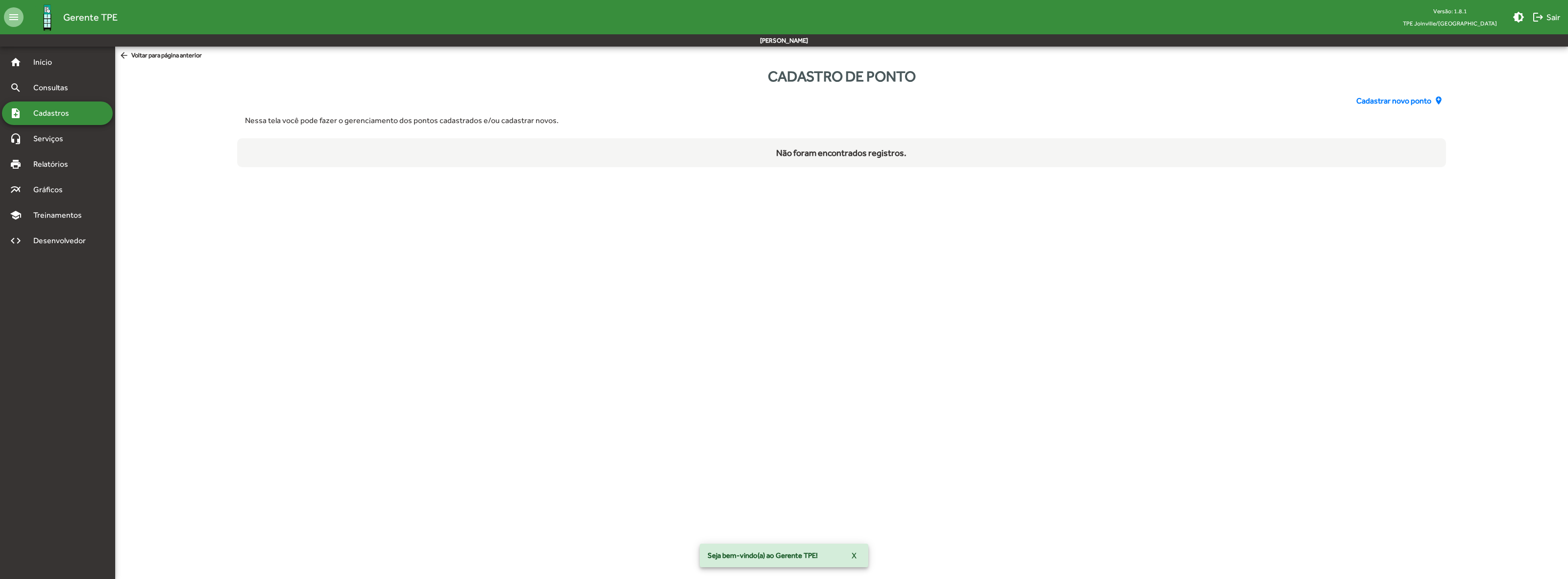
click at [1408, 98] on span "Cadastrar novo ponto" at bounding box center [1394, 100] width 75 height 12
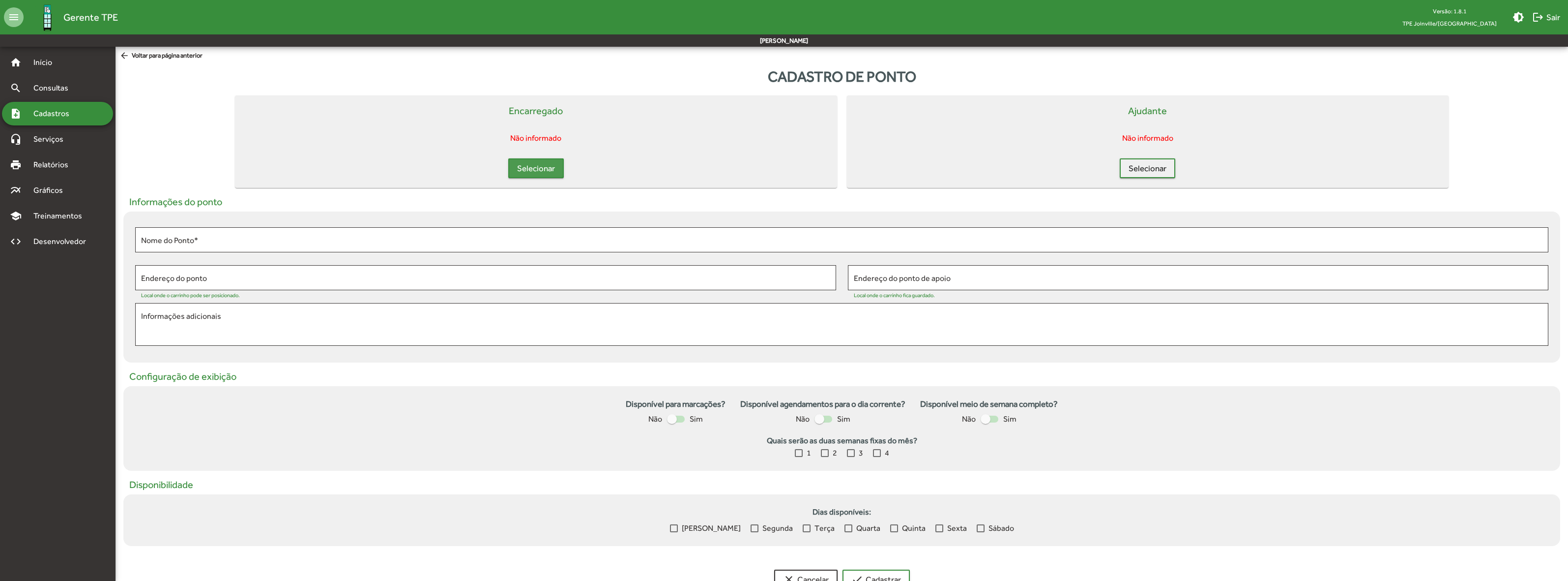
click at [534, 174] on span "Selecionar" at bounding box center [536, 167] width 38 height 18
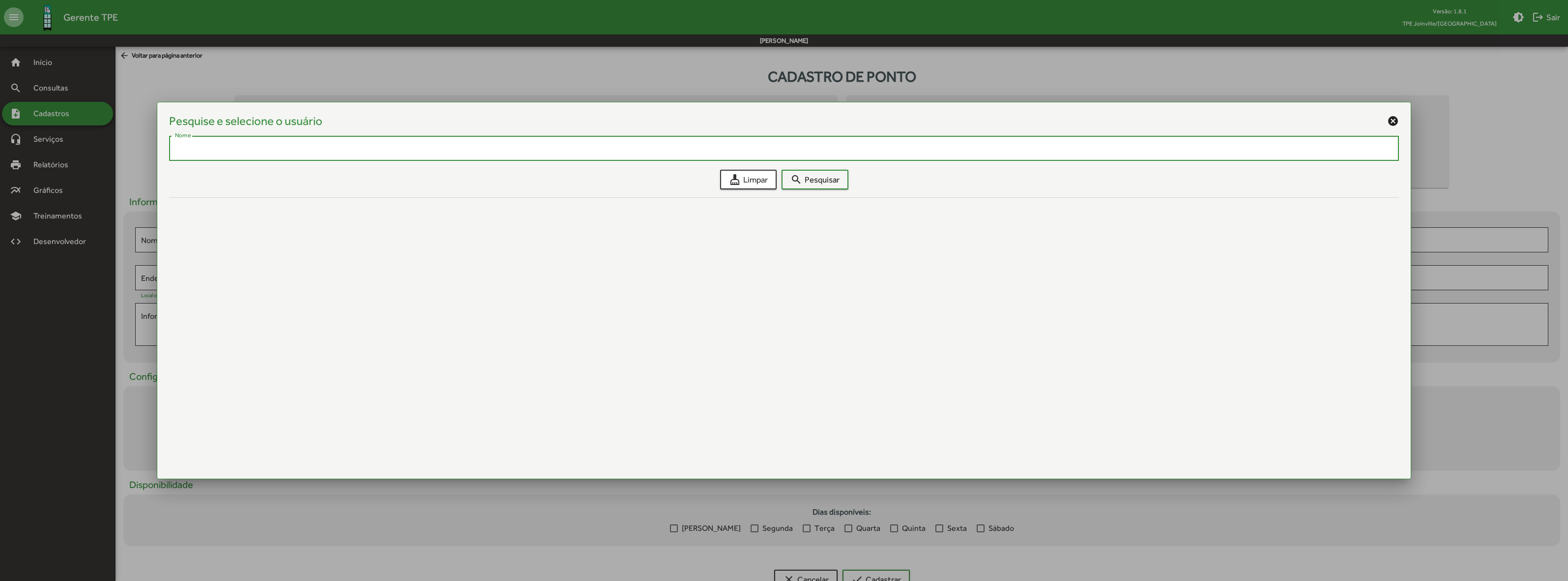
click at [566, 144] on input "Nome" at bounding box center [784, 148] width 1218 height 8
type input "***"
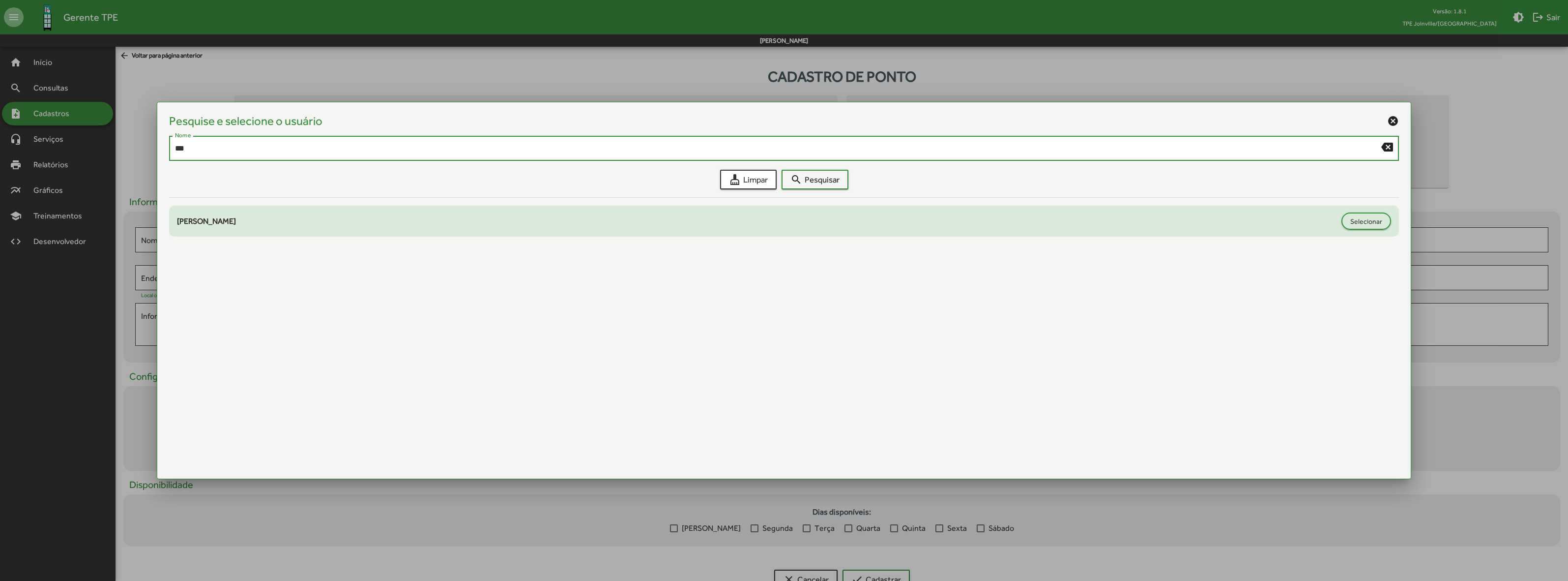
click at [444, 222] on div "[PERSON_NAME]" at bounding box center [756, 221] width 1159 height 12
click at [1357, 223] on span "Selecionar" at bounding box center [1366, 221] width 32 height 18
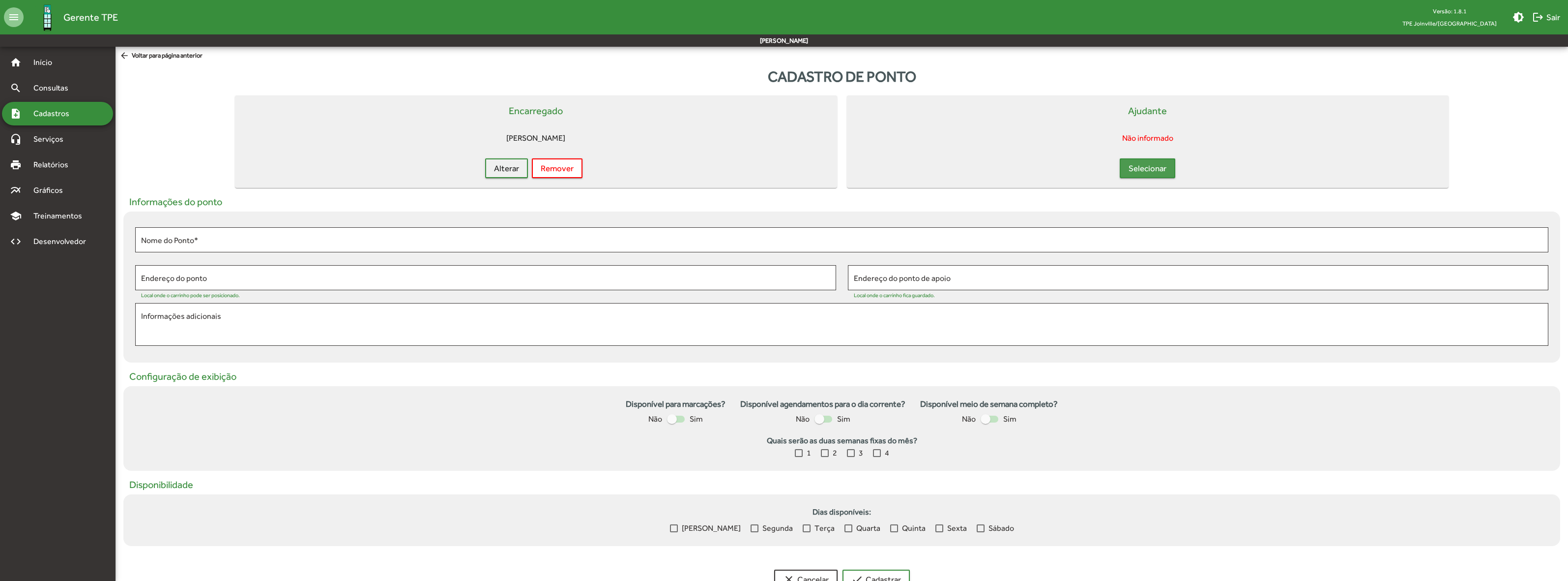
click at [1146, 166] on span "Selecionar" at bounding box center [1148, 167] width 38 height 18
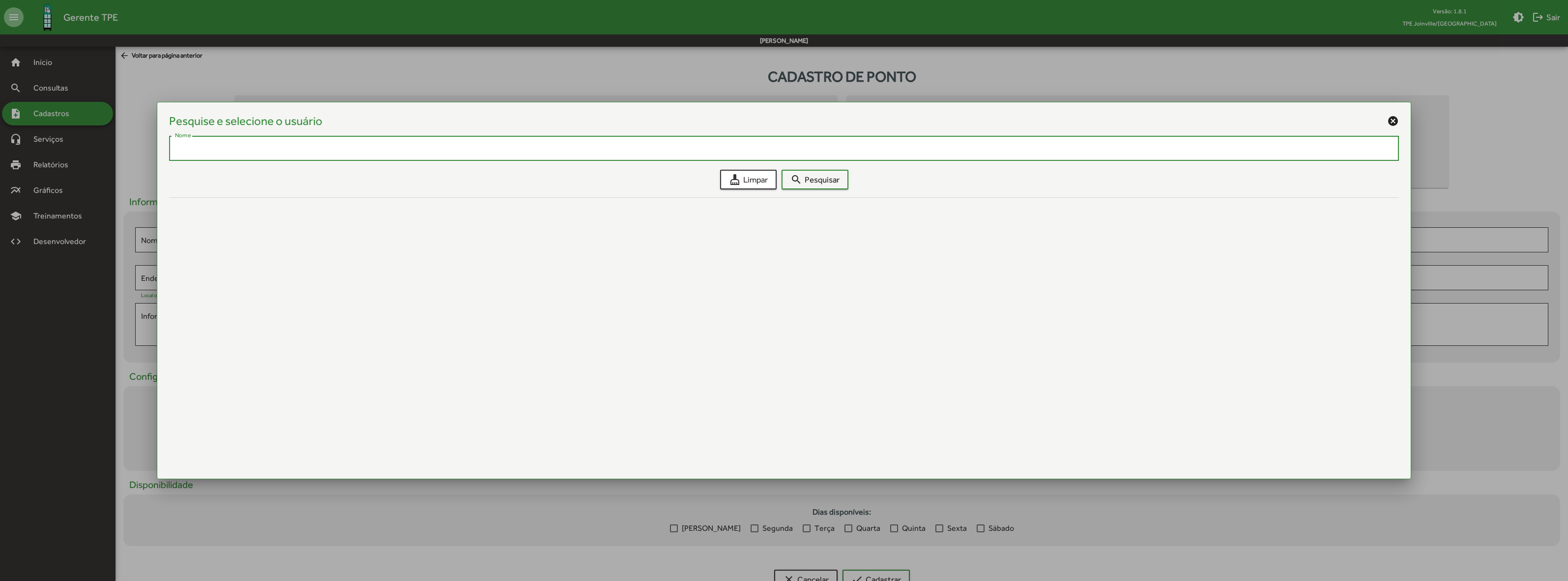
click at [546, 150] on input "Nome" at bounding box center [784, 148] width 1218 height 8
type input "****"
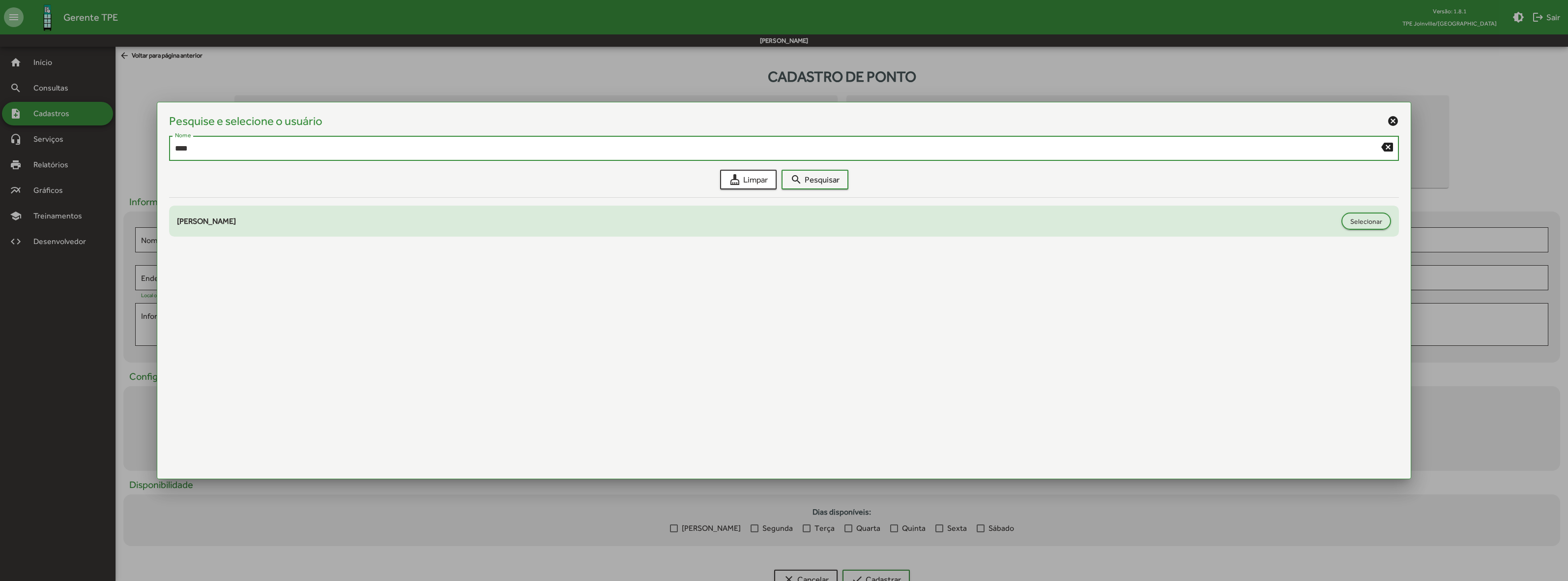
click at [1391, 222] on div "André Müller Rosa da Luz Selecionar" at bounding box center [784, 221] width 1230 height 17
click at [1375, 221] on span "Selecionar" at bounding box center [1366, 221] width 32 height 18
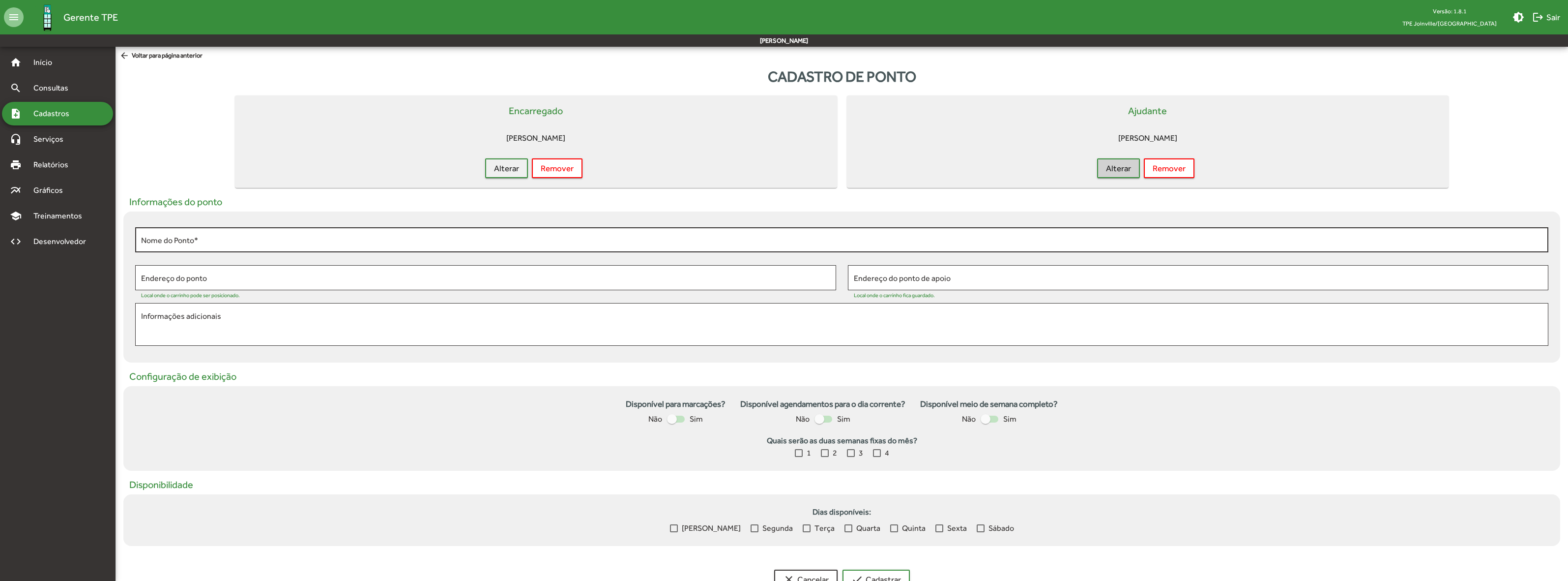
click at [254, 243] on input "Nome do Ponto *" at bounding box center [841, 239] width 1402 height 8
click at [227, 242] on input "**********" at bounding box center [841, 239] width 1402 height 8
type input "**********"
click at [223, 275] on input "Endereço do ponto" at bounding box center [485, 277] width 689 height 8
drag, startPoint x: 399, startPoint y: 276, endPoint x: 371, endPoint y: 278, distance: 28.1
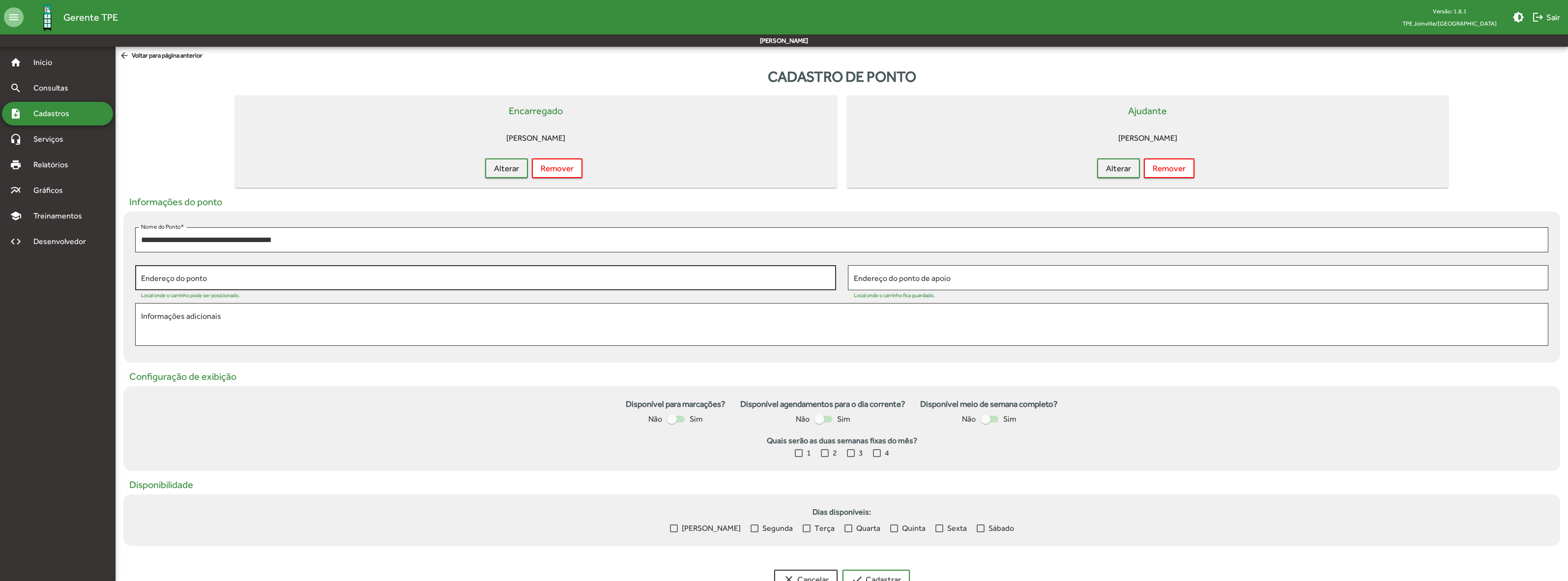
click at [399, 276] on input "Endereço do ponto" at bounding box center [485, 277] width 689 height 8
click at [170, 276] on input "Endereço do ponto" at bounding box center [485, 277] width 689 height 8
paste input "**********"
type input "**********"
click at [1081, 274] on input "Endereço do ponto de apoio" at bounding box center [1198, 277] width 689 height 8
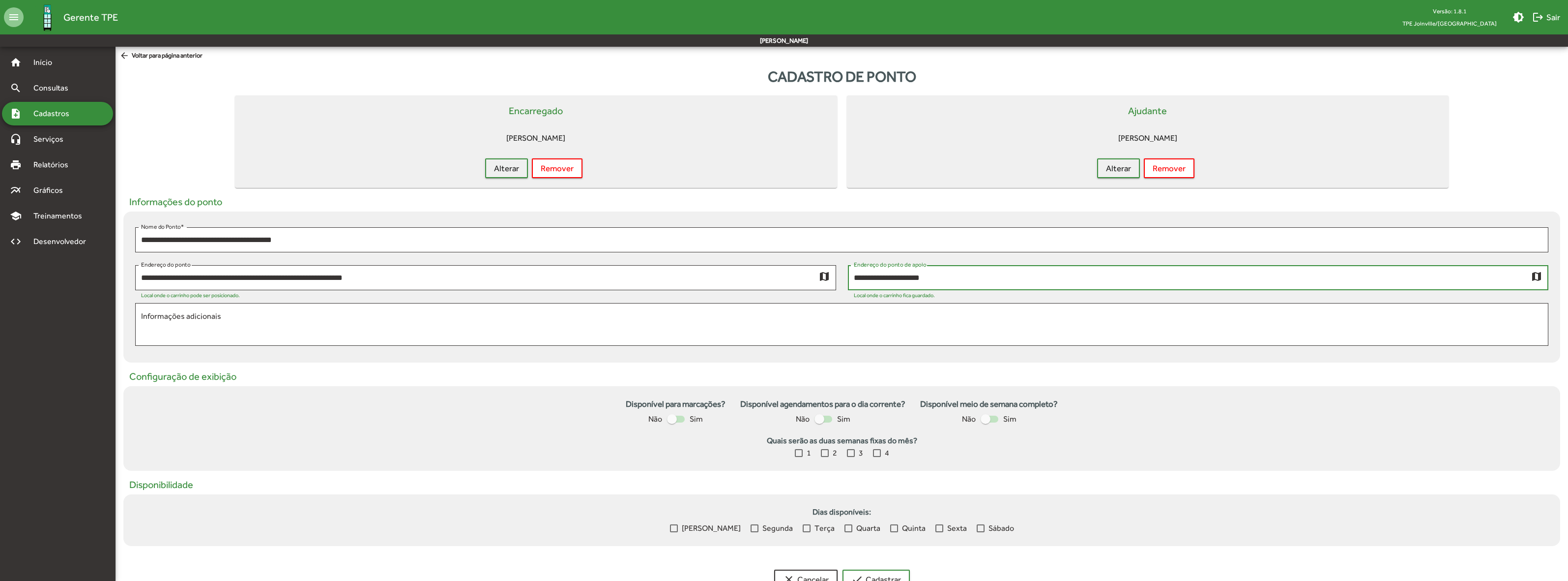
click at [856, 278] on input "**********" at bounding box center [1192, 277] width 678 height 8
click at [1012, 282] on div "**********" at bounding box center [1192, 276] width 678 height 27
click at [1005, 276] on input "**********" at bounding box center [1192, 277] width 678 height 8
click at [1041, 275] on input "**********" at bounding box center [1192, 277] width 678 height 8
paste input "**********"
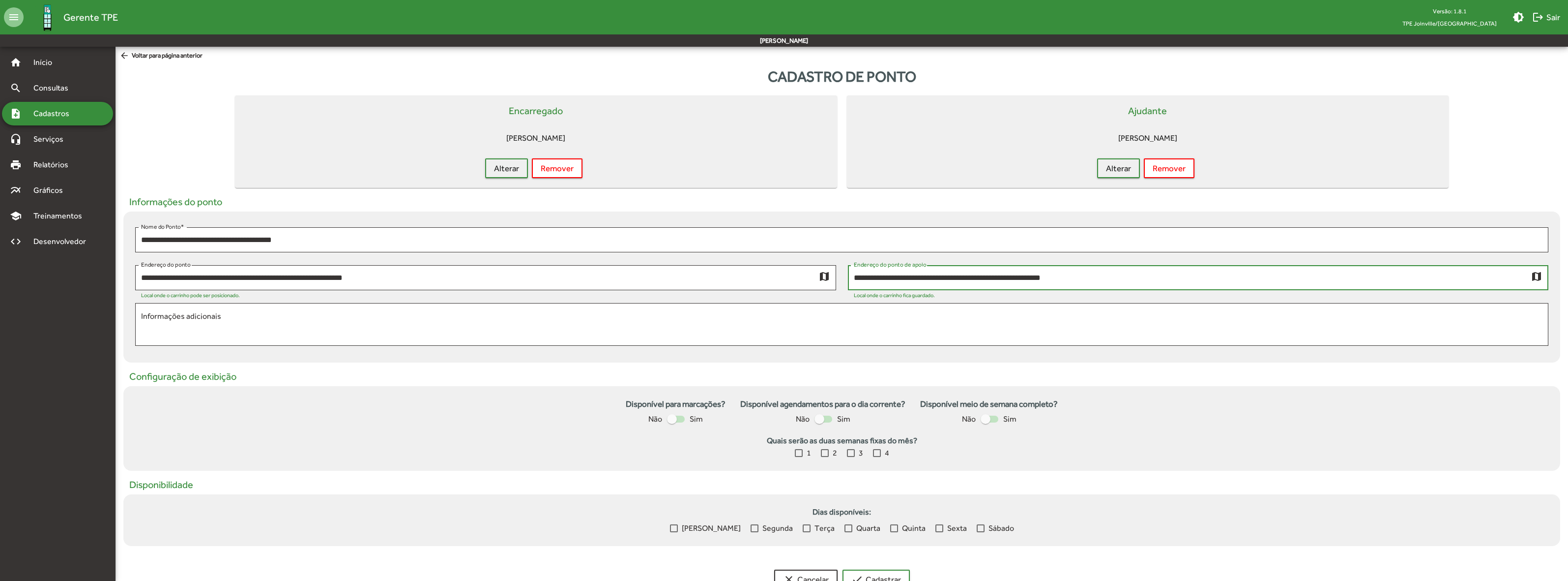
type input "**********"
click at [1538, 274] on mat-icon "map" at bounding box center [1536, 275] width 12 height 12
click at [823, 277] on mat-icon "map" at bounding box center [824, 275] width 12 height 12
click at [623, 320] on textarea "Informações adicionais" at bounding box center [841, 324] width 1402 height 28
drag, startPoint x: 209, startPoint y: 315, endPoint x: 106, endPoint y: 315, distance: 103.0
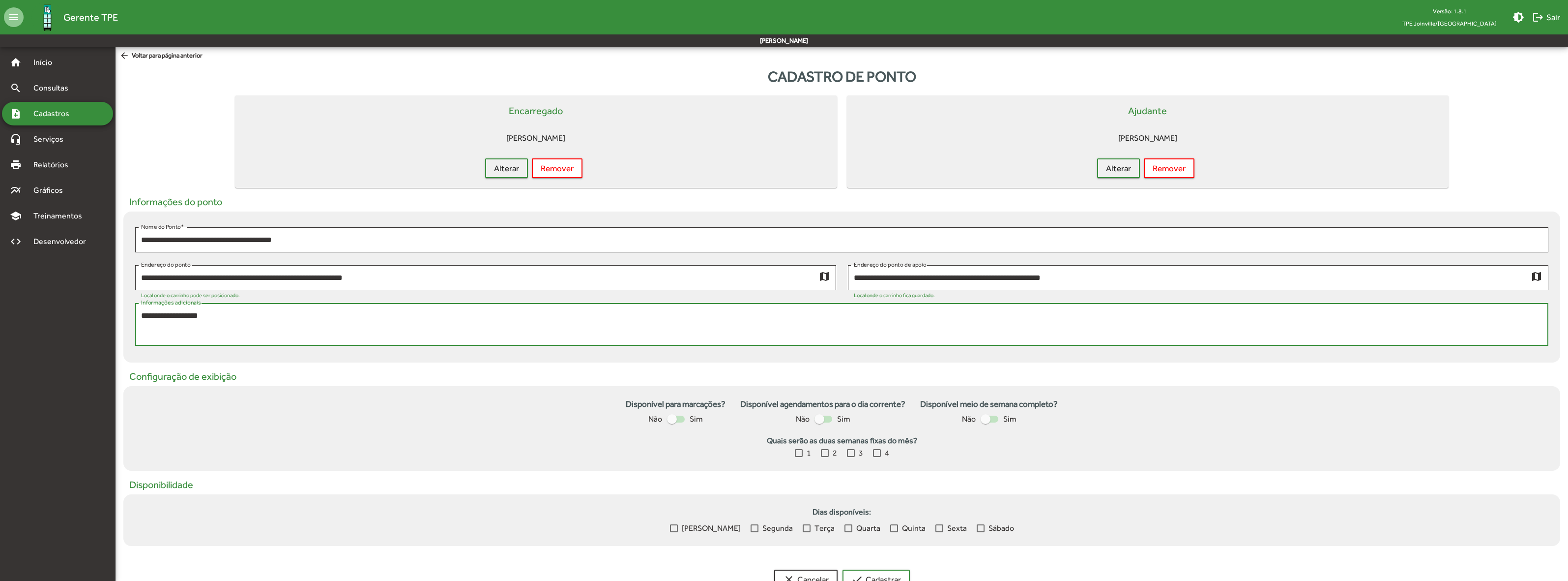
click at [106, 315] on mat-sidenav-container "**********" at bounding box center [784, 328] width 1568 height 562
paste textarea "**********"
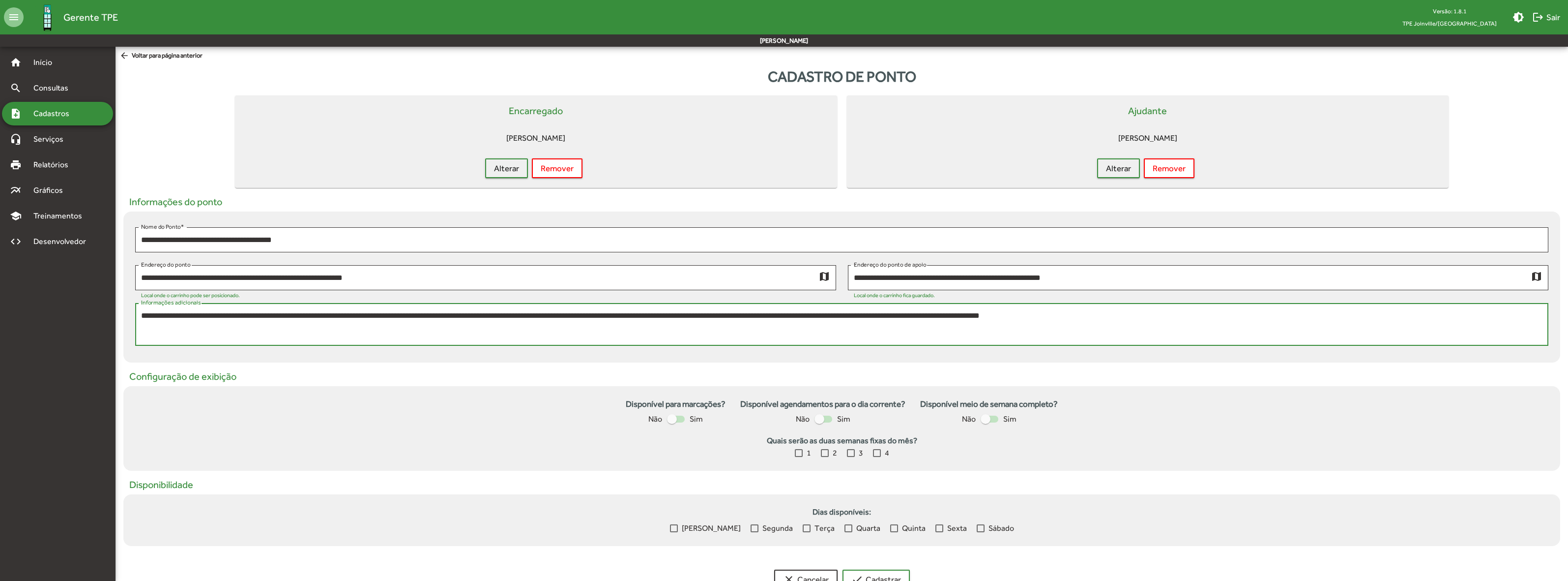
click at [272, 313] on textarea "**********" at bounding box center [841, 324] width 1402 height 28
drag, startPoint x: 313, startPoint y: 315, endPoint x: 497, endPoint y: 315, distance: 184.0
click at [497, 315] on textarea "**********" at bounding box center [841, 324] width 1402 height 28
click at [998, 332] on textarea "**********" at bounding box center [841, 324] width 1402 height 28
type textarea "**********"
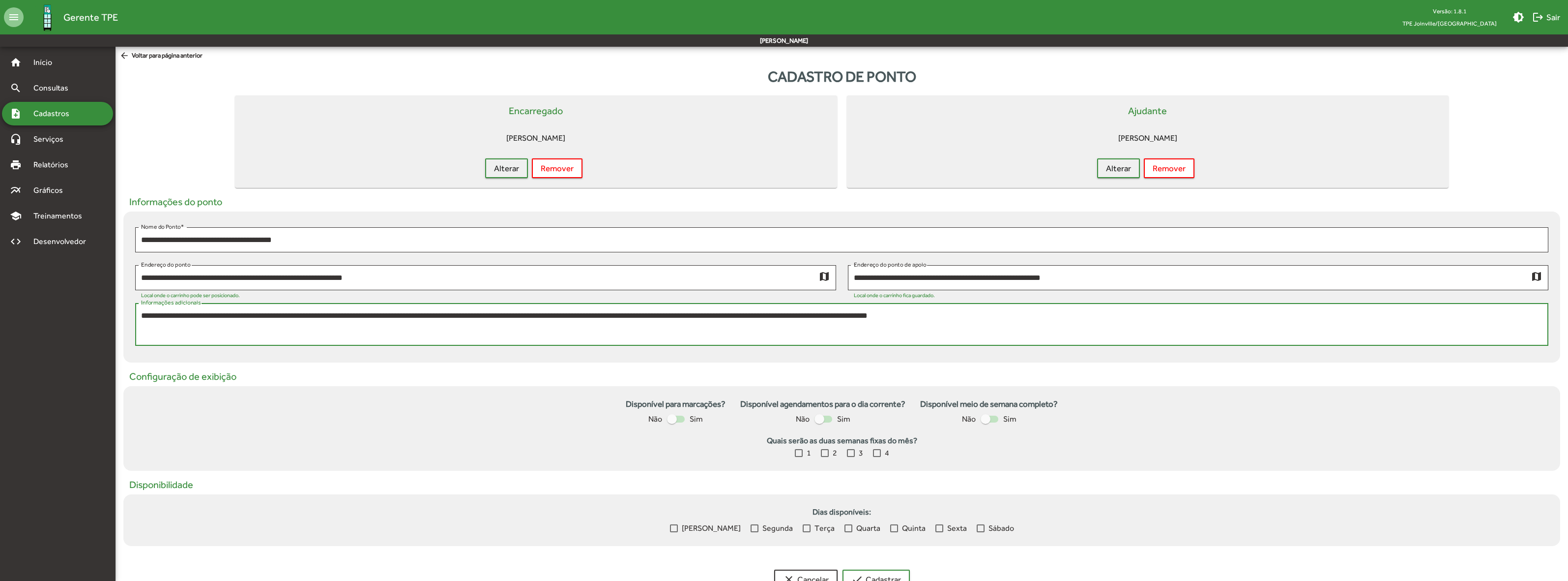
click at [671, 418] on div at bounding box center [672, 418] width 9 height 9
click at [824, 416] on div at bounding box center [823, 418] width 18 height 7
click at [986, 418] on div at bounding box center [985, 418] width 9 height 9
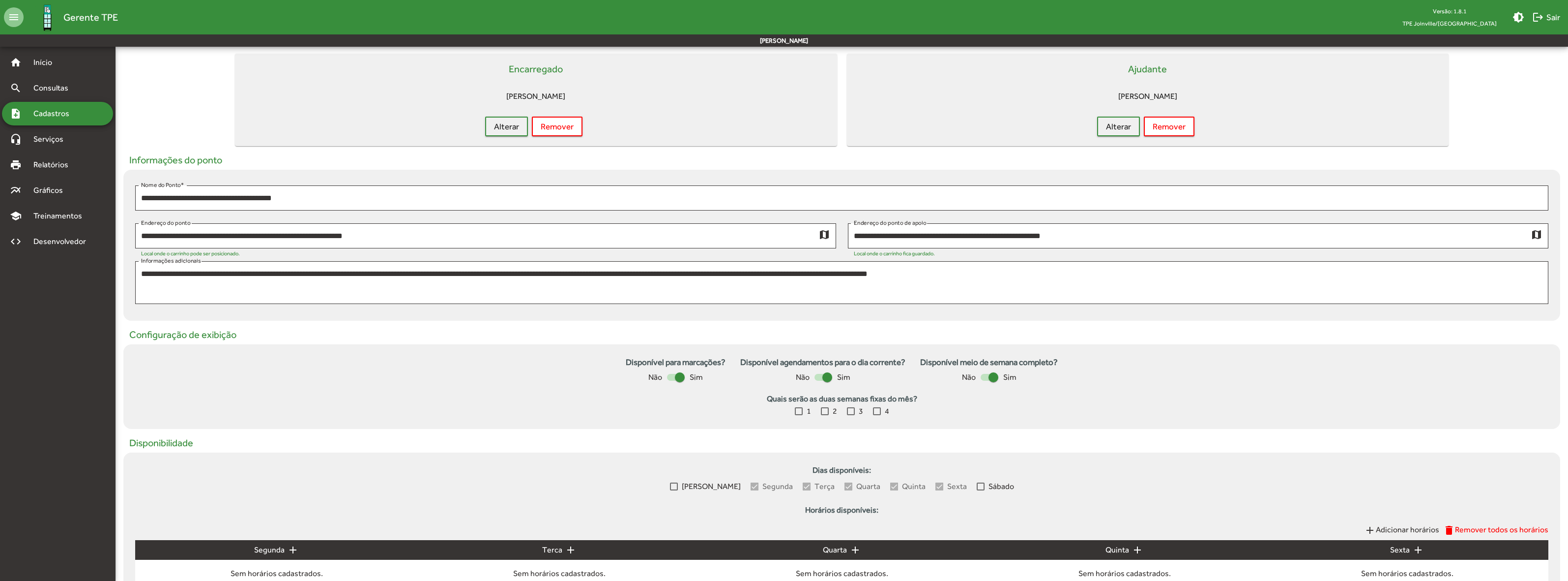
scroll to position [123, 0]
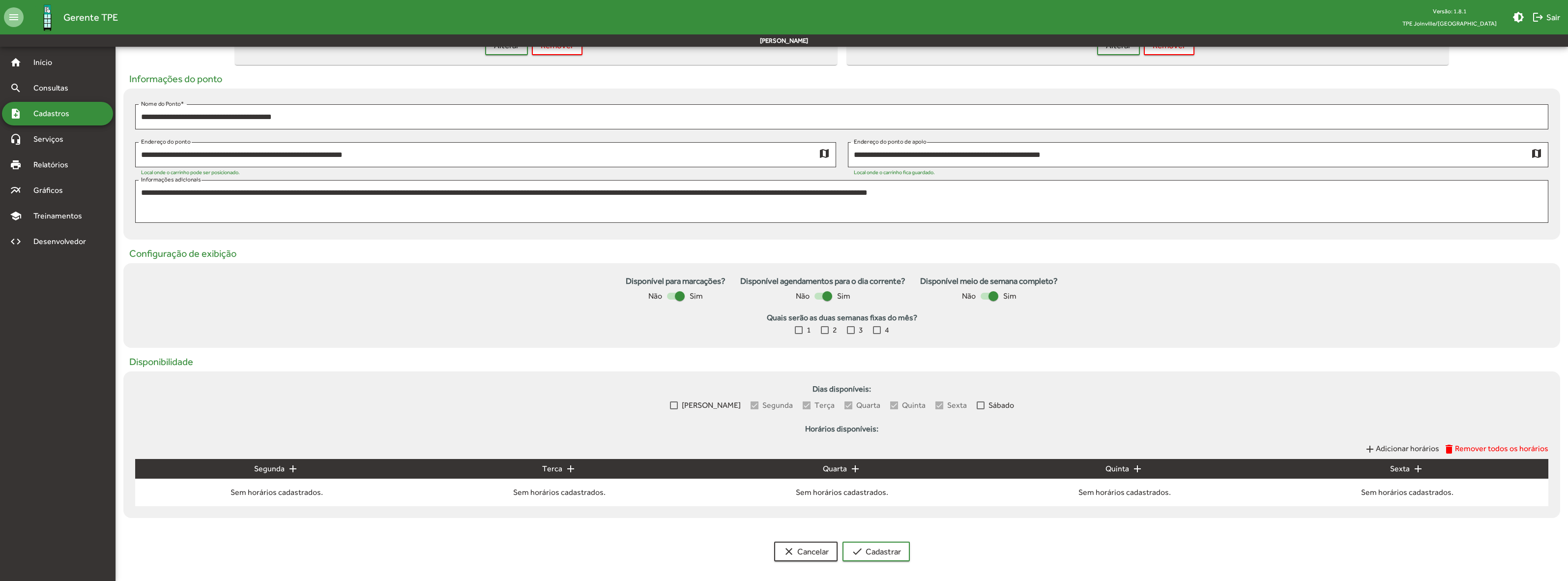
click at [824, 329] on div at bounding box center [824, 330] width 8 height 8
click at [855, 332] on label "3" at bounding box center [855, 330] width 16 height 12
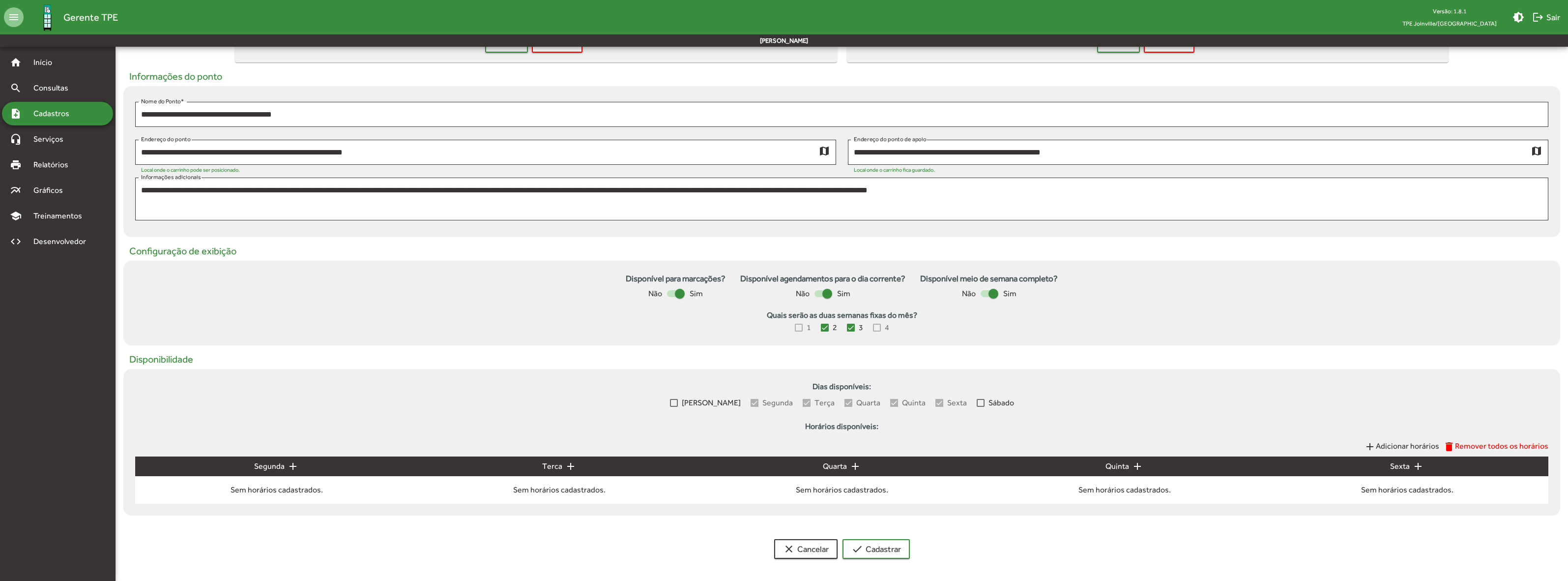
click at [678, 401] on div at bounding box center [674, 402] width 8 height 8
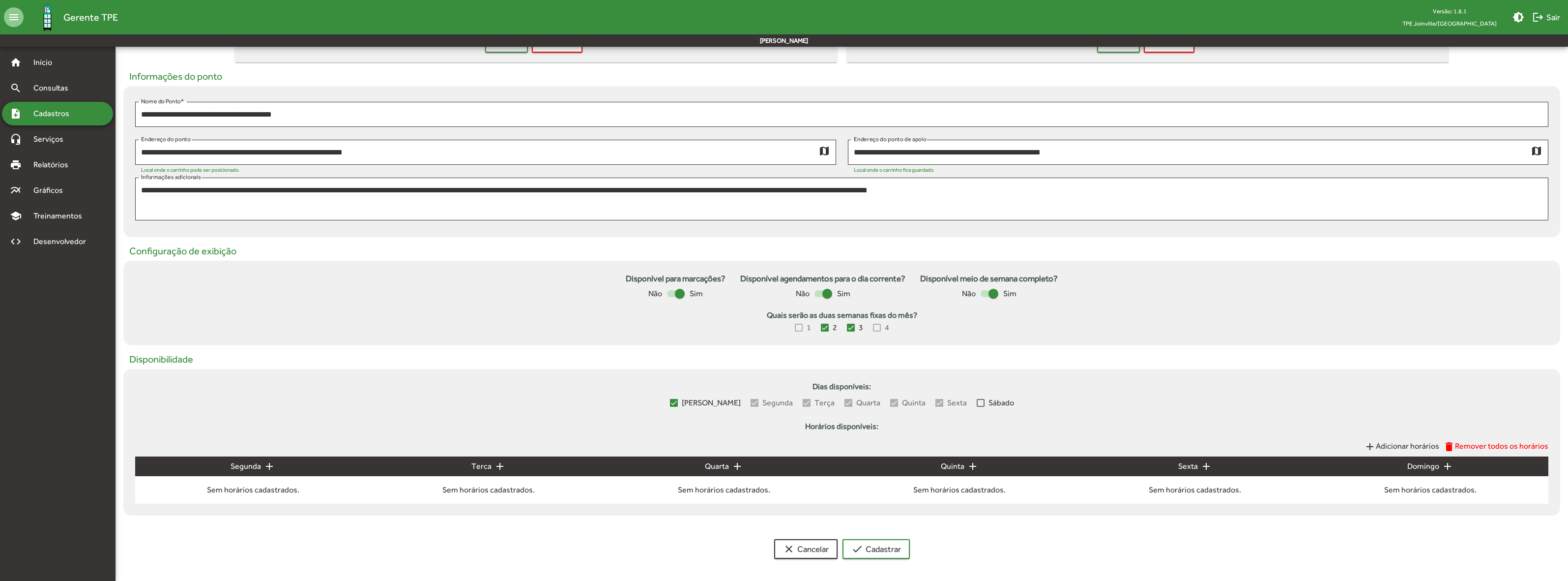
click at [977, 403] on div at bounding box center [980, 402] width 8 height 8
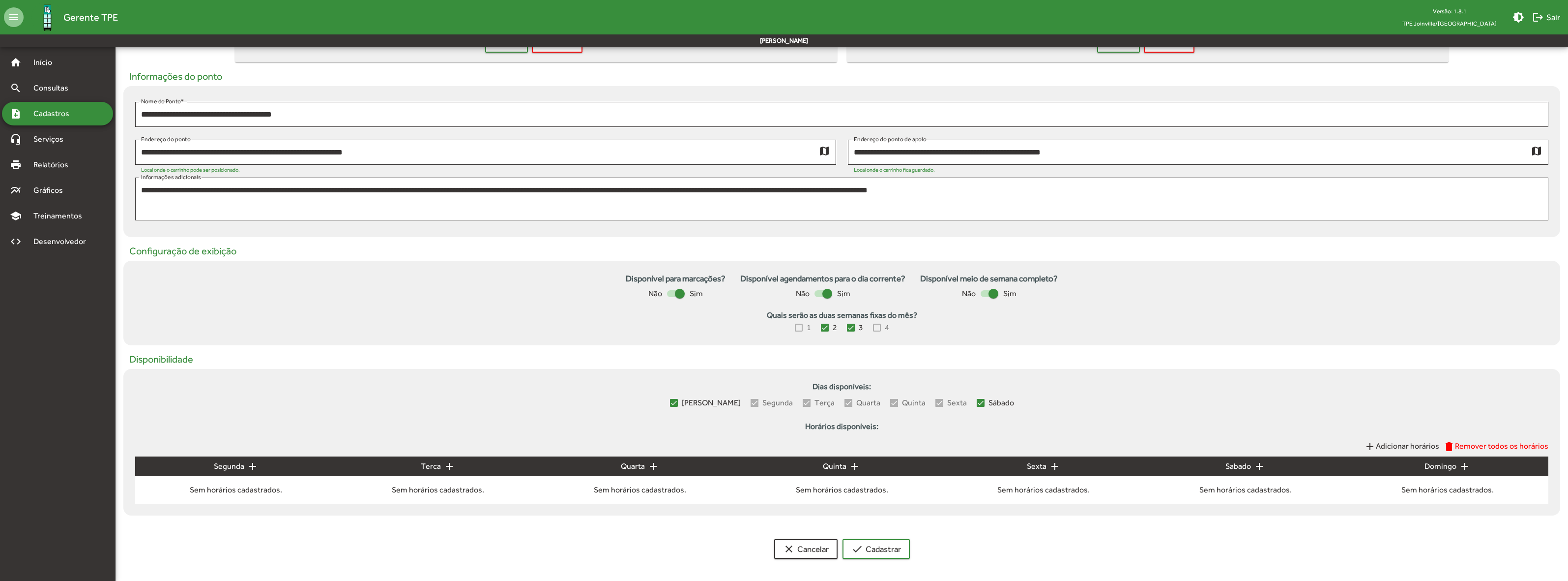
click at [255, 465] on mat-icon "add" at bounding box center [252, 465] width 12 height 12
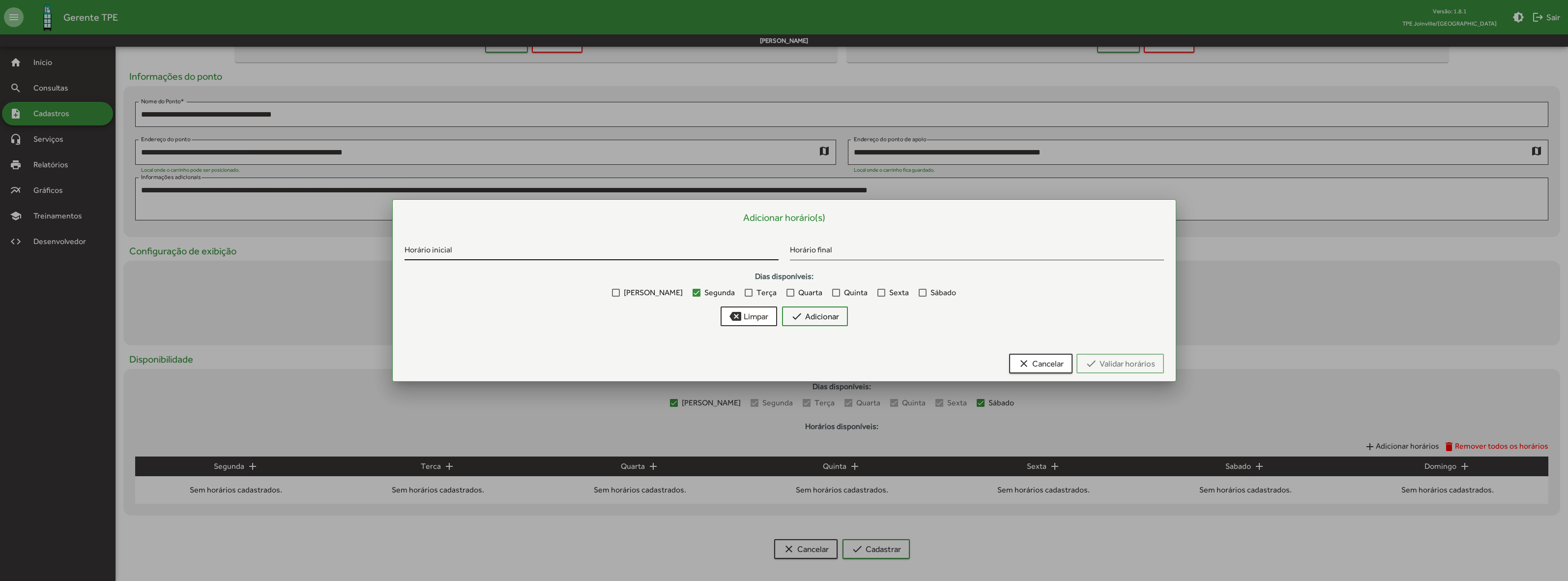
click at [566, 243] on div "Horário inicial" at bounding box center [591, 248] width 374 height 24
type input "*****"
drag, startPoint x: 817, startPoint y: 251, endPoint x: 782, endPoint y: 253, distance: 35.1
click at [782, 253] on div "***** Horário inicial ***** Horário final Dias disponíveis: Domingo Segunda Ter…" at bounding box center [784, 283] width 771 height 103
type input "*****"
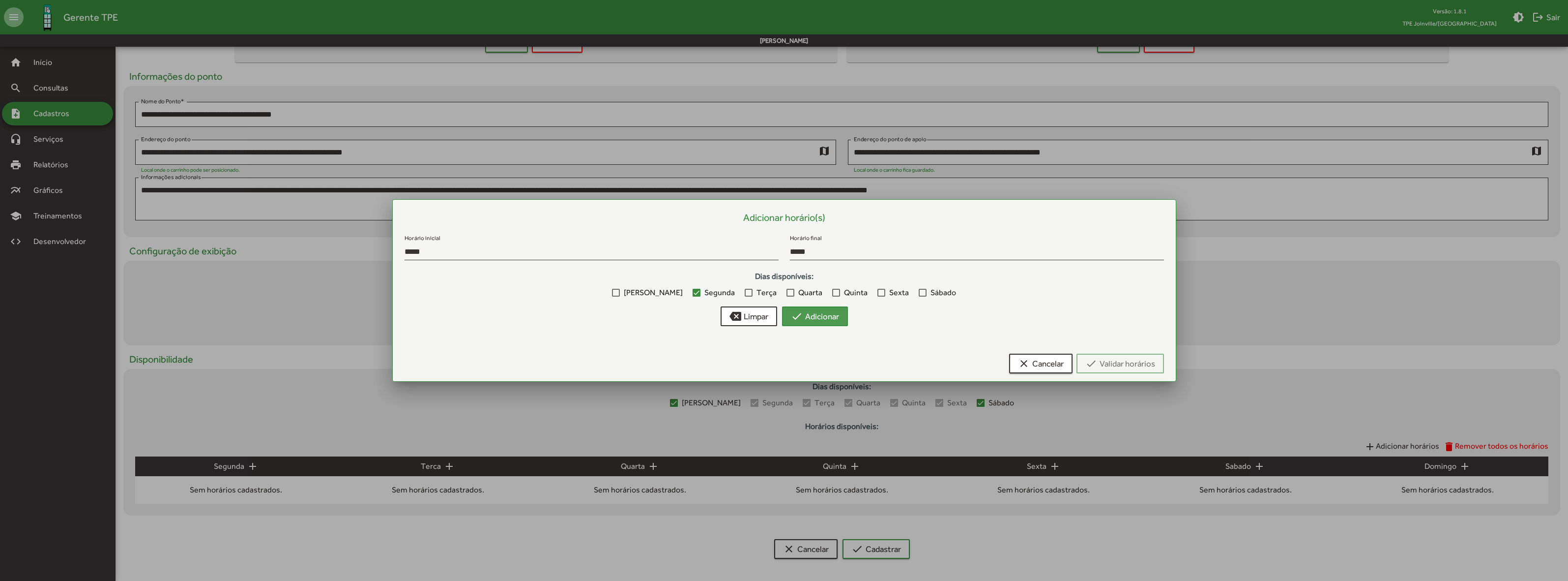
click at [826, 316] on span "check Adicionar" at bounding box center [814, 316] width 48 height 18
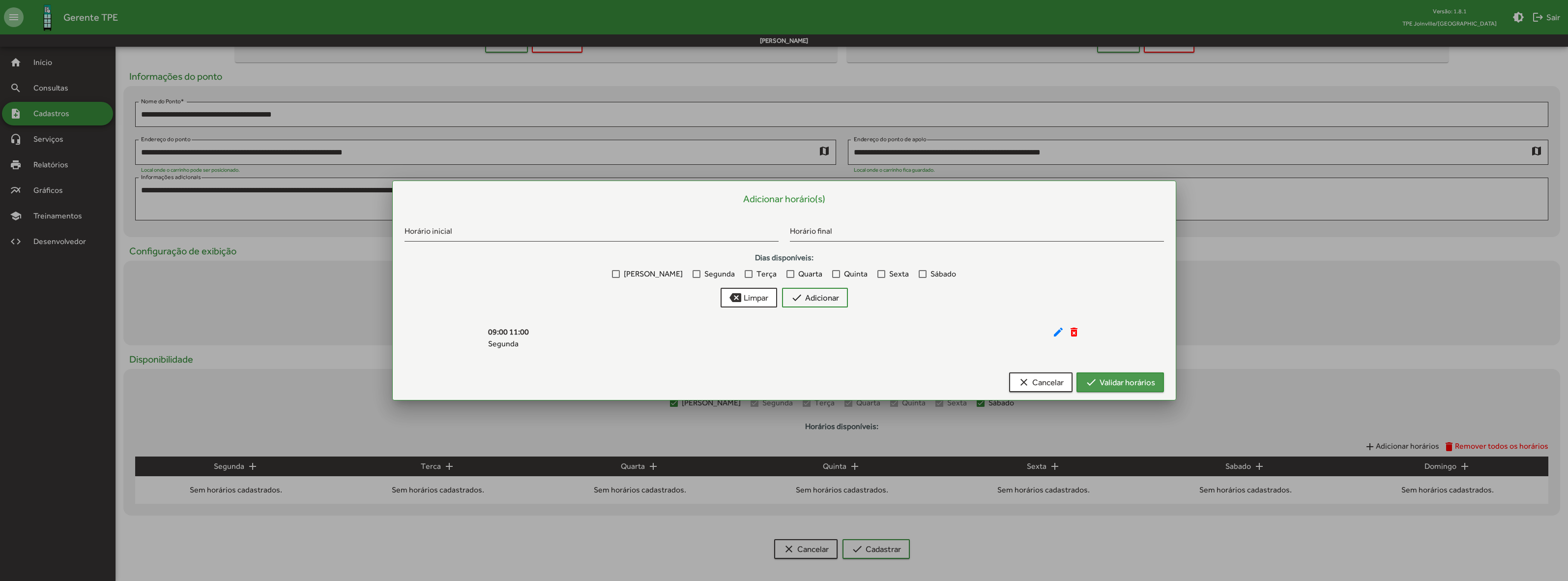
click at [1088, 385] on mat-icon "check" at bounding box center [1091, 382] width 12 height 12
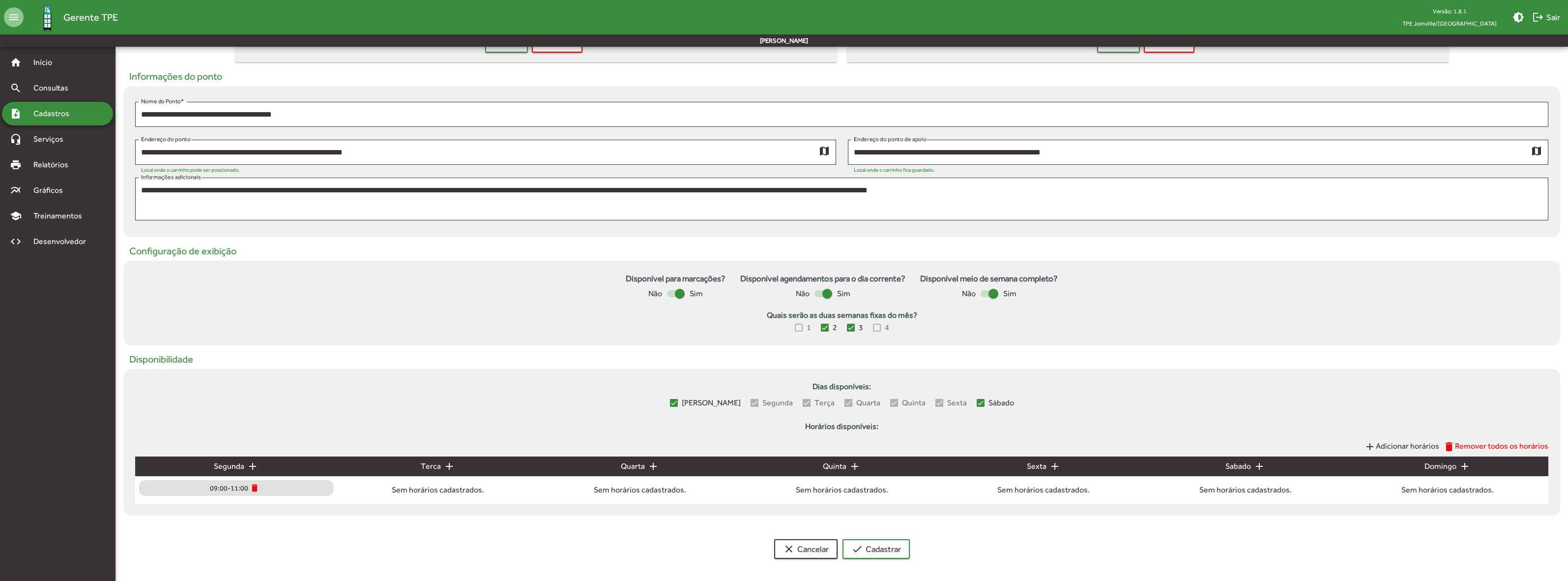
click at [448, 464] on mat-icon "add" at bounding box center [449, 465] width 12 height 12
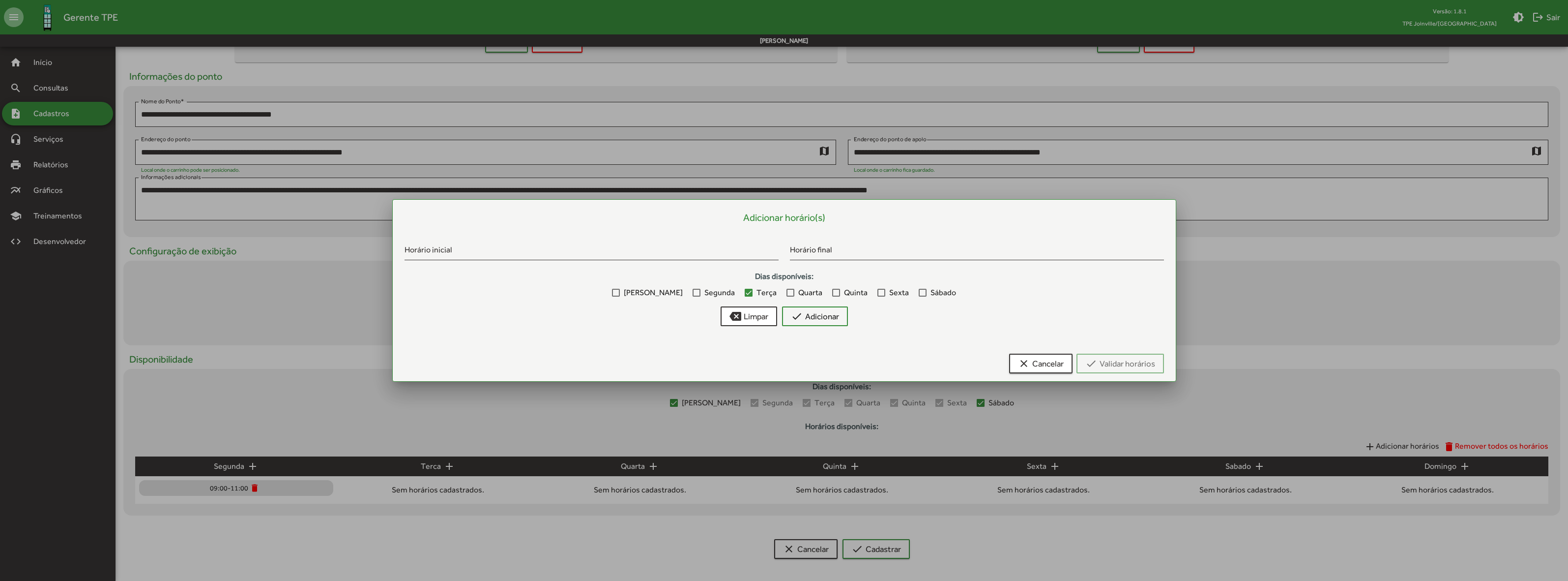
scroll to position [0, 0]
click at [561, 248] on input "Horário inicial" at bounding box center [591, 251] width 374 height 8
type input "*****"
click at [787, 292] on div at bounding box center [791, 292] width 8 height 8
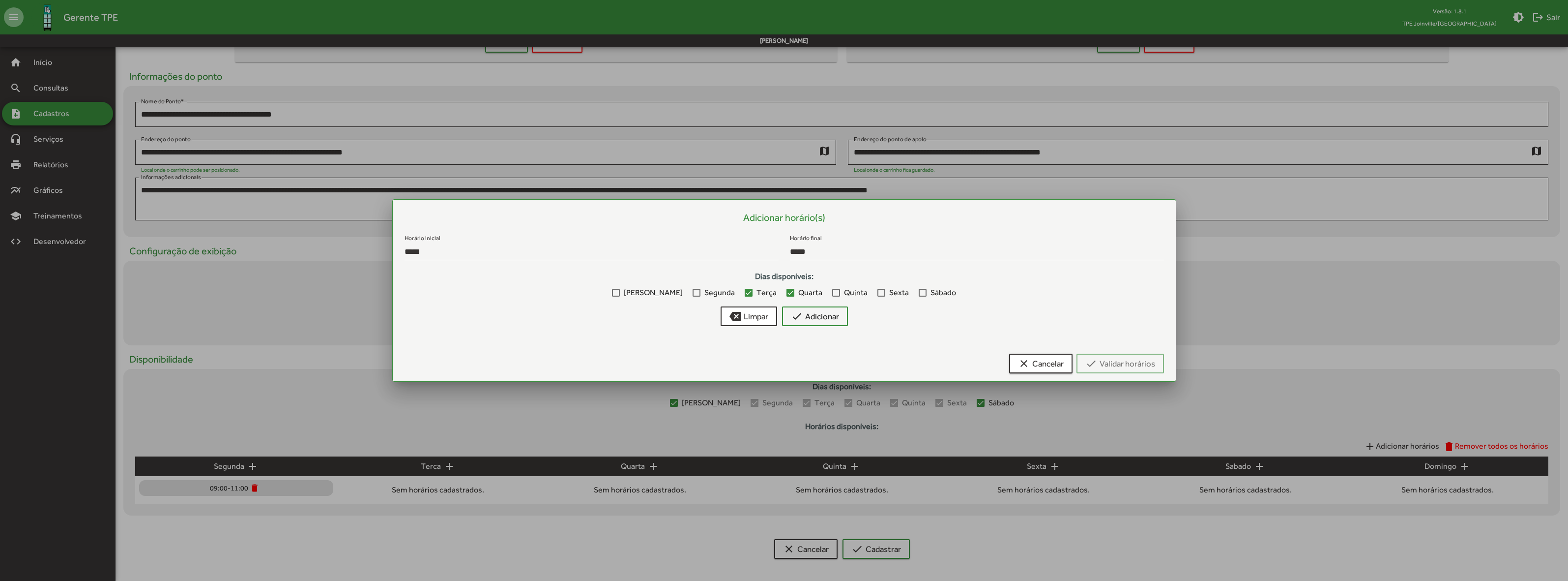
click at [832, 292] on div at bounding box center [836, 292] width 8 height 8
drag, startPoint x: 871, startPoint y: 293, endPoint x: 895, endPoint y: 291, distance: 24.1
click at [877, 293] on label "Sexta" at bounding box center [892, 292] width 31 height 12
click at [918, 293] on div at bounding box center [922, 292] width 8 height 8
click at [619, 291] on div at bounding box center [616, 292] width 8 height 8
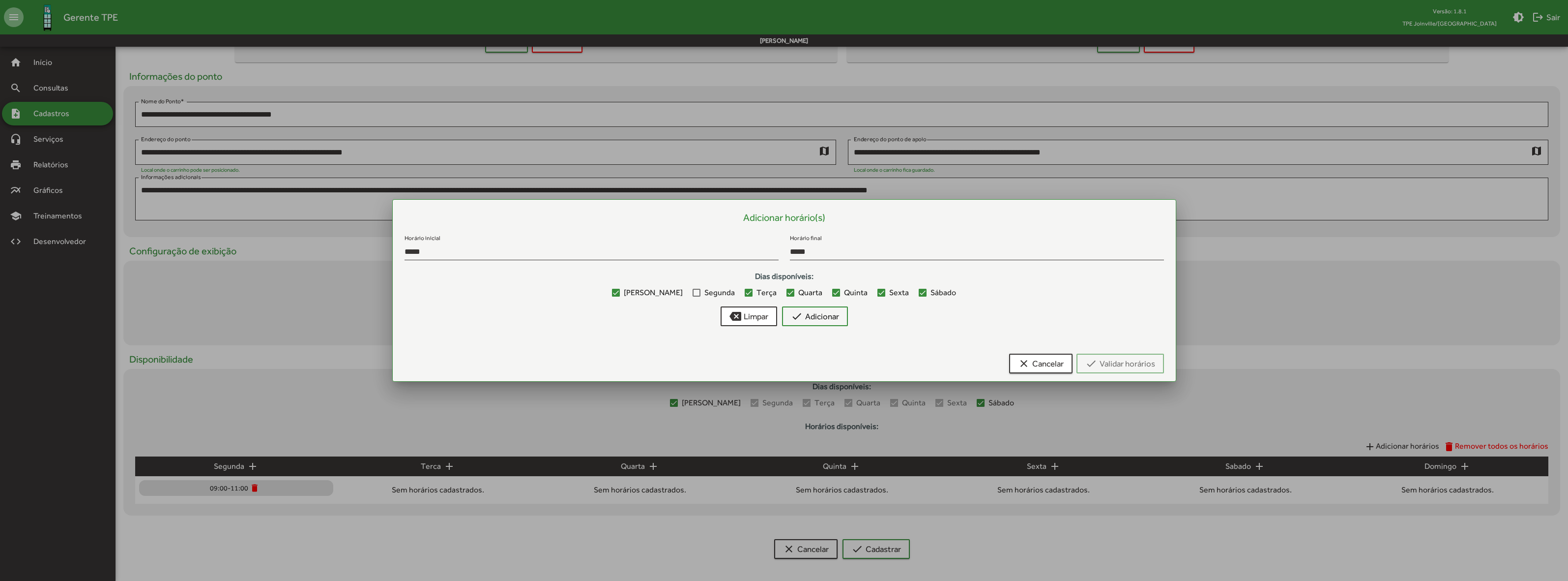
click at [1125, 369] on div "clear Cancelar check Validar horários" at bounding box center [784, 365] width 760 height 31
click at [1124, 369] on div "clear Cancelar check Validar horários" at bounding box center [784, 365] width 760 height 31
click at [1124, 368] on div "clear Cancelar check Validar horários" at bounding box center [784, 365] width 760 height 31
drag, startPoint x: 630, startPoint y: 293, endPoint x: 685, endPoint y: 295, distance: 55.0
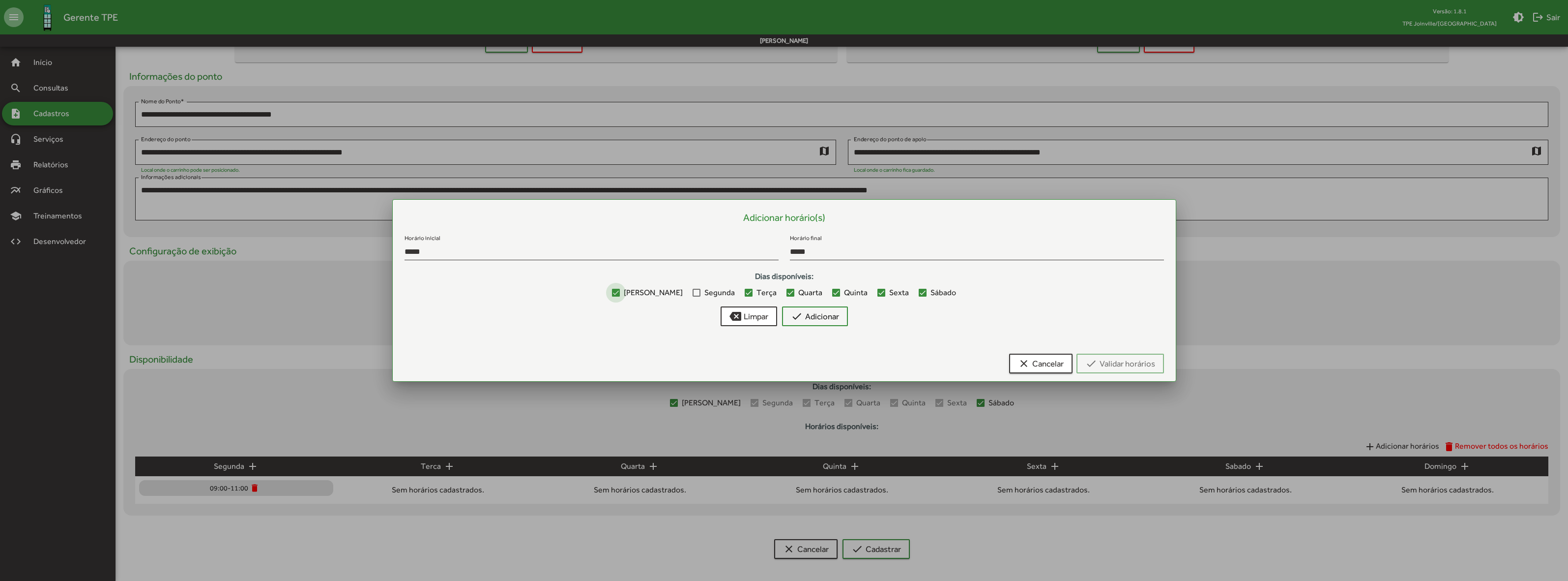
click at [619, 293] on div at bounding box center [616, 292] width 8 height 8
click at [787, 295] on div at bounding box center [791, 292] width 8 height 8
click at [832, 296] on label "Quinta" at bounding box center [850, 292] width 36 height 12
drag, startPoint x: 865, startPoint y: 292, endPoint x: 874, endPoint y: 293, distance: 9.1
click at [877, 293] on div at bounding box center [881, 292] width 8 height 8
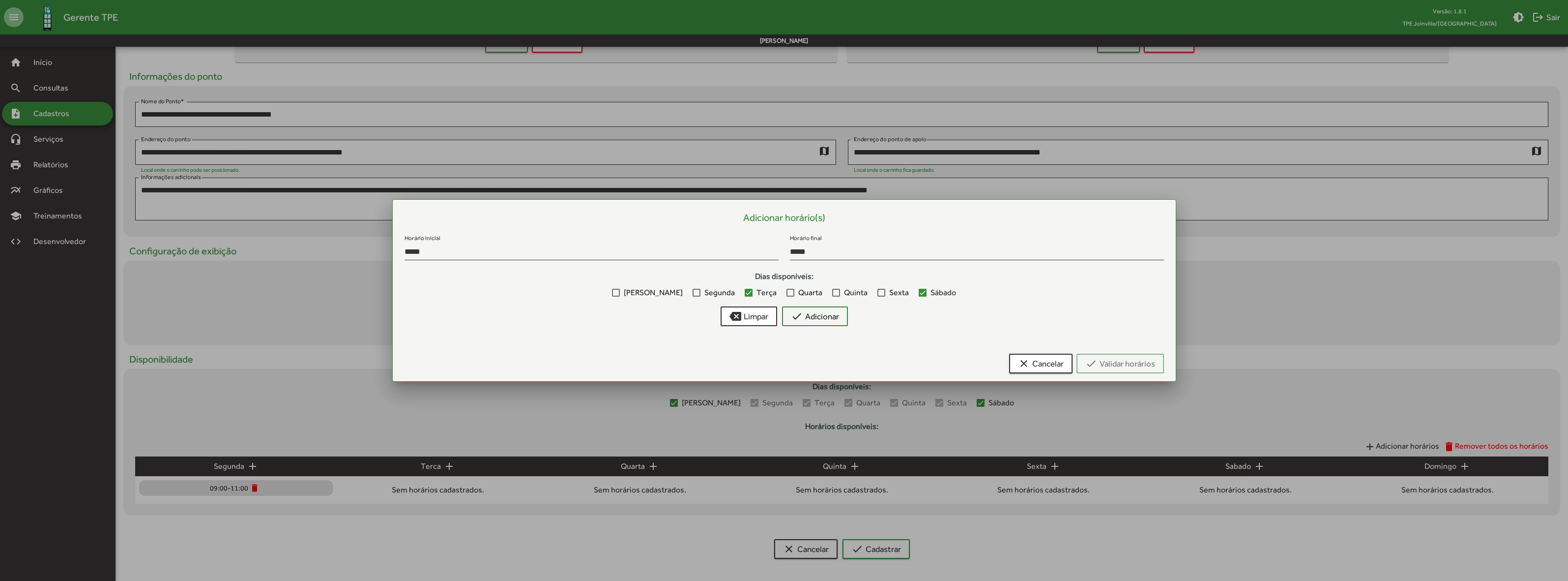
click at [918, 291] on div at bounding box center [922, 292] width 8 height 8
click at [529, 252] on input "*****" at bounding box center [591, 251] width 374 height 8
click at [810, 255] on input "*****" at bounding box center [977, 251] width 374 height 8
click at [745, 293] on div at bounding box center [748, 292] width 8 height 8
click at [745, 291] on div at bounding box center [748, 292] width 8 height 8
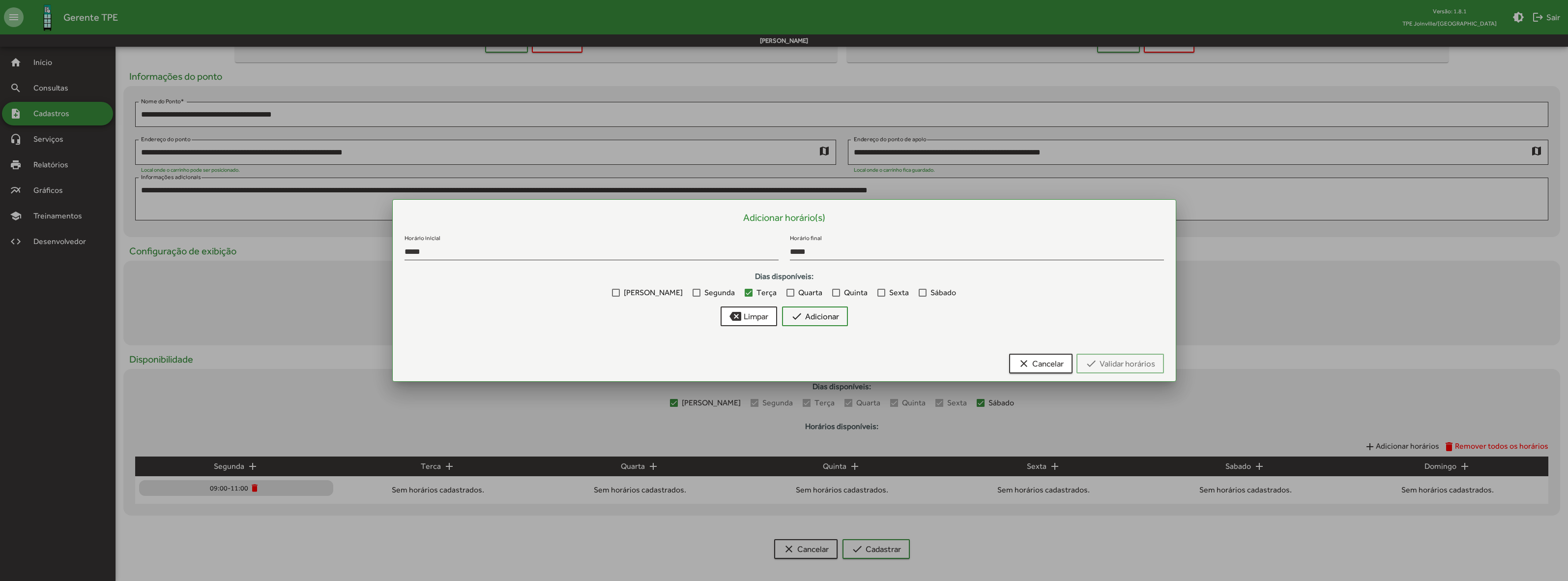
click at [1087, 361] on div "clear Cancelar check Validar horários" at bounding box center [784, 365] width 760 height 31
click at [1088, 360] on div "clear Cancelar check Validar horários" at bounding box center [784, 365] width 760 height 31
click at [1089, 359] on div "clear Cancelar check Validar horários" at bounding box center [784, 365] width 760 height 31
click at [1090, 359] on div "clear Cancelar check Validar horários" at bounding box center [784, 365] width 760 height 31
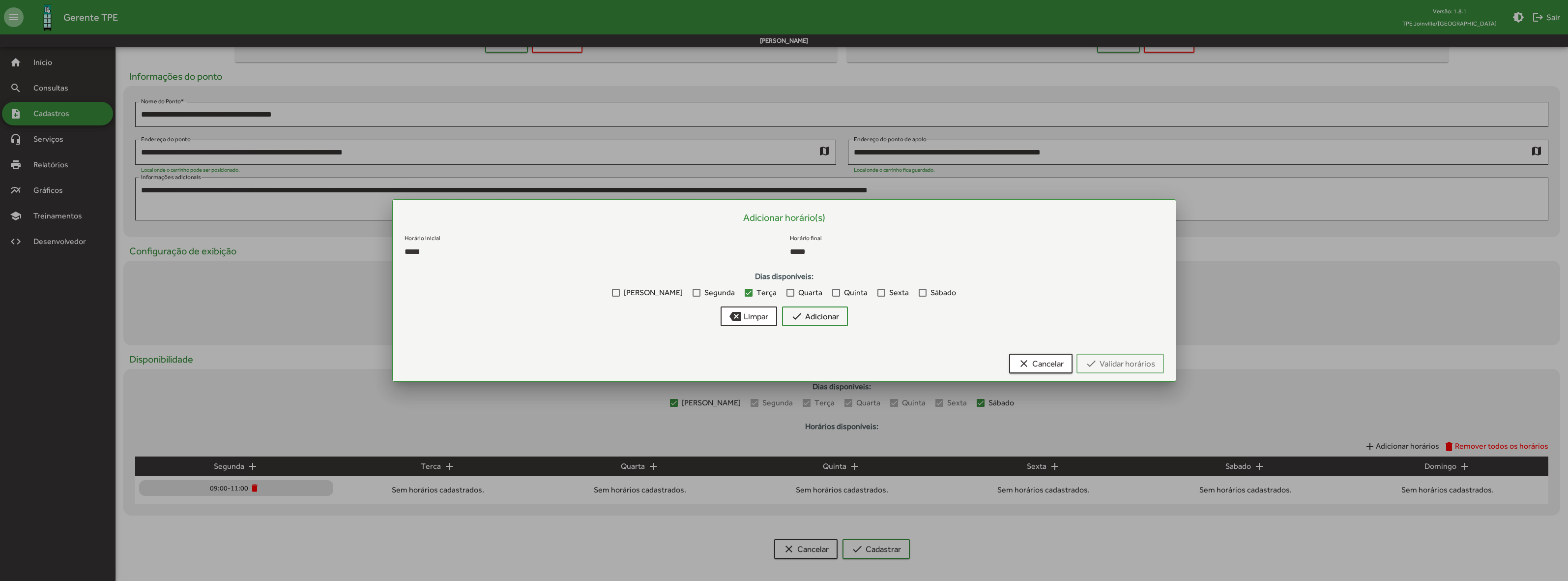
click at [787, 292] on label "Quarta" at bounding box center [805, 292] width 36 height 12
click at [832, 295] on label "Quinta" at bounding box center [850, 292] width 36 height 12
click at [877, 295] on label "Sexta" at bounding box center [892, 292] width 31 height 12
click at [918, 294] on div at bounding box center [922, 292] width 8 height 8
click at [635, 296] on label "Domingo" at bounding box center [647, 292] width 71 height 12
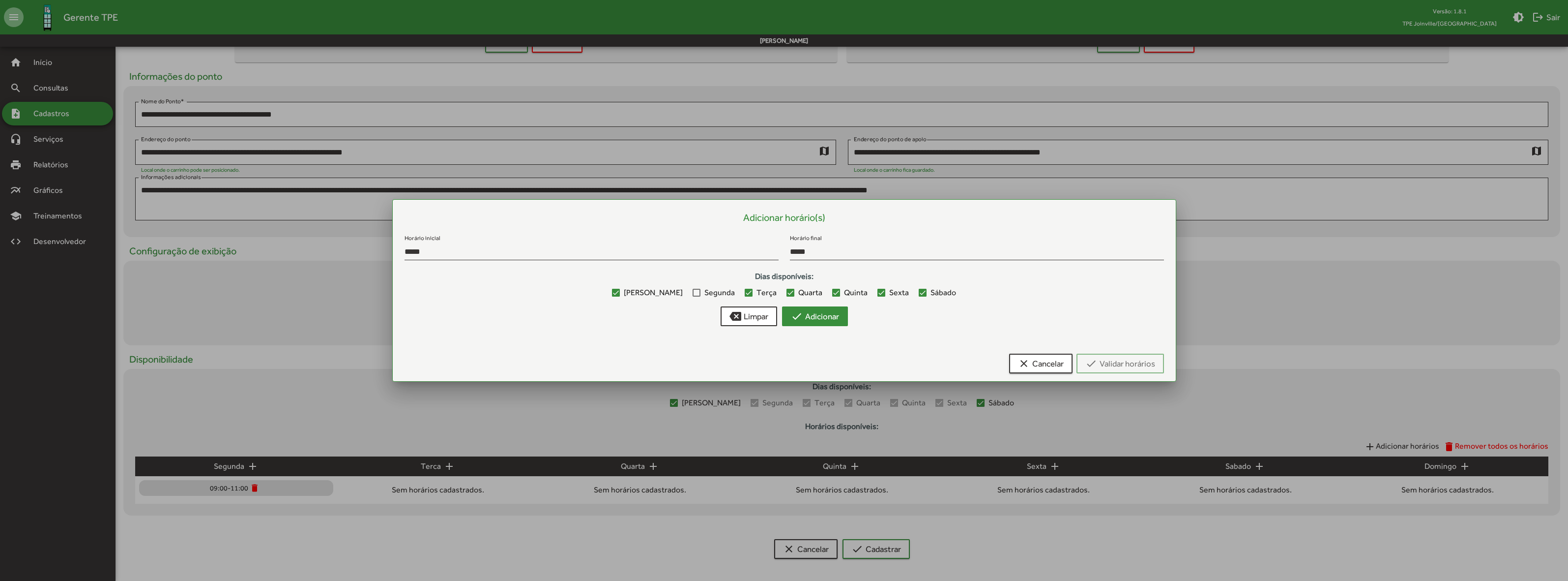
click at [831, 319] on span "check Adicionar" at bounding box center [814, 316] width 48 height 18
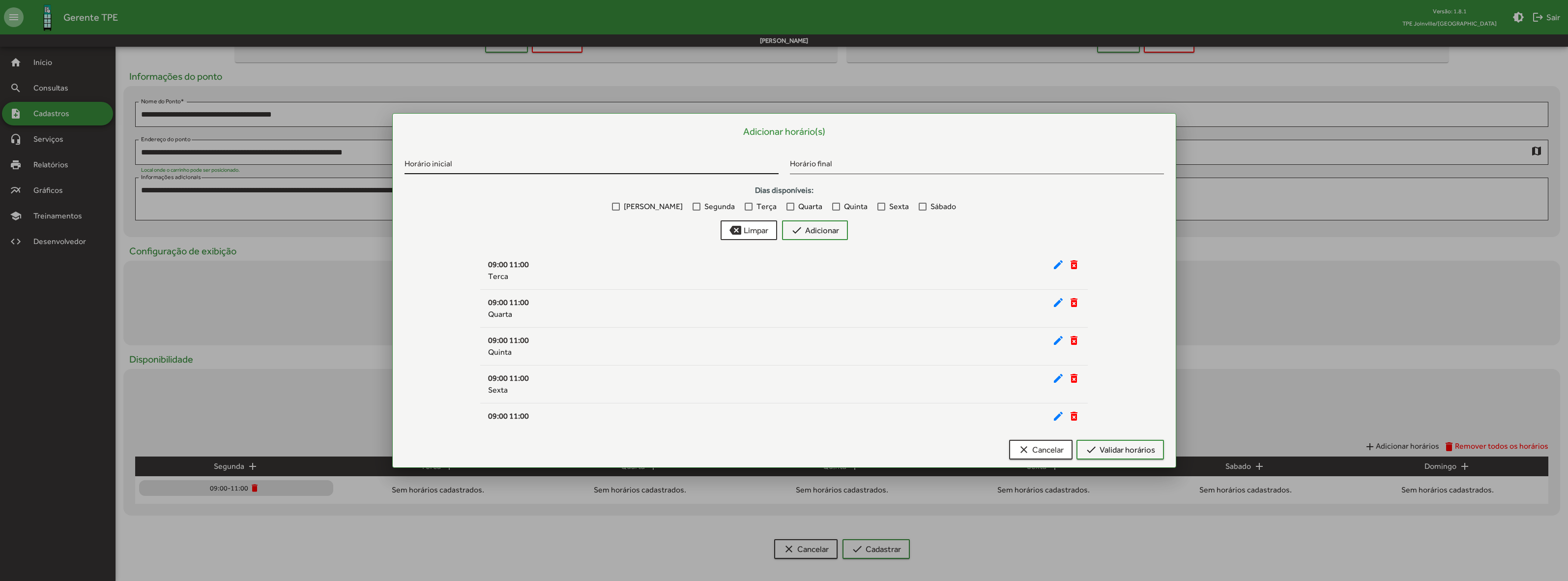
click at [487, 164] on input "Horário inicial" at bounding box center [591, 165] width 374 height 8
type input "*****"
click at [745, 208] on div at bounding box center [748, 206] width 8 height 8
click at [787, 207] on div at bounding box center [791, 206] width 8 height 8
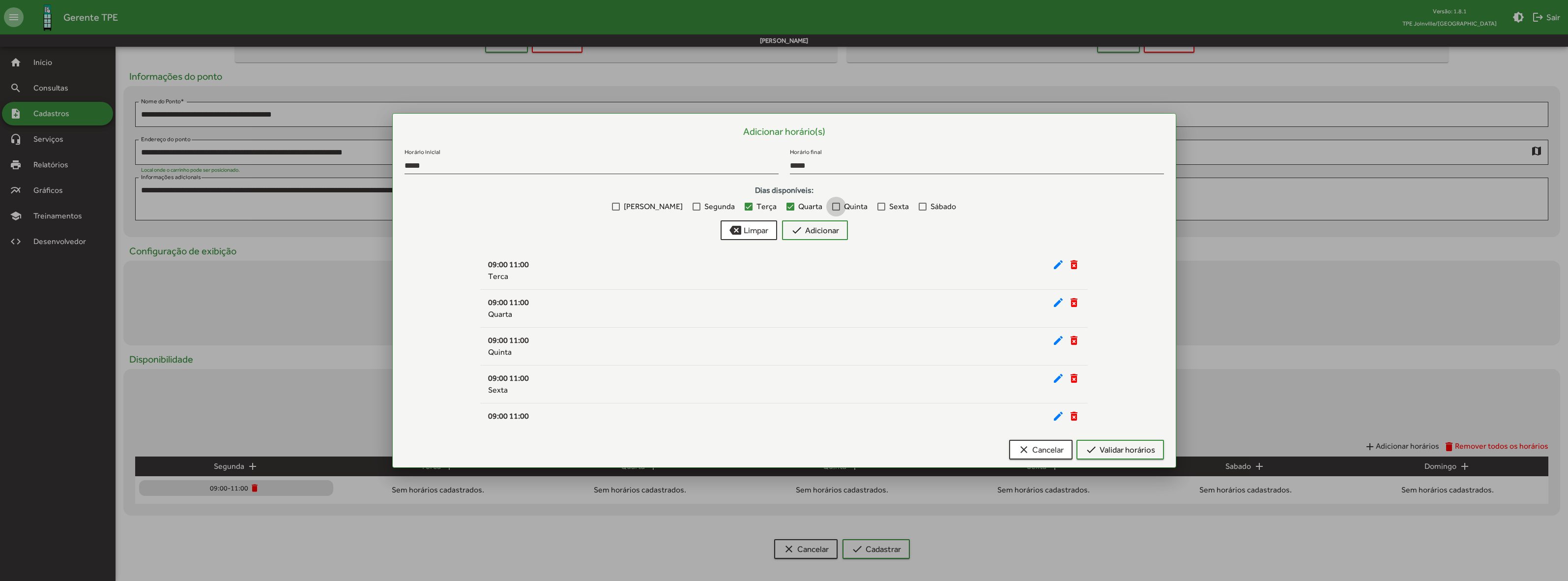
drag, startPoint x: 823, startPoint y: 204, endPoint x: 854, endPoint y: 208, distance: 31.3
click at [832, 204] on div at bounding box center [836, 206] width 8 height 8
click at [877, 209] on div at bounding box center [881, 206] width 8 height 8
click at [918, 208] on div at bounding box center [922, 206] width 8 height 8
drag, startPoint x: 817, startPoint y: 229, endPoint x: 824, endPoint y: 231, distance: 7.3
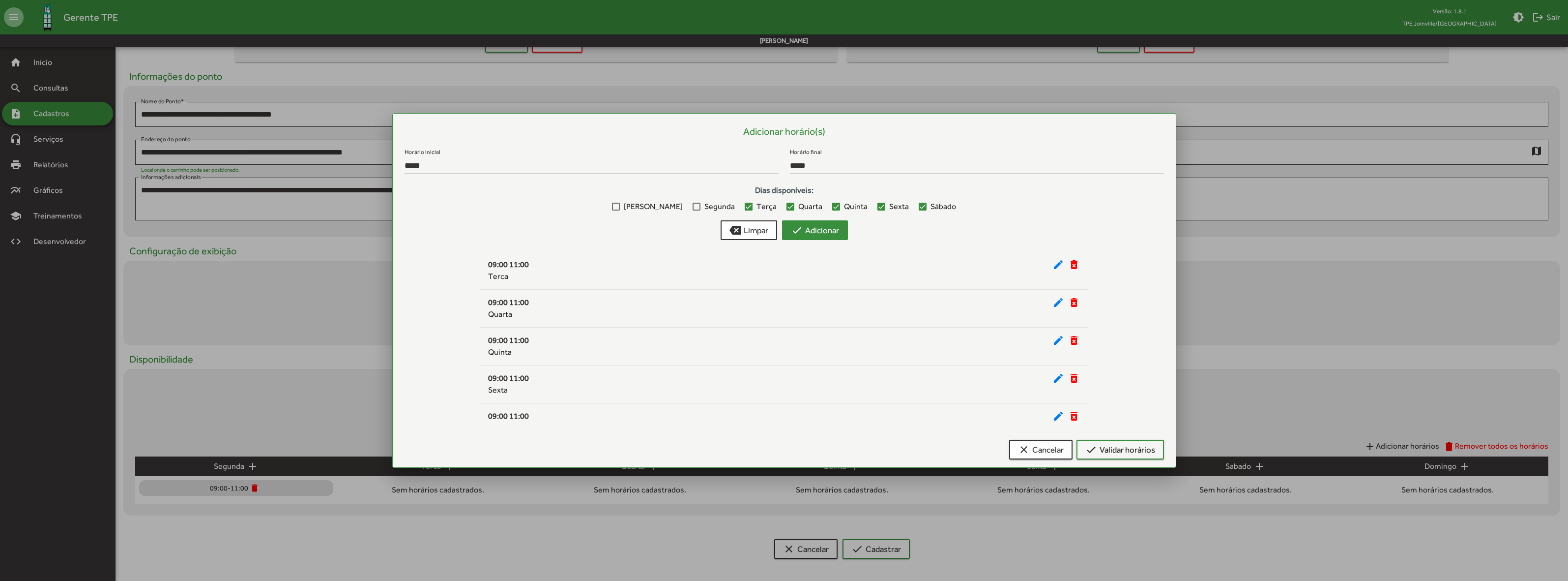
click at [819, 230] on span "check Adicionar" at bounding box center [814, 229] width 48 height 18
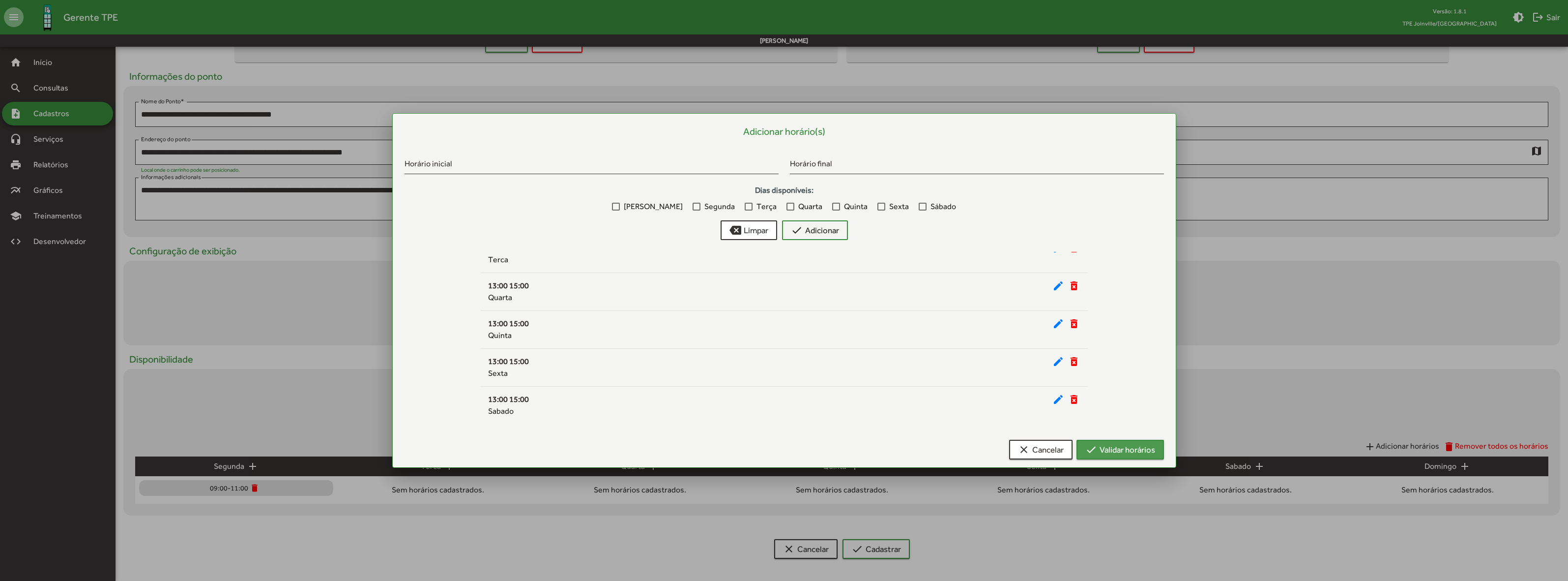
click at [1139, 451] on span "check Validar horários" at bounding box center [1121, 449] width 70 height 18
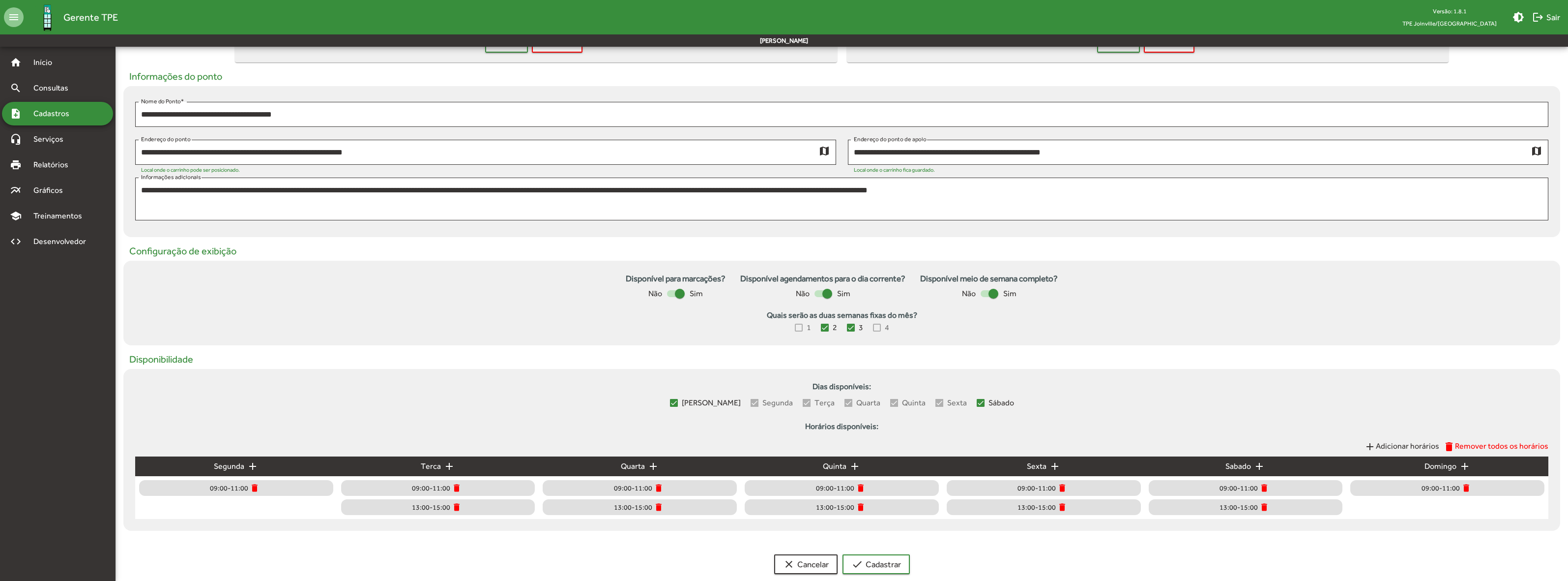
scroll to position [140, 0]
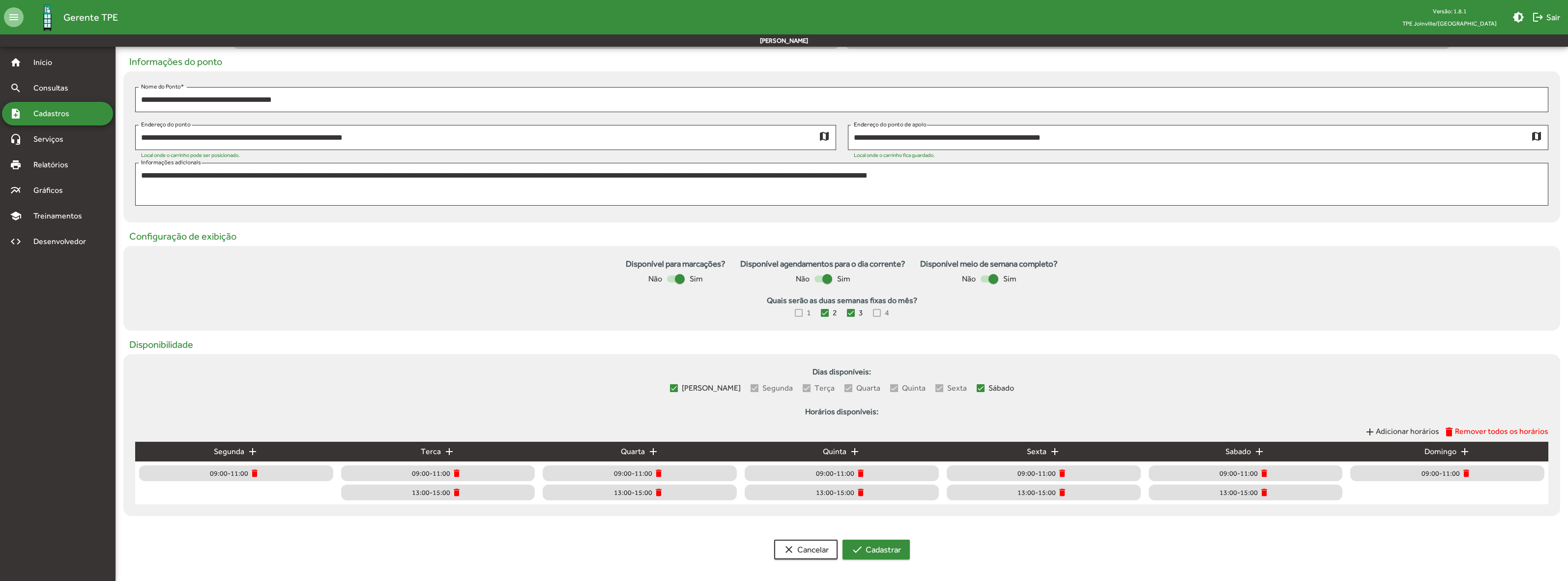
click at [901, 554] on button "check Cadastrar" at bounding box center [876, 549] width 68 height 20
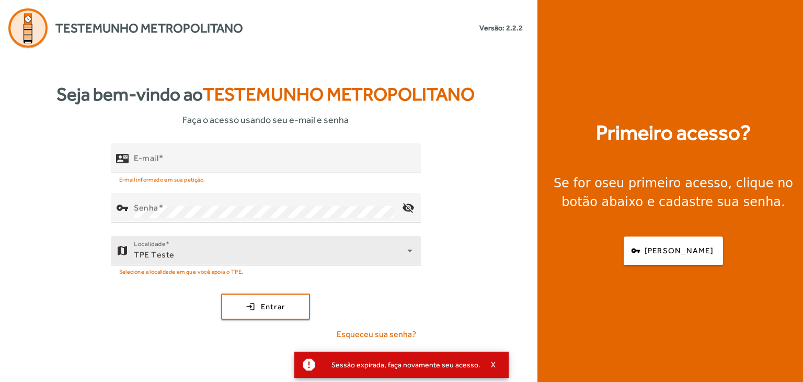
click at [270, 258] on div "TPE Teste" at bounding box center [270, 254] width 273 height 13
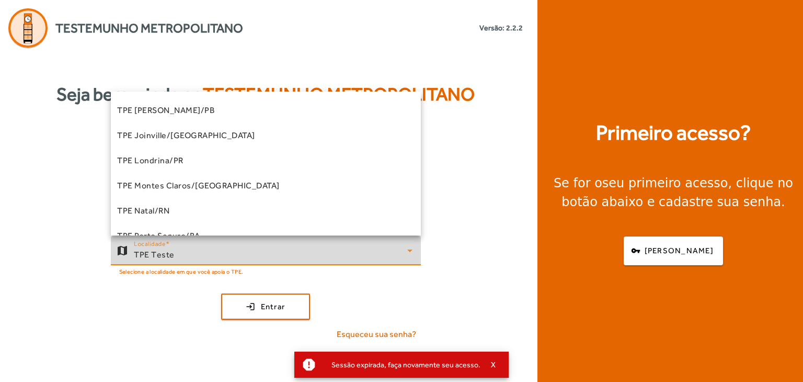
scroll to position [77, 0]
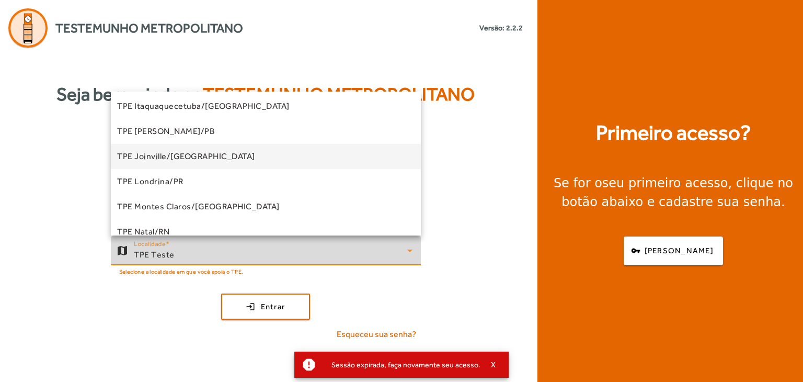
click at [248, 155] on mat-option "TPE Joinville/[GEOGRAPHIC_DATA]" at bounding box center [266, 156] width 310 height 25
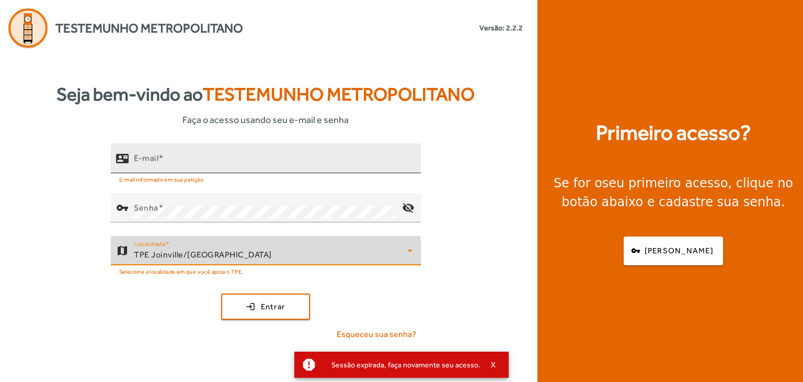
click at [244, 162] on input "E-mail" at bounding box center [273, 162] width 279 height 13
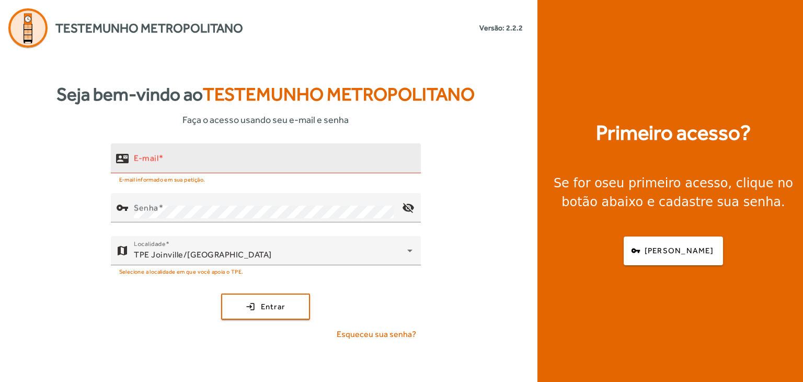
click at [221, 293] on button "login Entrar" at bounding box center [265, 306] width 89 height 26
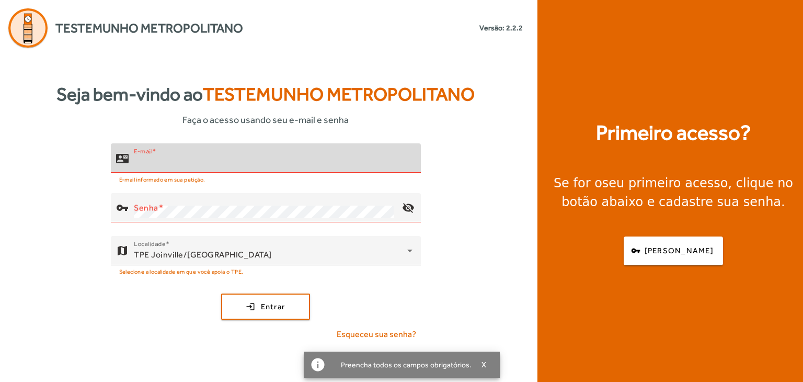
type input "**********"
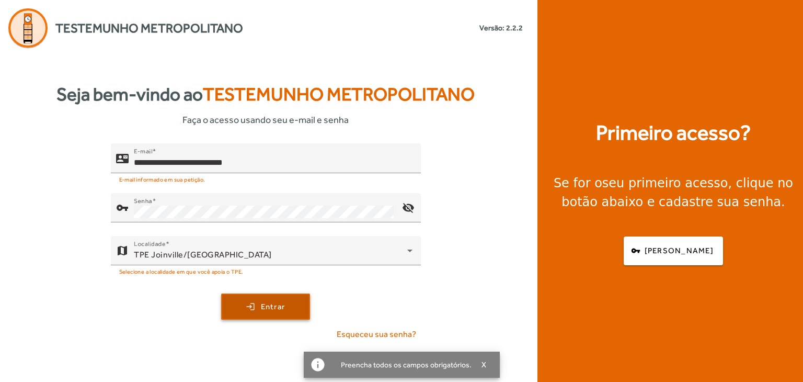
click at [291, 304] on span "submit" at bounding box center [265, 306] width 87 height 25
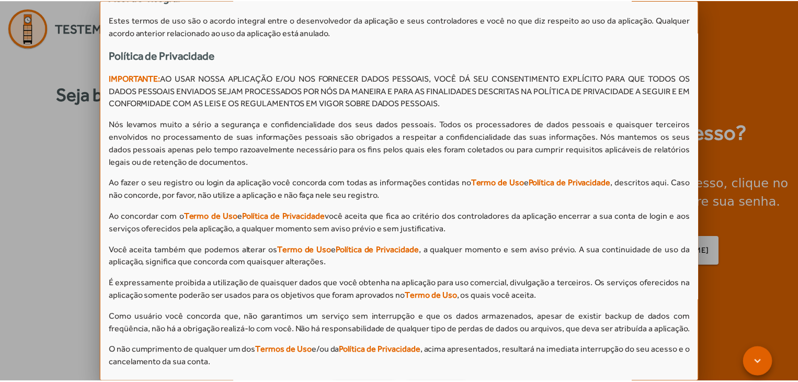
scroll to position [931, 0]
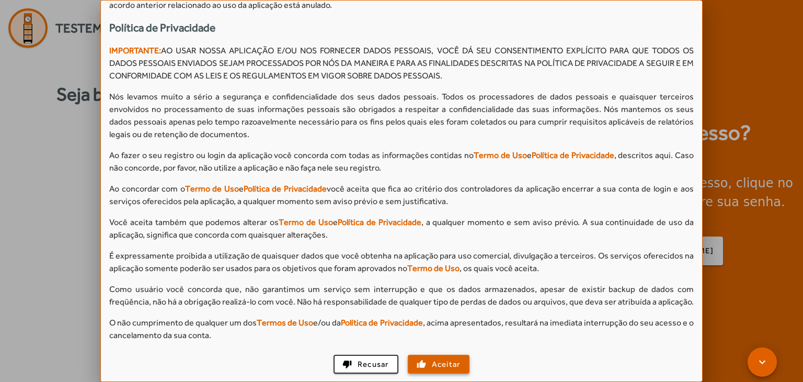
click at [417, 367] on span "button" at bounding box center [439, 363] width 60 height 25
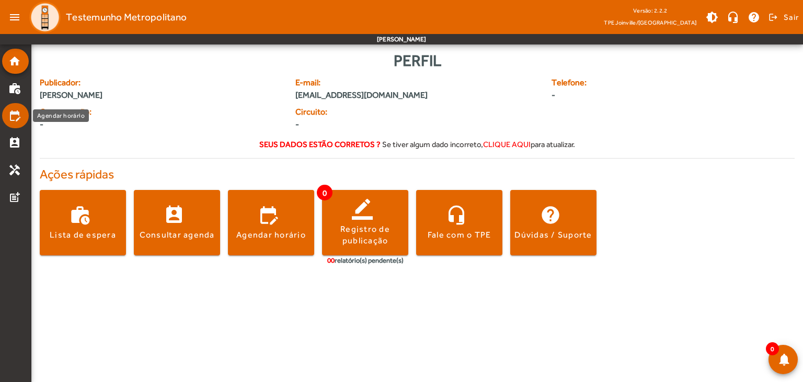
click at [15, 118] on mat-icon "edit_calendar" at bounding box center [14, 115] width 13 height 13
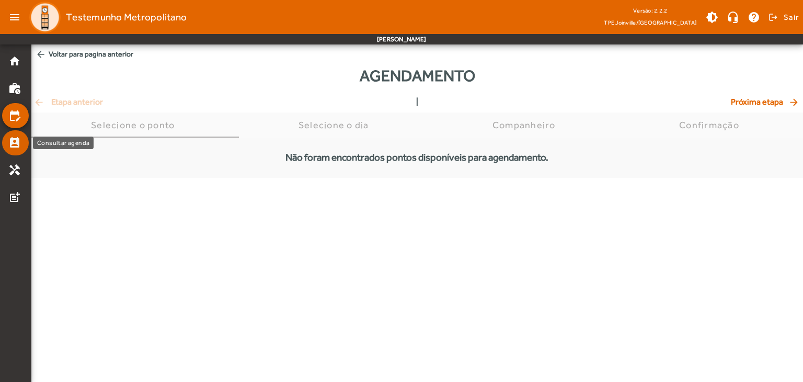
click at [13, 142] on mat-icon "perm_contact_calendar" at bounding box center [14, 142] width 13 height 13
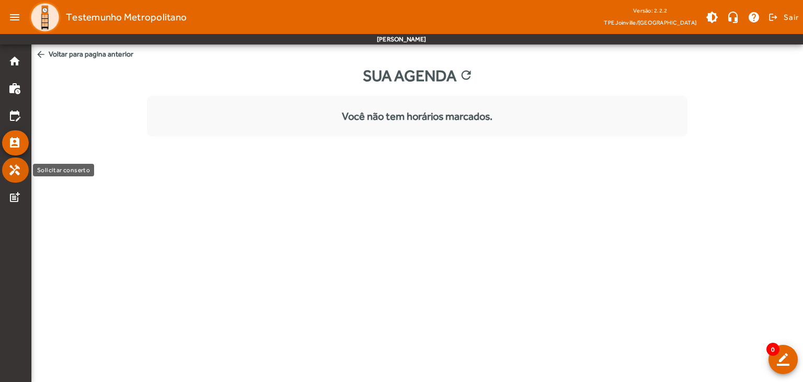
click at [18, 166] on mat-icon "handyman" at bounding box center [14, 170] width 13 height 13
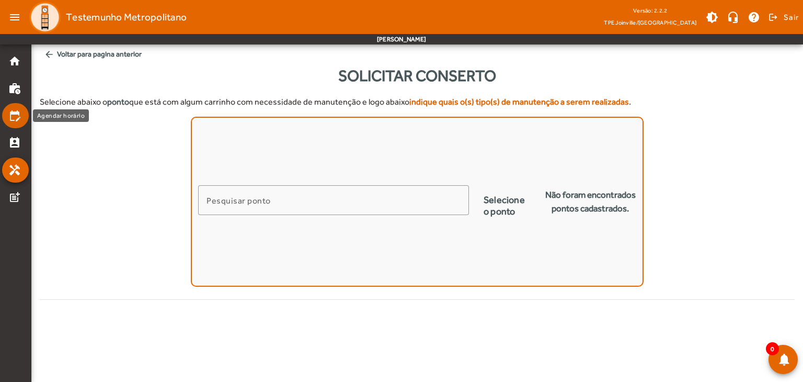
click at [19, 116] on mat-icon "edit_calendar" at bounding box center [14, 115] width 13 height 13
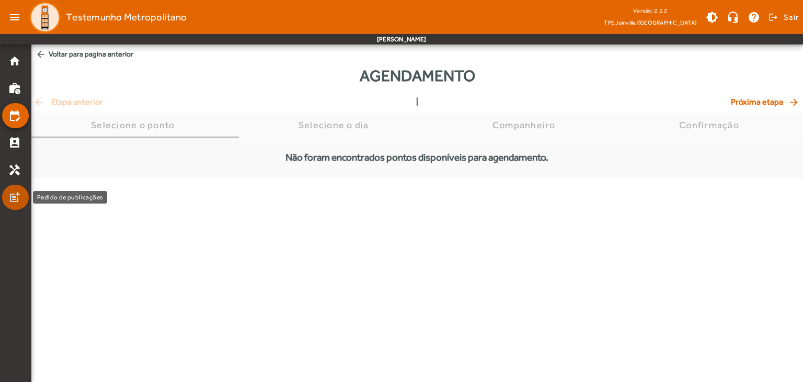
click at [15, 197] on mat-icon "post_add" at bounding box center [14, 197] width 13 height 13
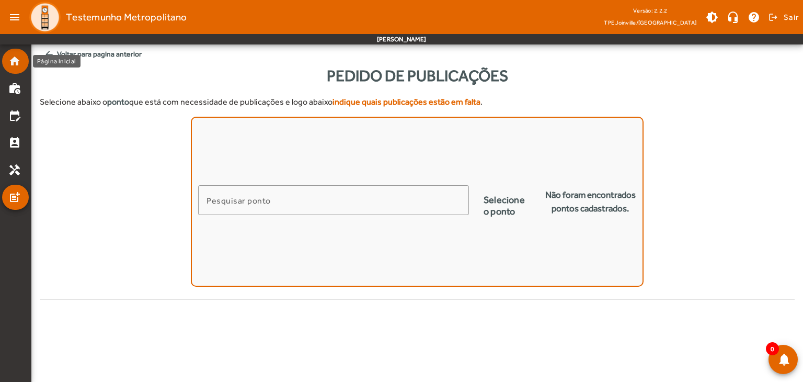
click at [19, 56] on mat-icon "home" at bounding box center [14, 61] width 13 height 13
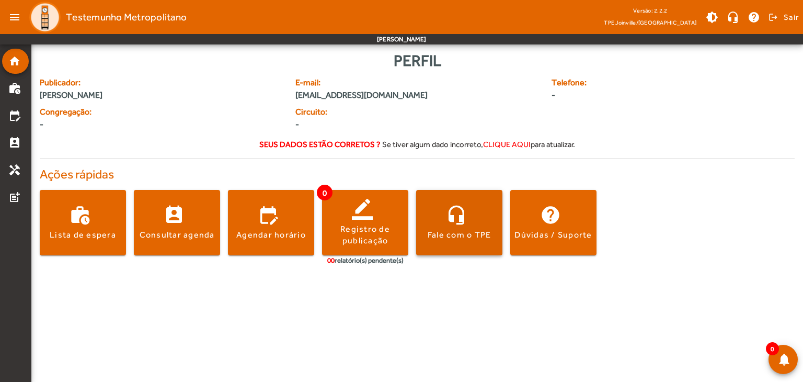
click at [473, 238] on div "Fale com o TPE" at bounding box center [460, 235] width 64 height 12
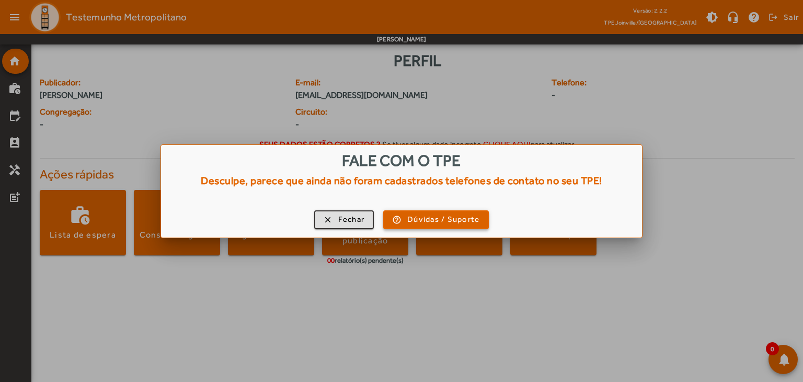
click at [458, 220] on span "Dúvidas / Suporte" at bounding box center [443, 219] width 72 height 12
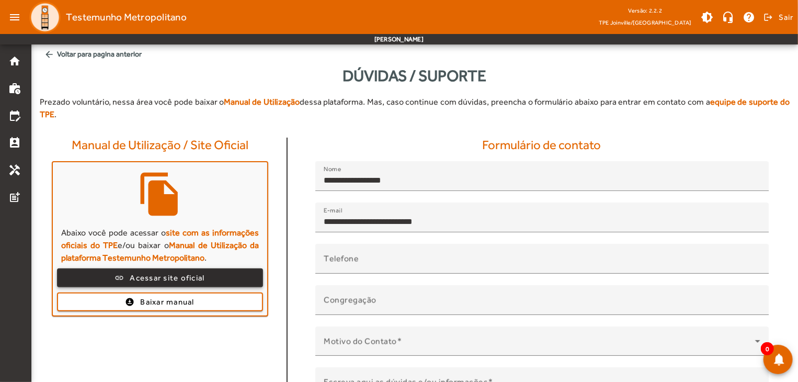
click at [159, 272] on span "Acessar site oficial" at bounding box center [167, 278] width 75 height 12
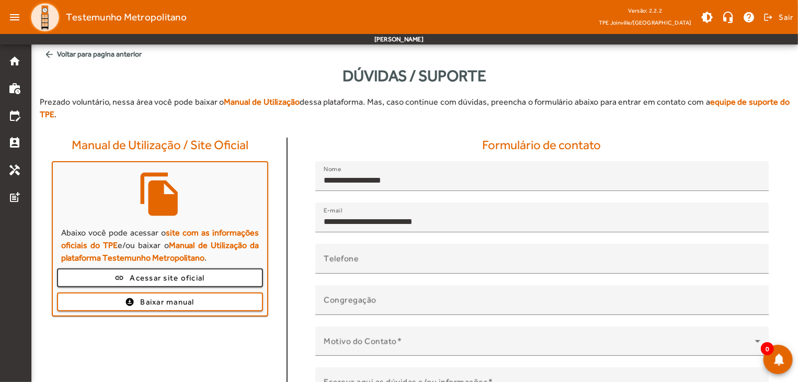
click at [49, 55] on mat-icon "arrow_back" at bounding box center [49, 54] width 10 height 10
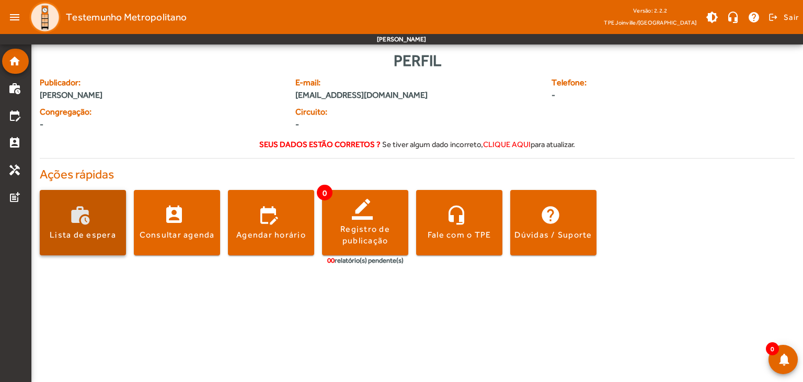
click at [108, 223] on span at bounding box center [83, 222] width 86 height 25
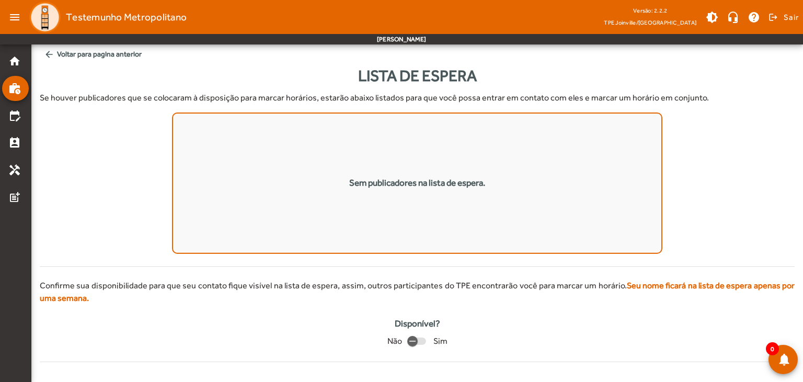
click at [269, 191] on mat-list "Sem publicadores na lista de espera." at bounding box center [417, 182] width 491 height 141
click at [410, 341] on icon "button" at bounding box center [412, 340] width 9 height 9
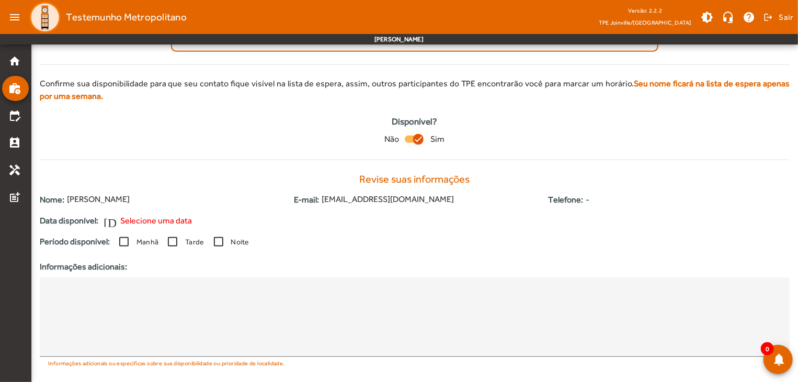
scroll to position [232, 0]
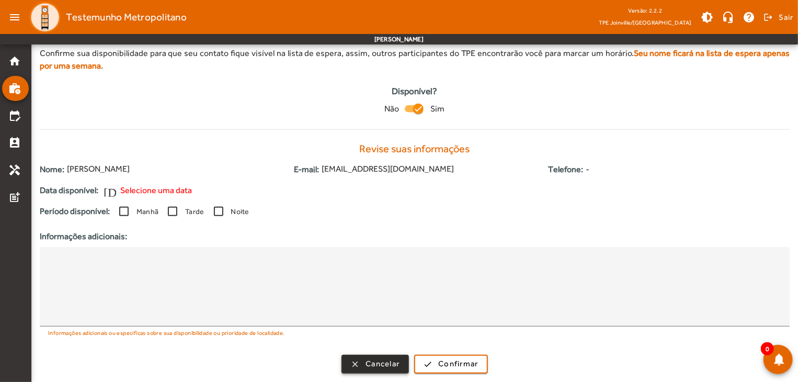
click at [381, 367] on span "Cancelar" at bounding box center [382, 364] width 34 height 12
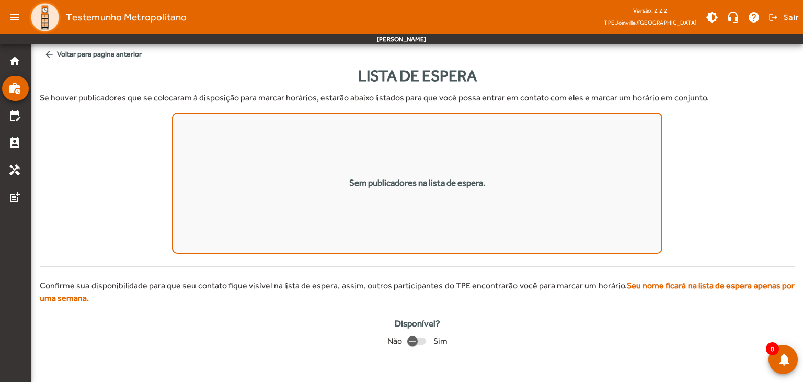
click at [381, 367] on mat-drawer-content "arrow_back Voltar para pagina anterior Lista de espera Se houver publicadores q…" at bounding box center [417, 187] width 772 height 374
click at [14, 63] on mat-icon "home" at bounding box center [14, 61] width 13 height 13
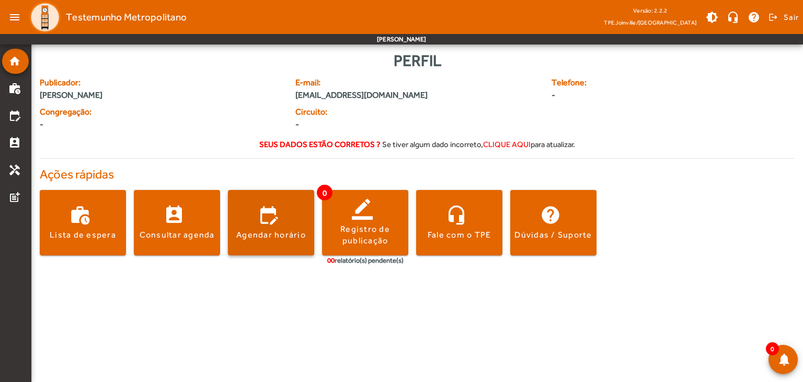
click at [256, 235] on div "Agendar horário" at bounding box center [271, 235] width 70 height 12
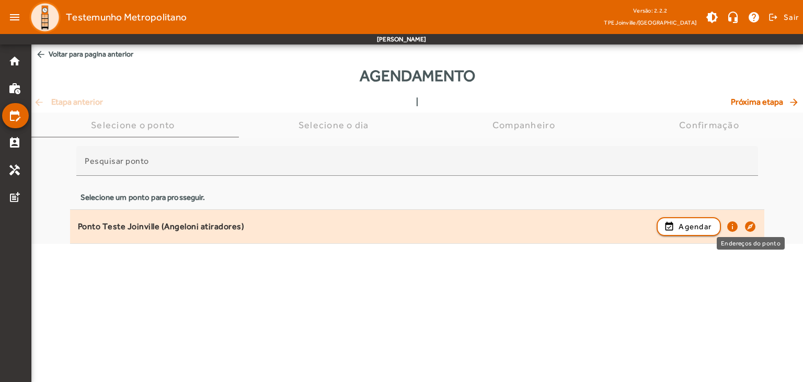
click at [748, 226] on mat-icon "explore" at bounding box center [750, 226] width 13 height 13
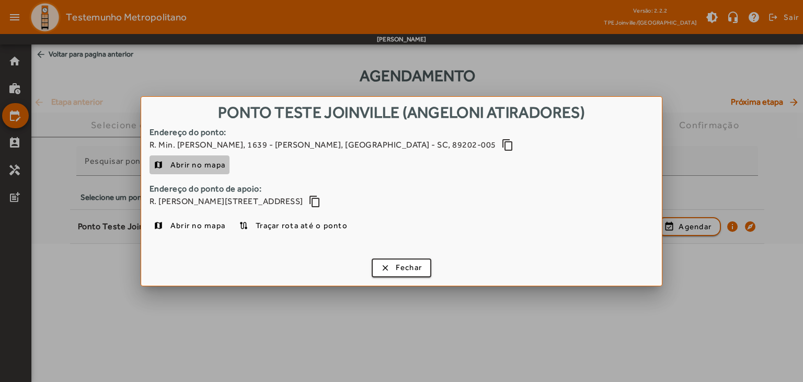
click at [181, 167] on span "Abrir no mapa" at bounding box center [197, 164] width 55 height 13
click at [399, 269] on span "Fechar" at bounding box center [409, 267] width 27 height 12
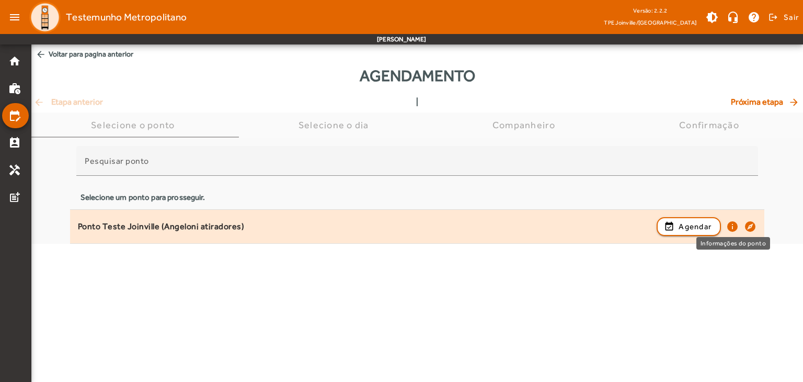
click at [733, 227] on mat-icon "info" at bounding box center [732, 226] width 13 height 13
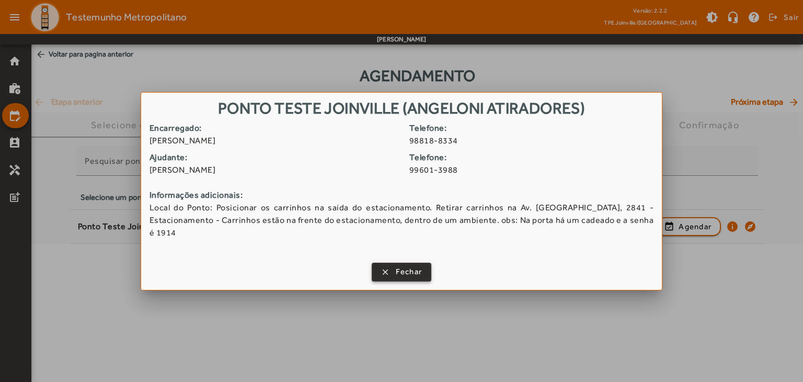
click at [406, 270] on span "Fechar" at bounding box center [409, 272] width 27 height 12
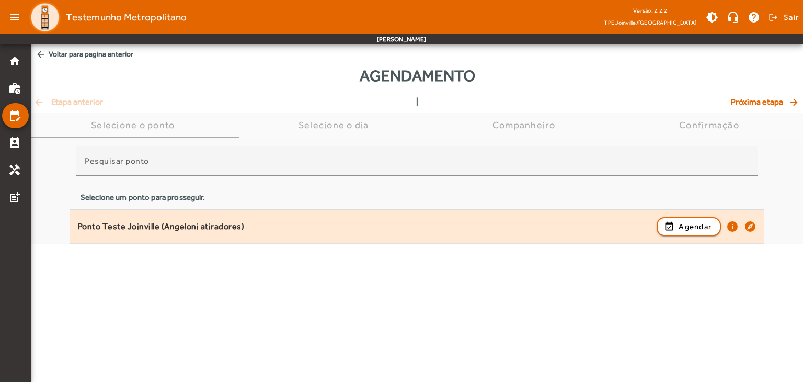
click at [244, 231] on div "Ponto Teste Joinville (Angeloni atiradores)" at bounding box center [365, 226] width 574 height 11
click at [659, 226] on span "button" at bounding box center [689, 226] width 62 height 25
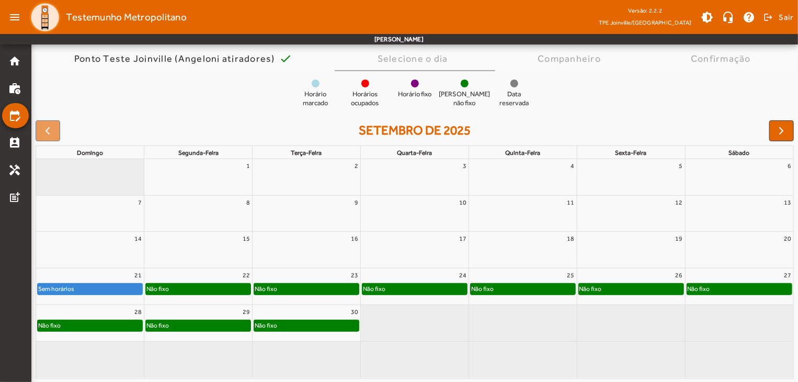
scroll to position [82, 0]
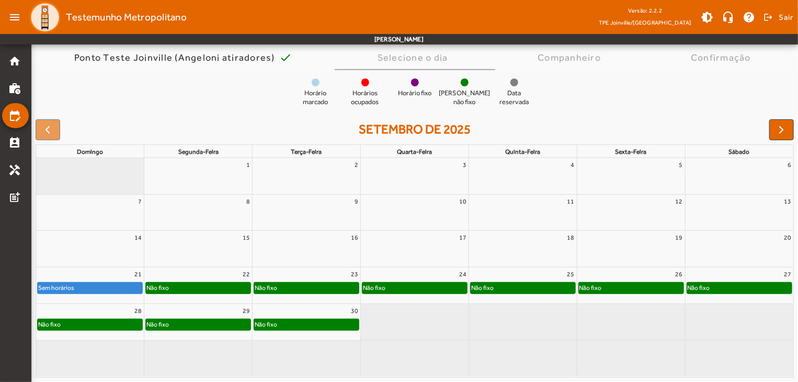
click at [516, 287] on div "Não fixo" at bounding box center [523, 287] width 105 height 10
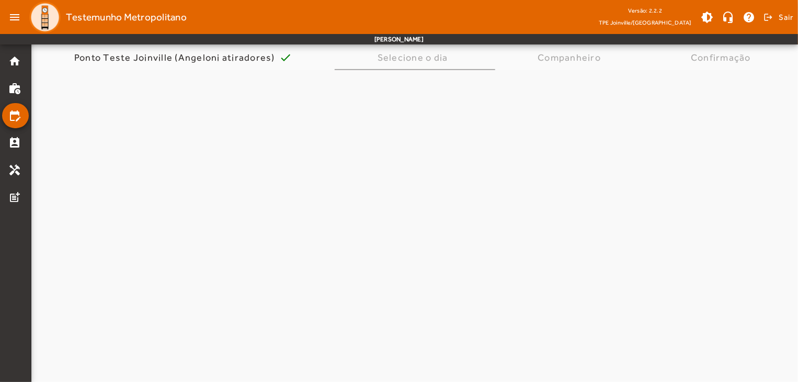
scroll to position [0, 0]
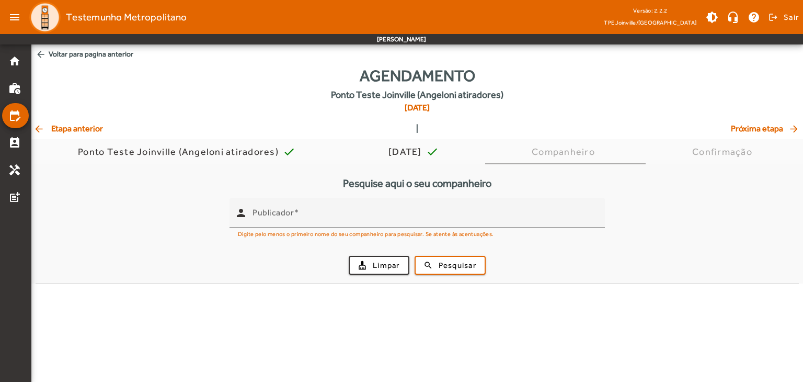
click at [60, 130] on span "arrow_back Etapa anterior" at bounding box center [68, 128] width 70 height 13
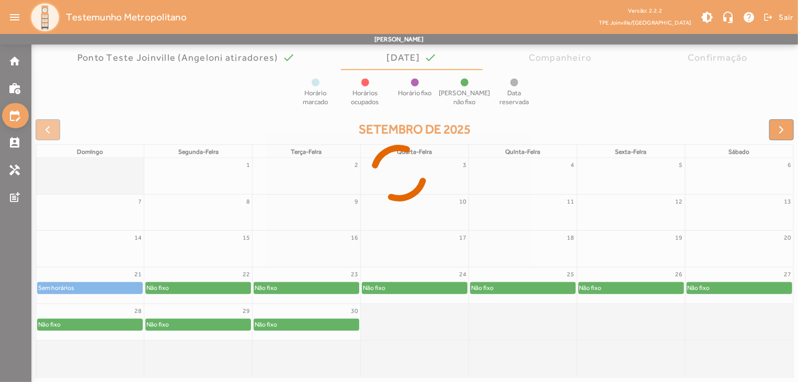
scroll to position [94, 0]
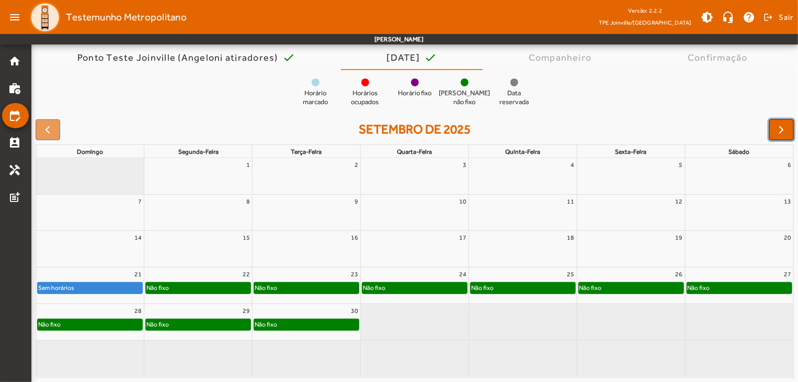
click at [778, 125] on span "button" at bounding box center [781, 129] width 13 height 13
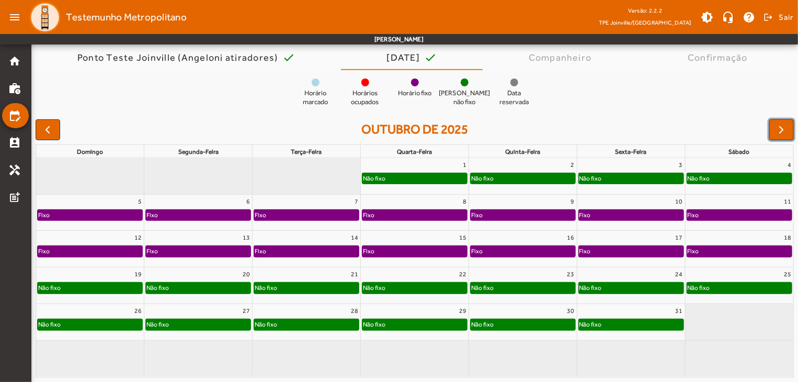
click at [618, 220] on link "Fixo" at bounding box center [631, 215] width 106 height 12
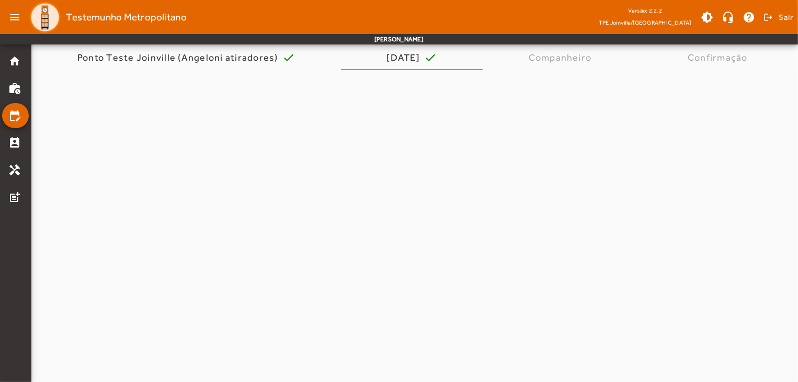
scroll to position [0, 0]
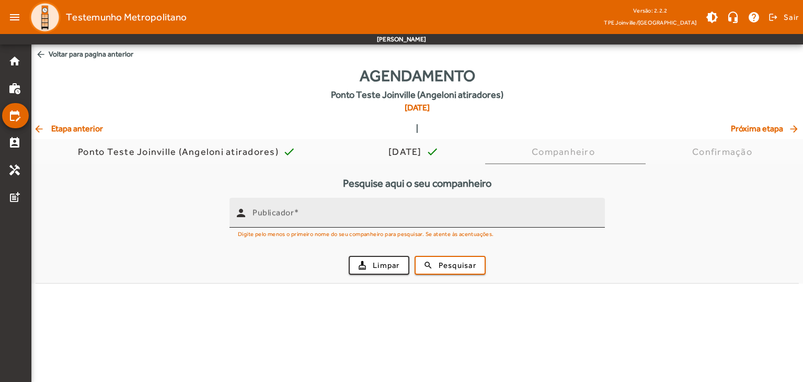
click at [485, 218] on input "Publicador" at bounding box center [425, 217] width 344 height 13
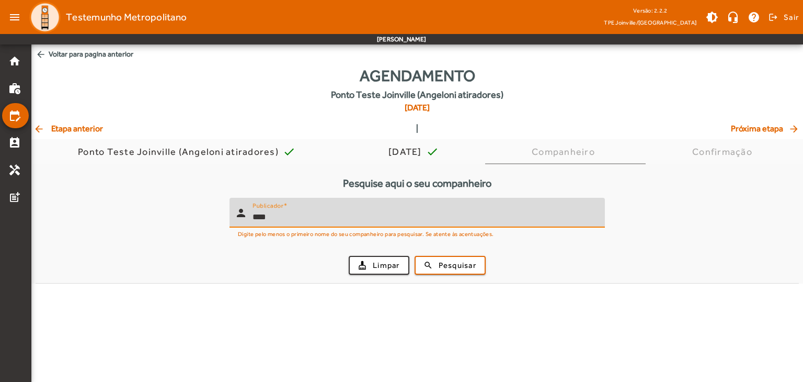
type input "****"
click at [415, 256] on button "search Pesquisar" at bounding box center [450, 265] width 71 height 19
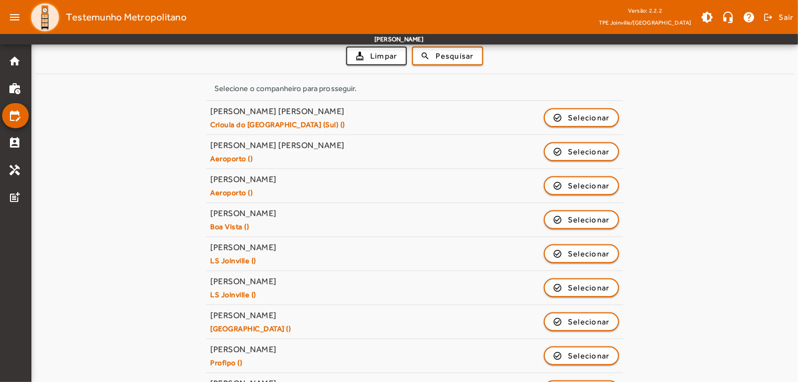
scroll to position [410, 0]
